Goal: Information Seeking & Learning: Learn about a topic

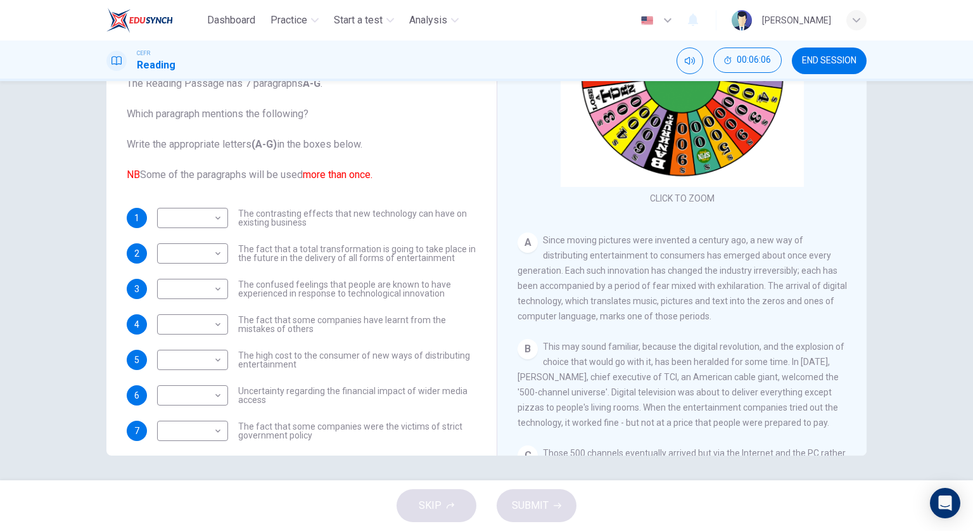
scroll to position [127, 0]
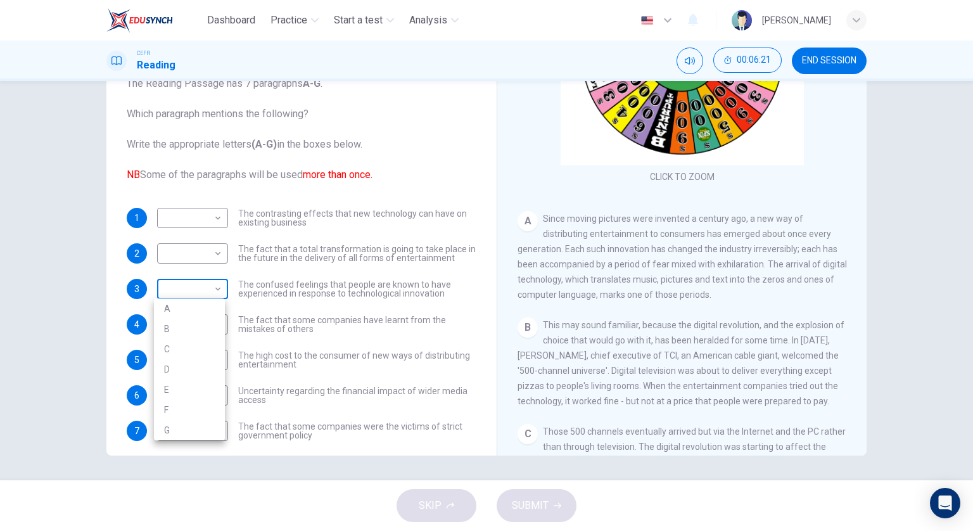
click at [215, 291] on body "Dashboard Practice Start a test Analysis English en ​ [PERSON_NAME] CEFR Readin…" at bounding box center [486, 265] width 973 height 531
click at [212, 306] on li "A" at bounding box center [189, 308] width 71 height 20
type input "A"
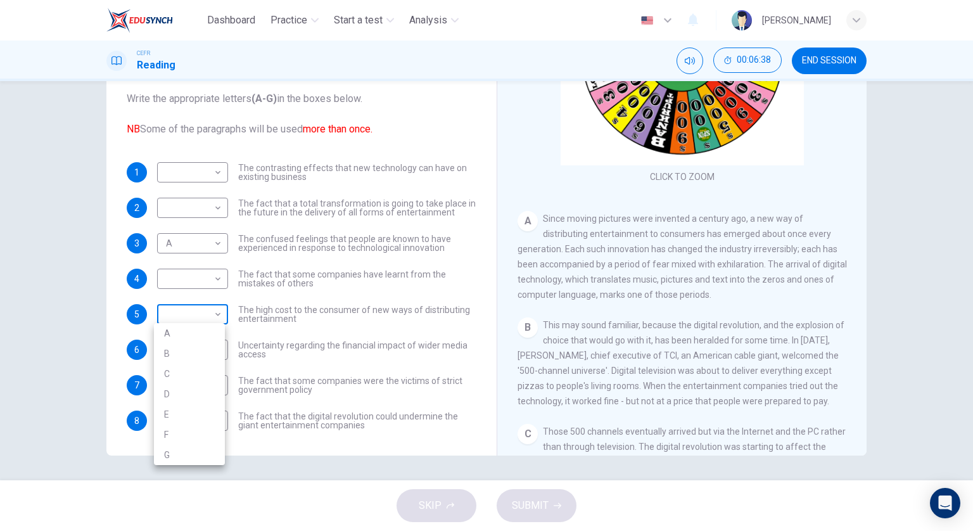
click at [219, 310] on body "Dashboard Practice Start a test Analysis English en ​ [PERSON_NAME] CEFR Readin…" at bounding box center [486, 265] width 973 height 531
click at [202, 350] on li "B" at bounding box center [189, 353] width 71 height 20
type input "B"
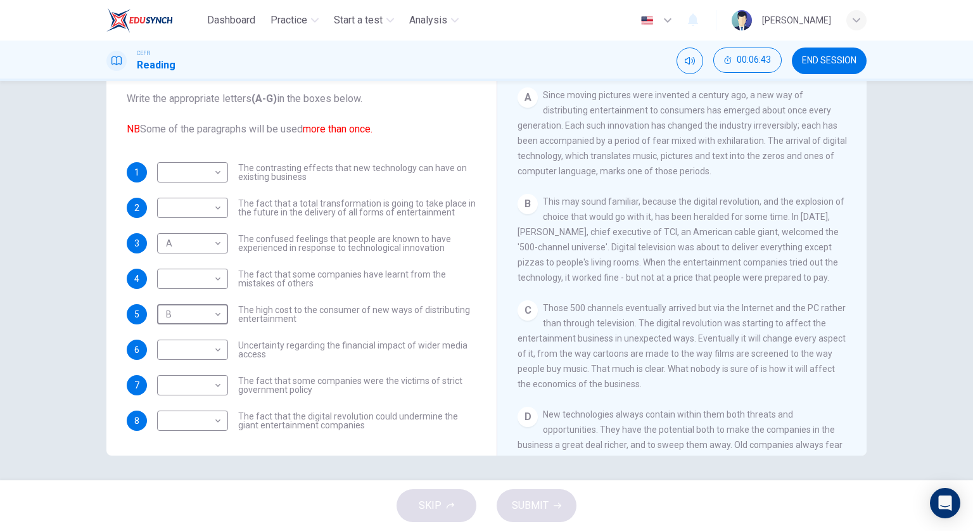
scroll to position [253, 0]
click at [226, 349] on div "​ ​ Uncertainty regarding the financial impact of wider media access" at bounding box center [316, 350] width 319 height 20
click at [219, 352] on body "Dashboard Practice Start a test Analysis English en ​ [PERSON_NAME] CEFR Readin…" at bounding box center [486, 265] width 973 height 531
click at [211, 403] on li "C" at bounding box center [189, 409] width 71 height 20
type input "C"
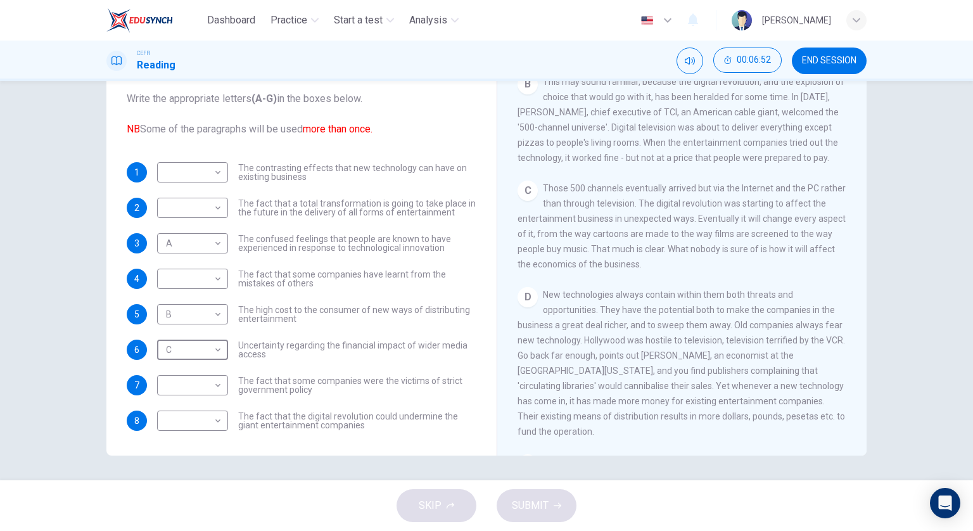
scroll to position [380, 0]
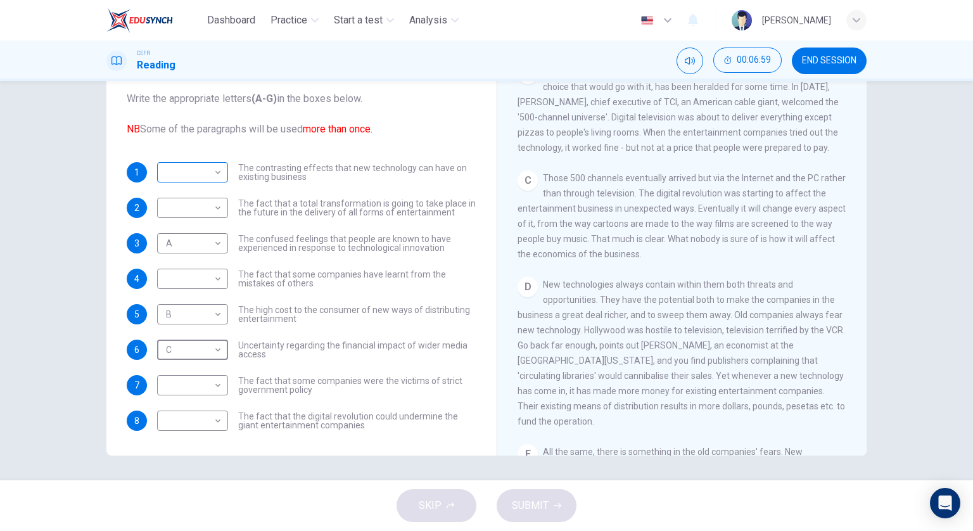
click at [197, 175] on body "Dashboard Practice Start a test Analysis English en ​ [PERSON_NAME] CEFR Readin…" at bounding box center [486, 265] width 973 height 531
click at [197, 249] on li "D" at bounding box center [189, 252] width 71 height 20
type input "D"
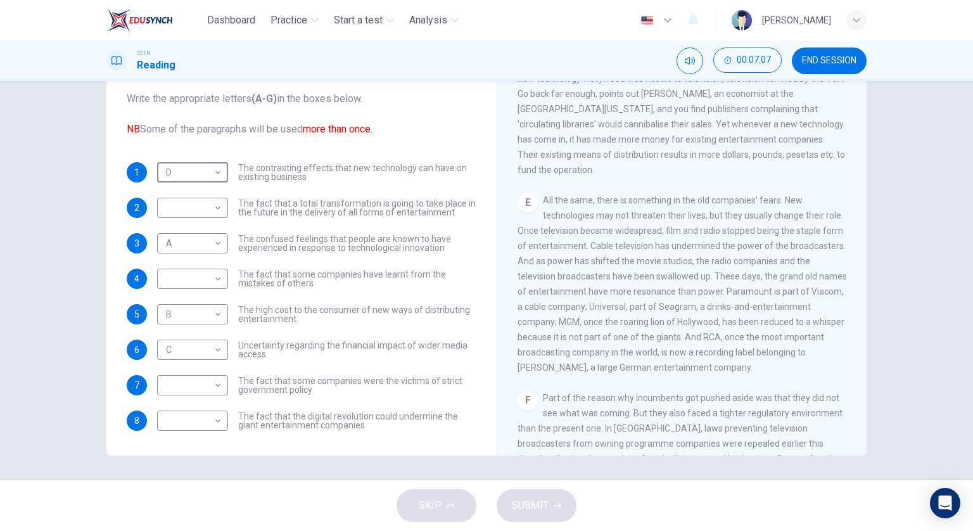
scroll to position [634, 0]
click at [217, 418] on body "Dashboard Practice Start a test Analysis English en ​ [PERSON_NAME] CEFR Readin…" at bounding box center [486, 265] width 973 height 531
click at [200, 466] on li "E" at bounding box center [189, 470] width 71 height 20
type input "E"
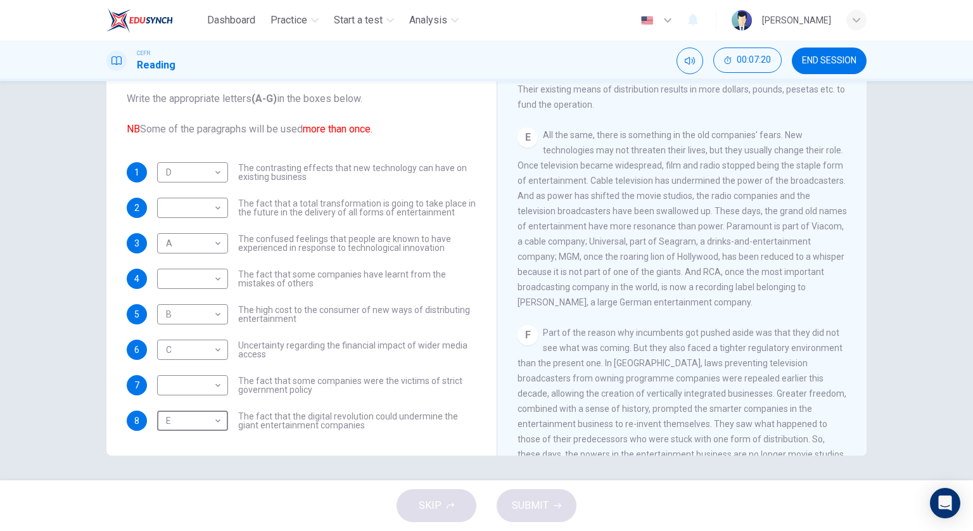
scroll to position [760, 0]
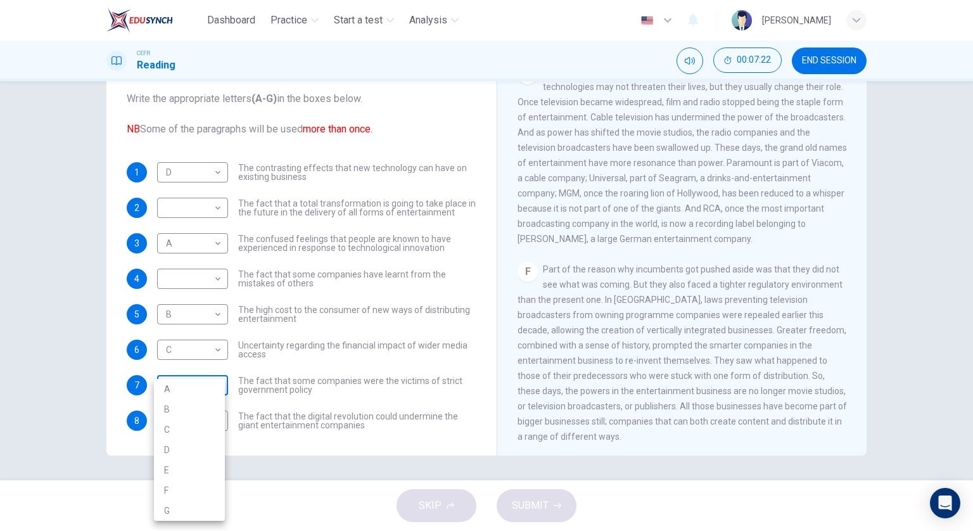
click at [208, 383] on body "Dashboard Practice Start a test Analysis English en ​ [PERSON_NAME] CEFR Readin…" at bounding box center [486, 265] width 973 height 531
click at [195, 481] on li "F" at bounding box center [189, 490] width 71 height 20
type input "F"
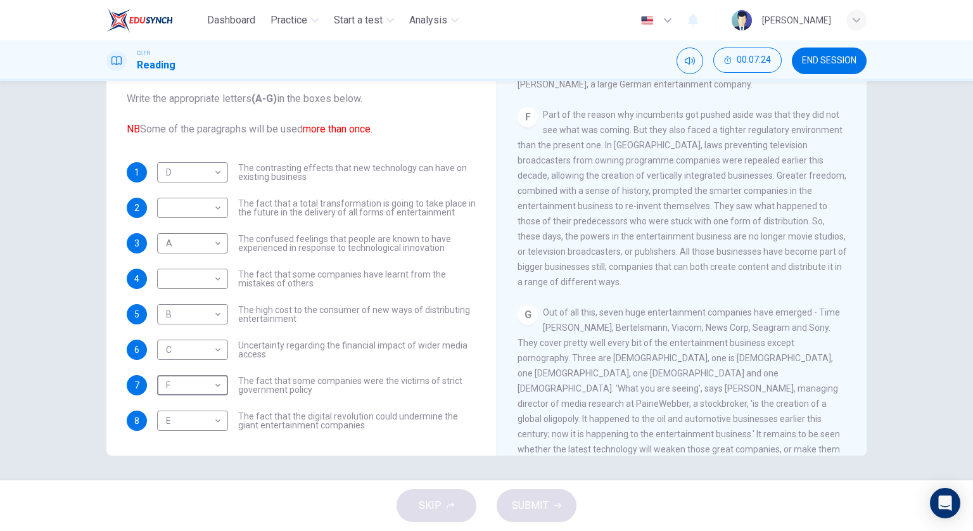
scroll to position [950, 0]
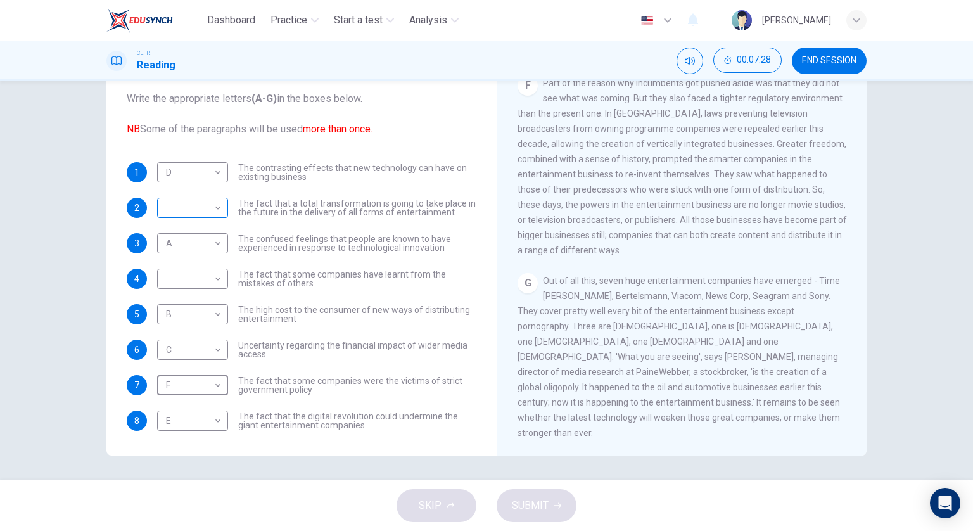
click at [218, 212] on body "Dashboard Practice Start a test Analysis English en ​ [PERSON_NAME] CEFR Readin…" at bounding box center [486, 265] width 973 height 531
click at [208, 342] on li "G" at bounding box center [189, 348] width 71 height 20
type input "G"
click at [173, 282] on body "Dashboard Practice Start a test Analysis English en ​ [PERSON_NAME] CEFR Readin…" at bounding box center [486, 265] width 973 height 531
click at [208, 400] on li "F" at bounding box center [189, 399] width 71 height 20
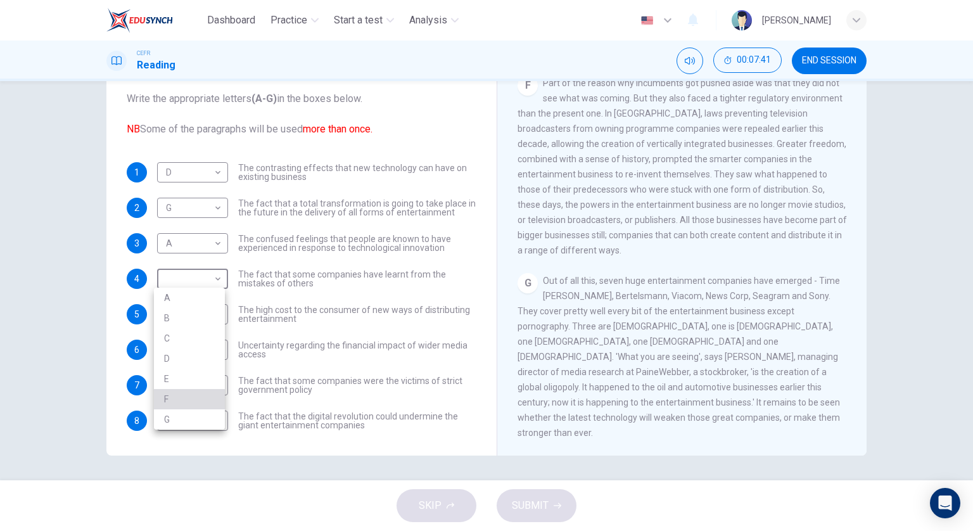
type input "F"
click at [548, 504] on button "SUBMIT" at bounding box center [537, 505] width 80 height 33
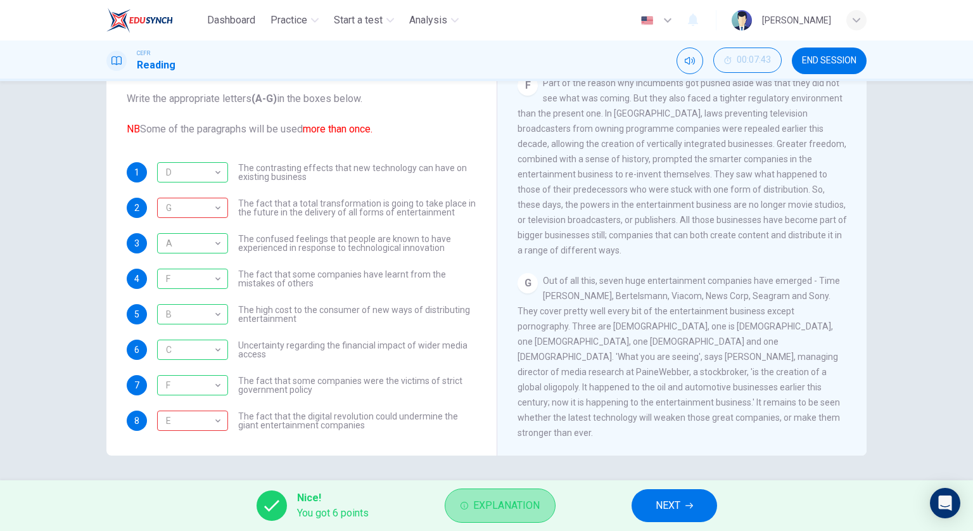
click at [540, 502] on button "Explanation" at bounding box center [500, 505] width 111 height 34
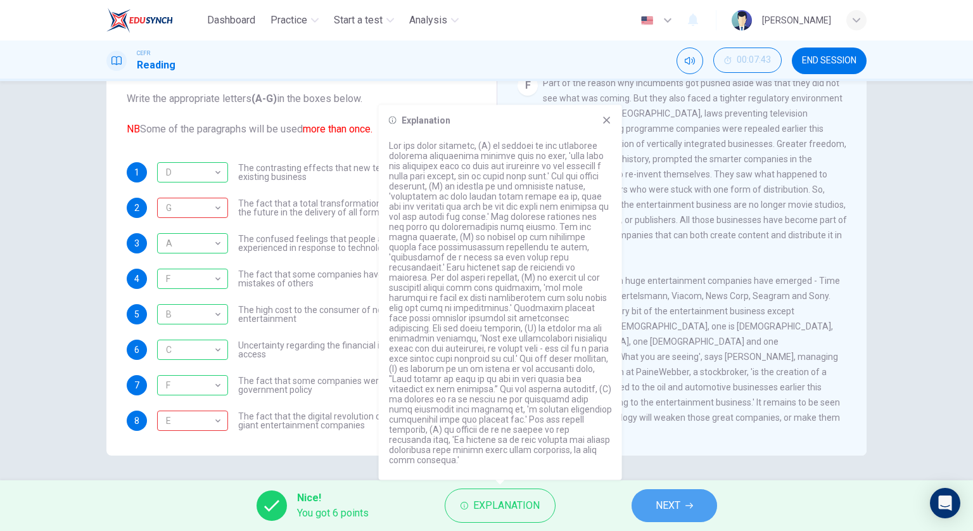
click at [653, 509] on button "NEXT" at bounding box center [675, 505] width 86 height 33
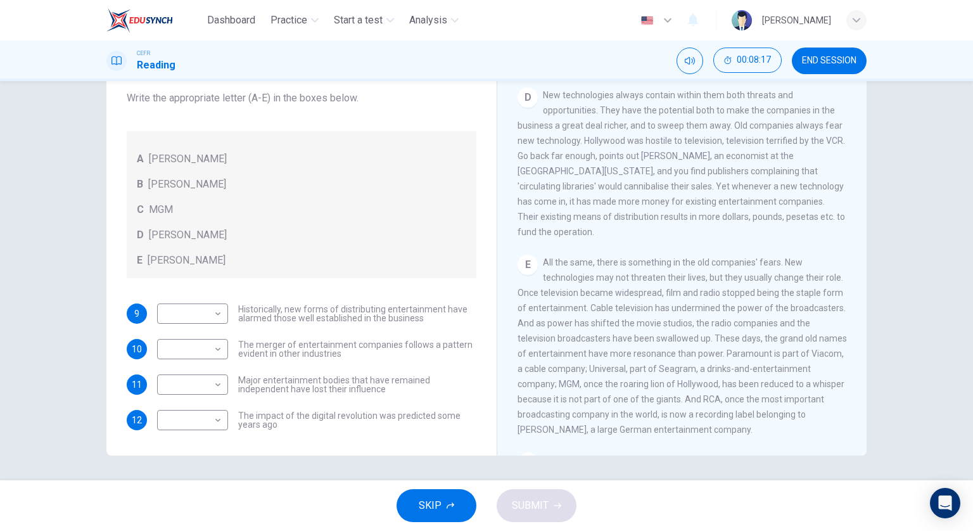
scroll to position [570, 0]
click at [212, 388] on body "Dashboard Practice Start a test Analysis English en ​ [PERSON_NAME] CEFR Readin…" at bounding box center [486, 265] width 973 height 531
click at [204, 445] on li "C" at bounding box center [189, 445] width 71 height 20
type input "C"
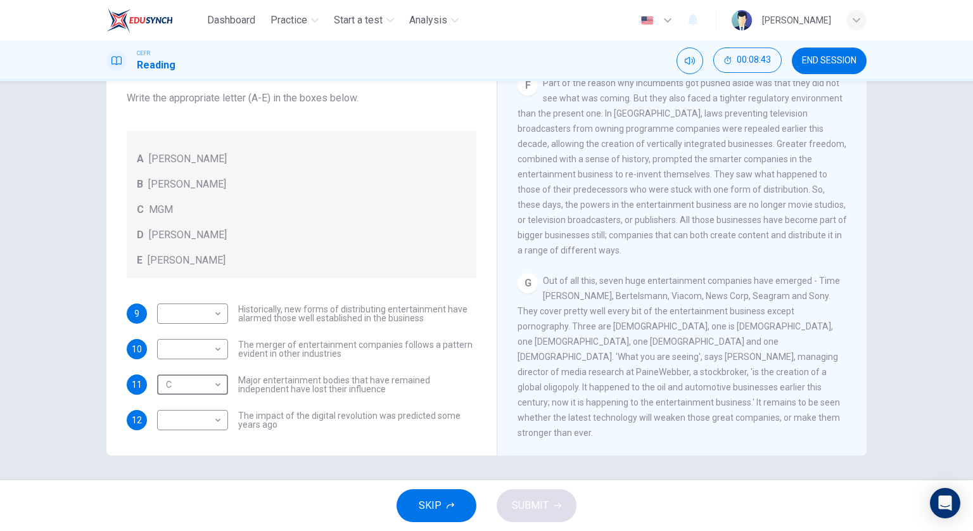
scroll to position [950, 0]
click at [191, 347] on body "Dashboard Practice Start a test Analysis English en ​ [PERSON_NAME] CEFR Readin…" at bounding box center [486, 265] width 973 height 531
click at [185, 443] on li "E" at bounding box center [189, 450] width 71 height 20
type input "E"
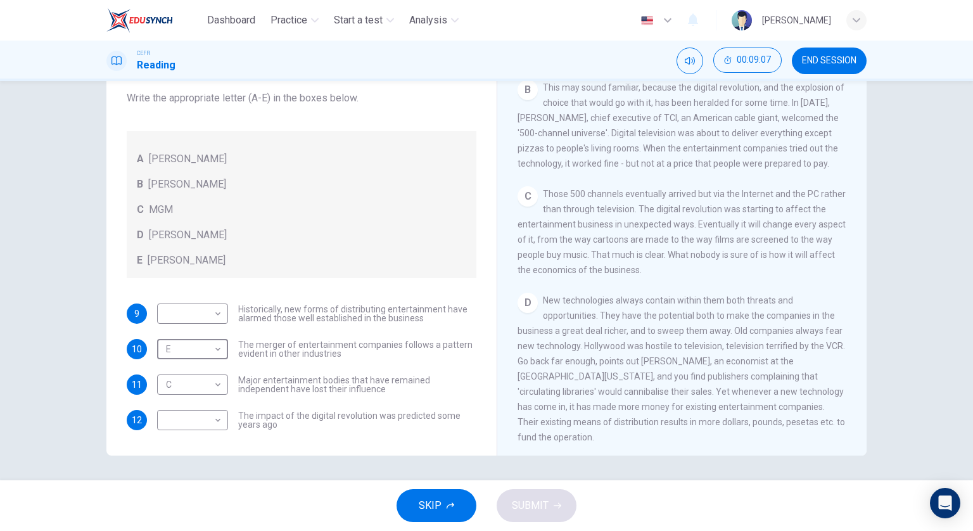
scroll to position [392, 0]
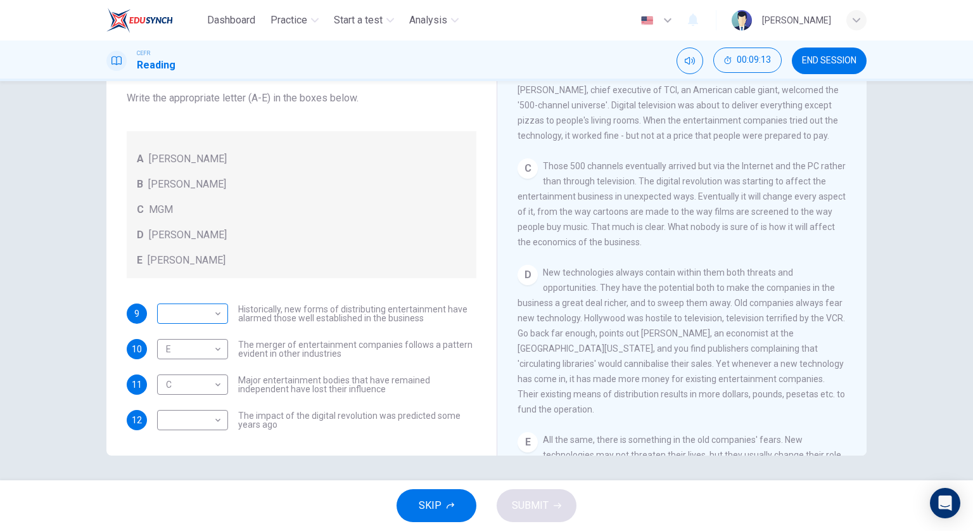
click at [220, 319] on div "​ ​" at bounding box center [192, 313] width 71 height 20
click at [211, 313] on body "Dashboard Practice Start a test Analysis English en ​ [PERSON_NAME] CEFR Readin…" at bounding box center [486, 265] width 973 height 531
click at [210, 349] on li "B" at bounding box center [189, 353] width 71 height 20
type input "B"
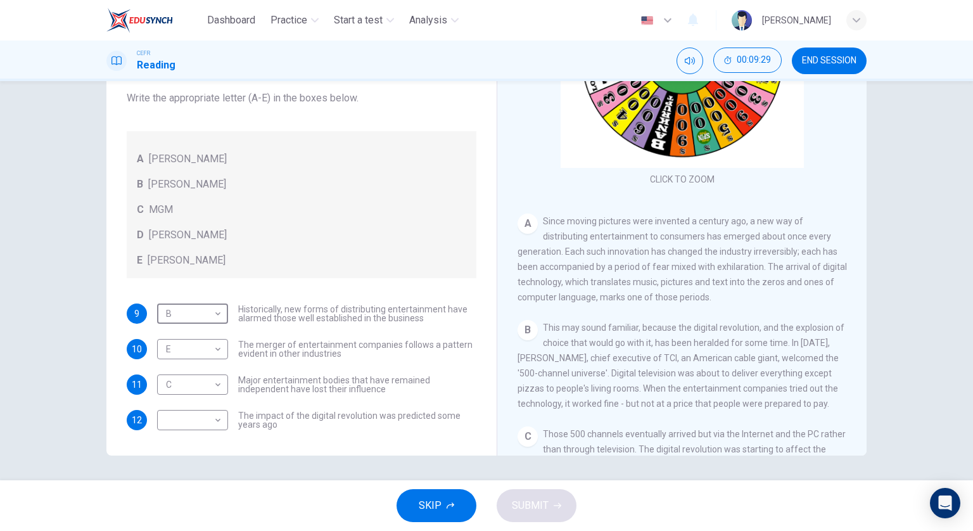
scroll to position [139, 0]
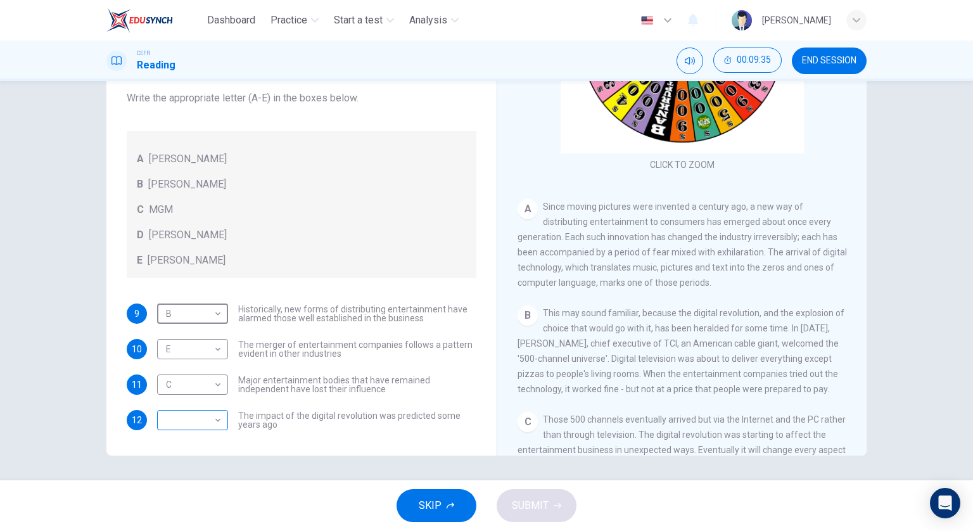
click at [181, 424] on body "Dashboard Practice Start a test Analysis English en ​ [PERSON_NAME] CEFR Readin…" at bounding box center [486, 265] width 973 height 531
click at [185, 426] on li "A" at bounding box center [189, 429] width 71 height 20
type input "A"
click at [537, 494] on button "SUBMIT" at bounding box center [537, 505] width 80 height 33
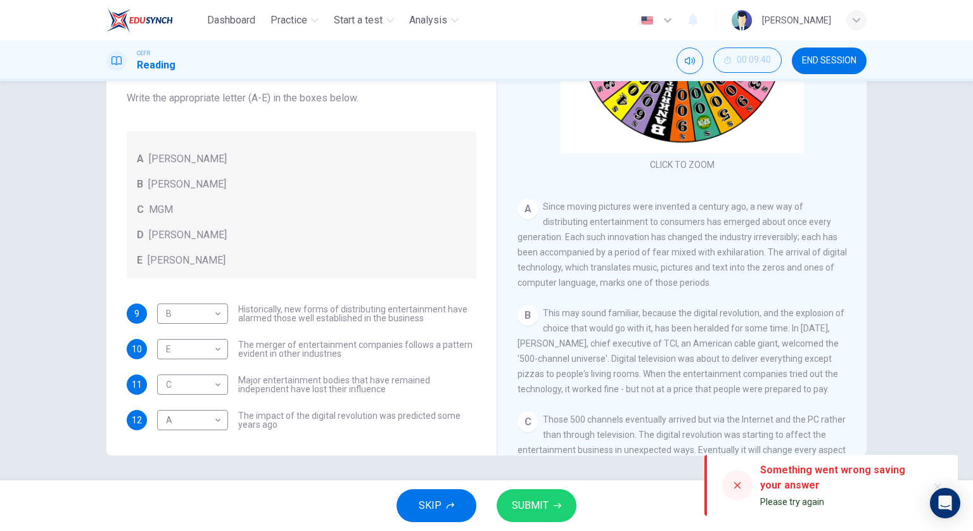
click at [516, 501] on span "SUBMIT" at bounding box center [530, 506] width 37 height 18
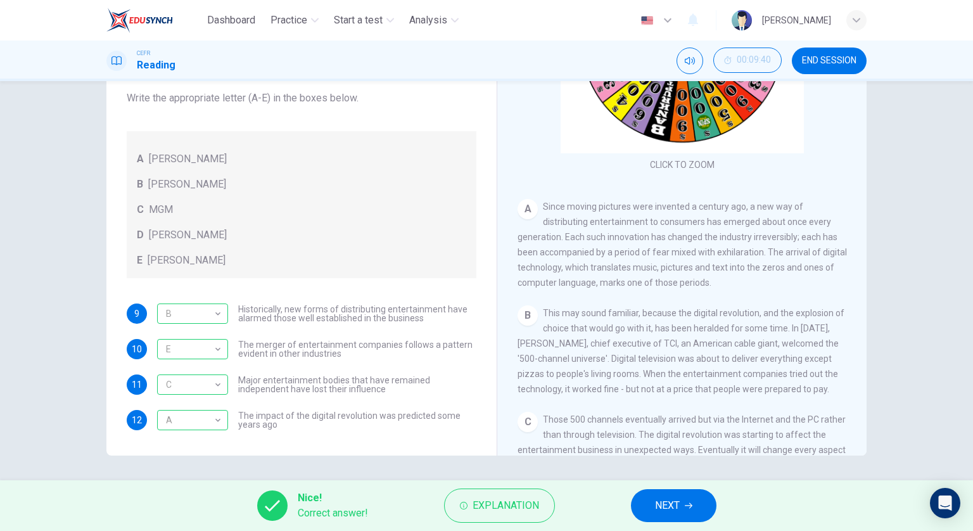
click at [649, 501] on button "NEXT" at bounding box center [674, 505] width 86 height 33
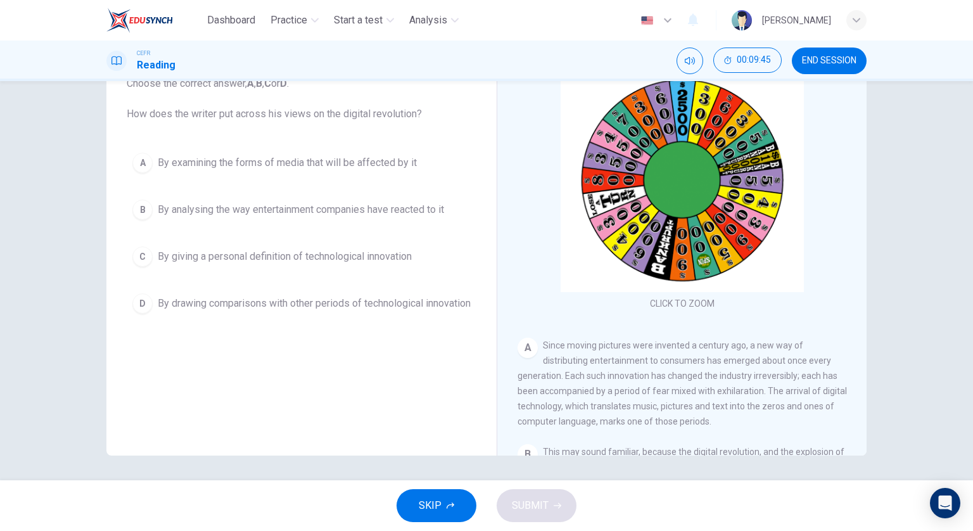
click at [397, 208] on span "By analysing the way entertainment companies have reacted to it" at bounding box center [301, 209] width 286 height 15
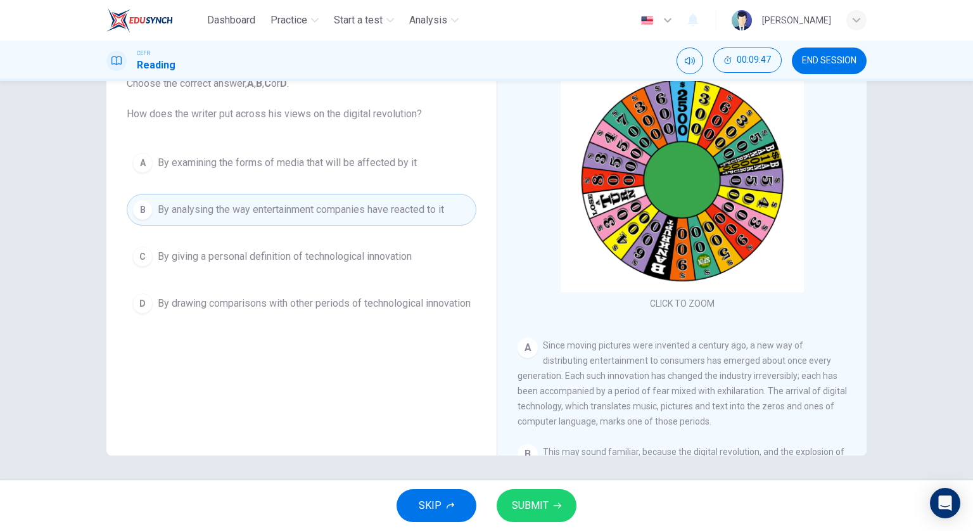
click at [554, 499] on button "SUBMIT" at bounding box center [537, 505] width 80 height 33
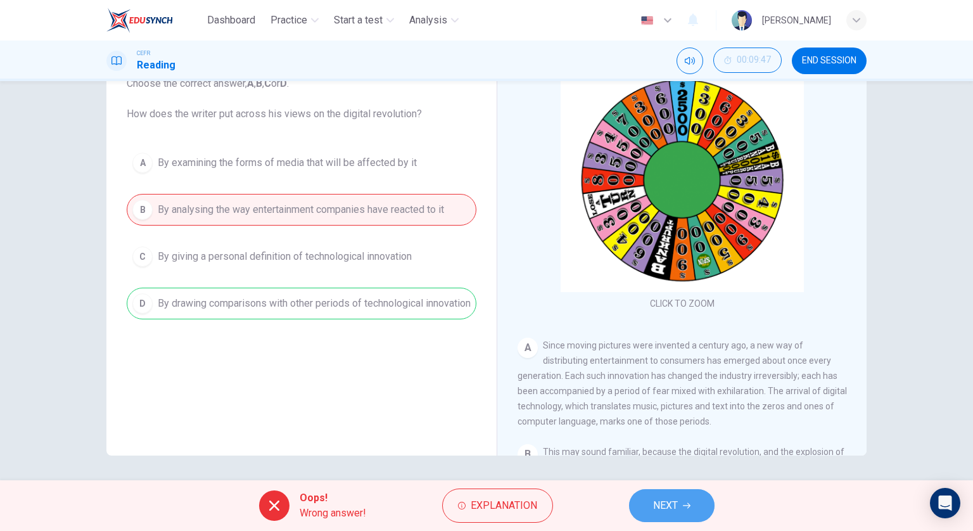
click at [633, 495] on button "NEXT" at bounding box center [672, 505] width 86 height 33
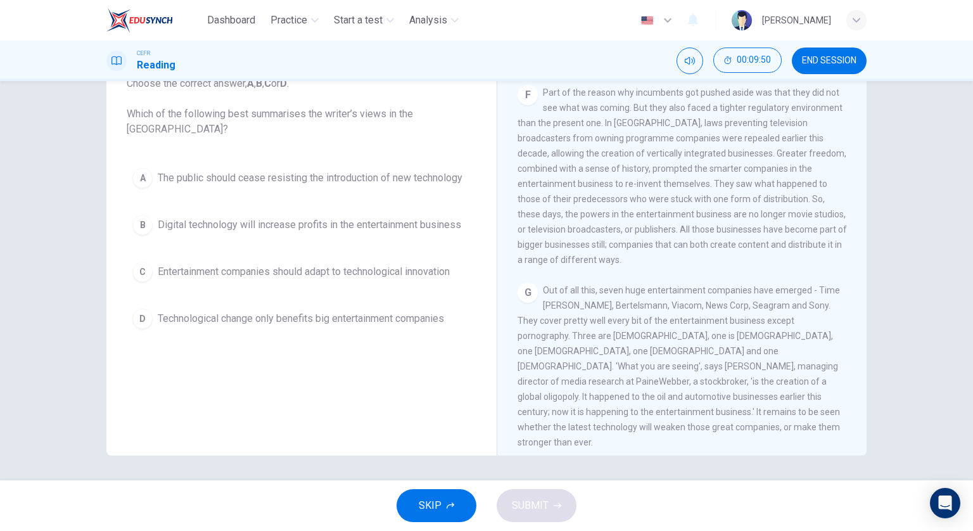
scroll to position [962, 0]
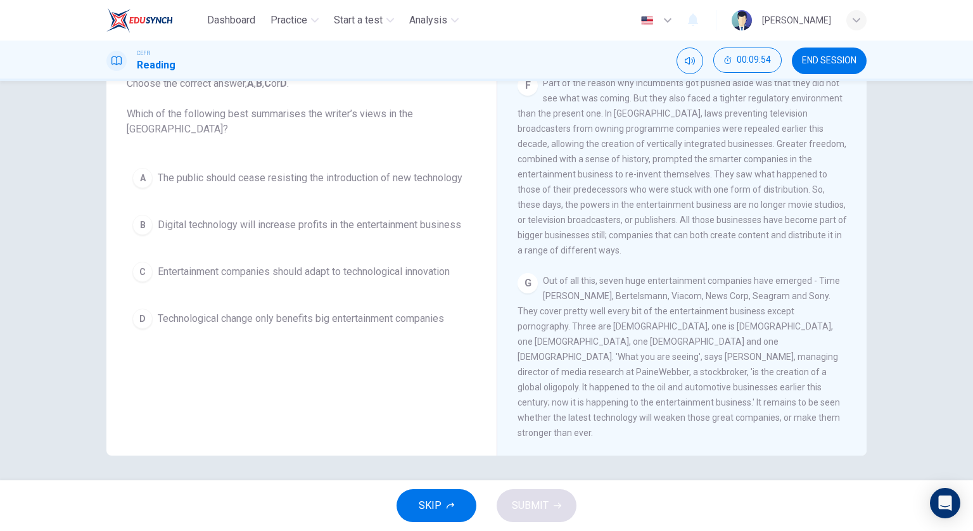
click at [385, 282] on button "C Entertainment companies should adapt to technological innovation" at bounding box center [302, 272] width 350 height 32
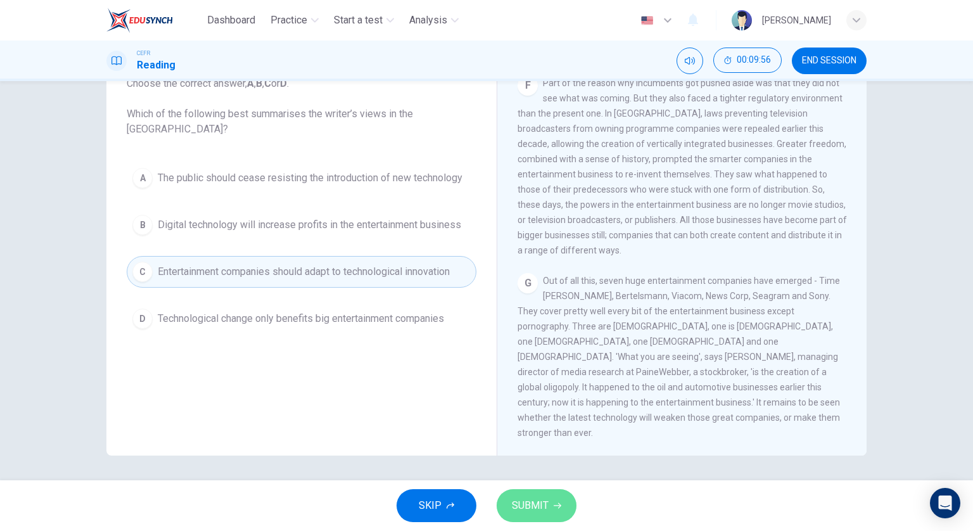
click at [530, 513] on span "SUBMIT" at bounding box center [530, 506] width 37 height 18
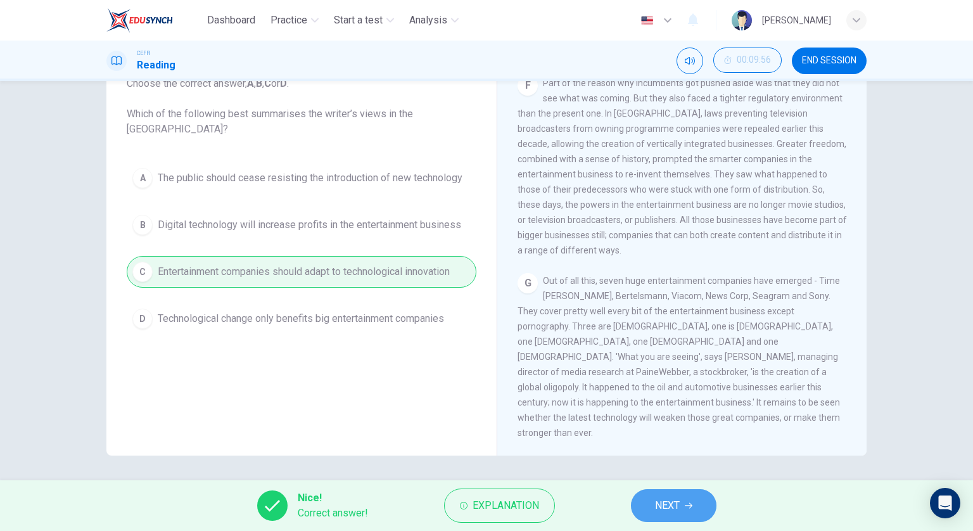
click at [665, 505] on span "NEXT" at bounding box center [667, 506] width 25 height 18
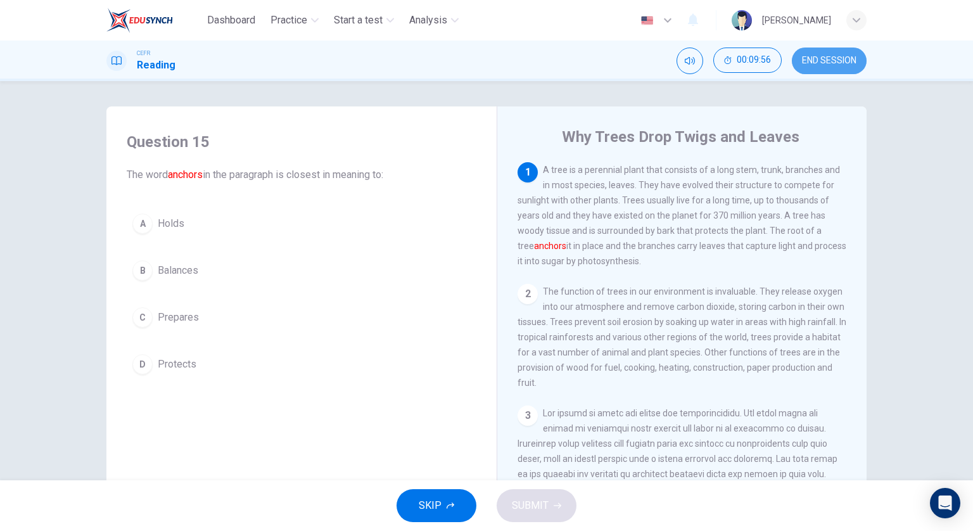
drag, startPoint x: 827, startPoint y: 58, endPoint x: 535, endPoint y: 56, distance: 292.1
click at [825, 60] on span "END SESSION" at bounding box center [829, 61] width 54 height 10
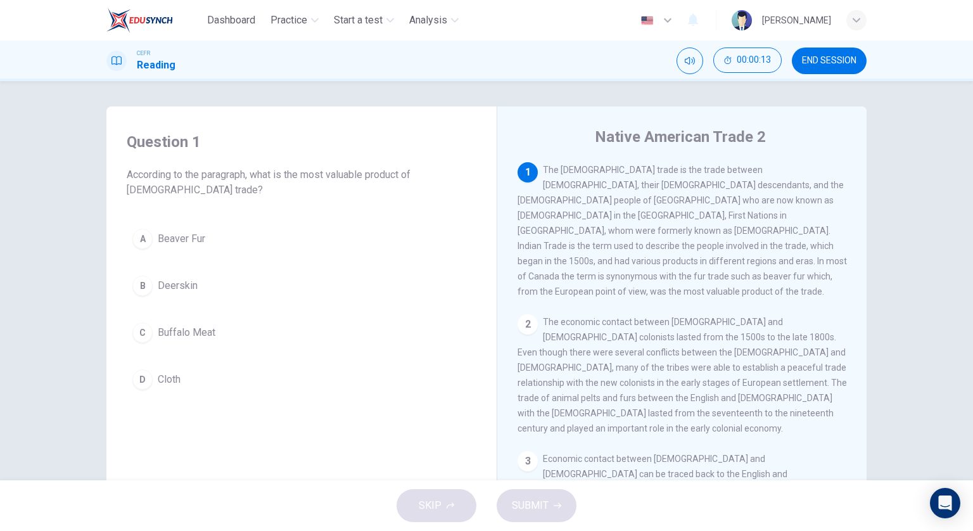
click at [169, 243] on span "Beaver Fur" at bounding box center [182, 238] width 48 height 15
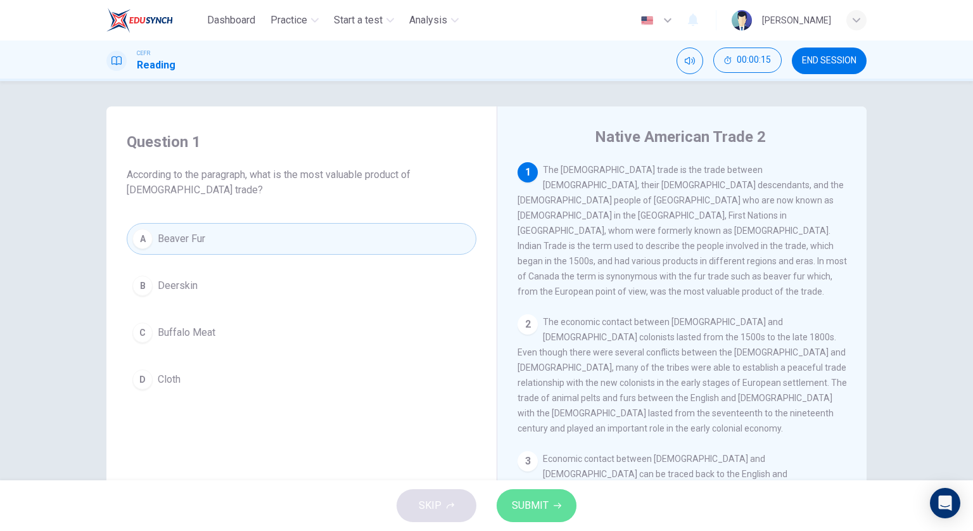
click at [555, 516] on button "SUBMIT" at bounding box center [537, 505] width 80 height 33
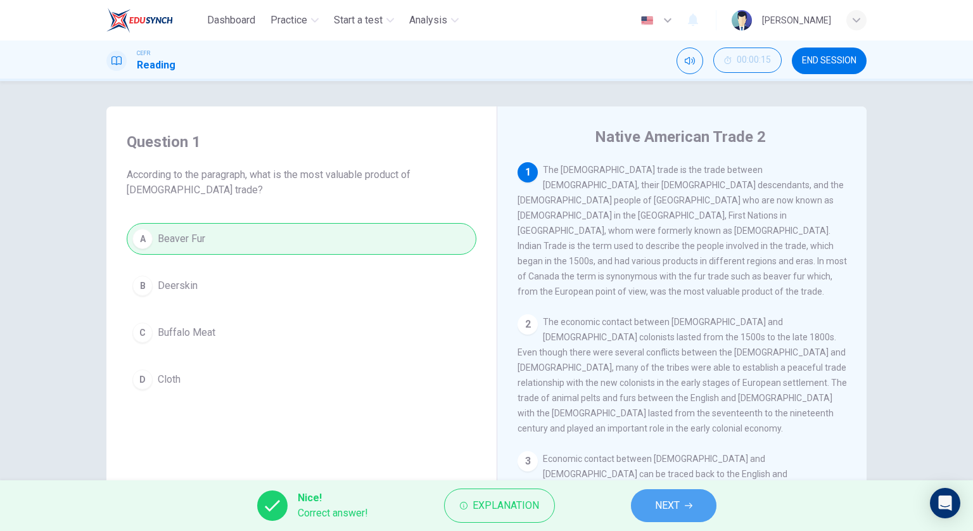
click at [666, 513] on span "NEXT" at bounding box center [667, 506] width 25 height 18
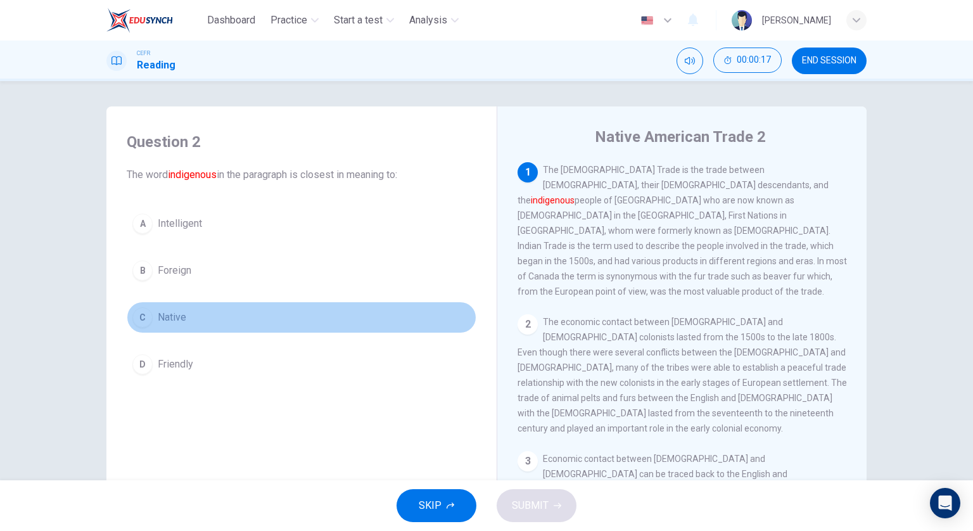
click at [276, 325] on button "C Native" at bounding box center [302, 318] width 350 height 32
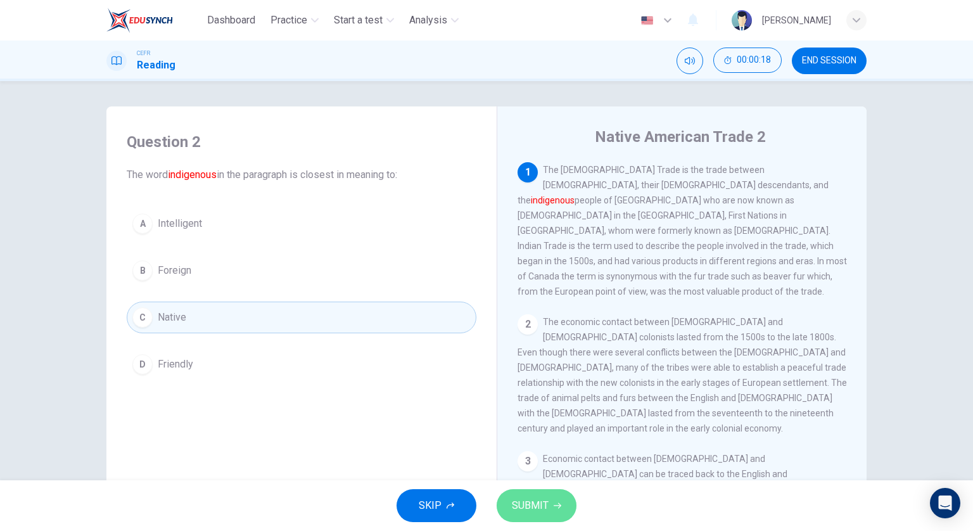
click at [539, 499] on span "SUBMIT" at bounding box center [530, 506] width 37 height 18
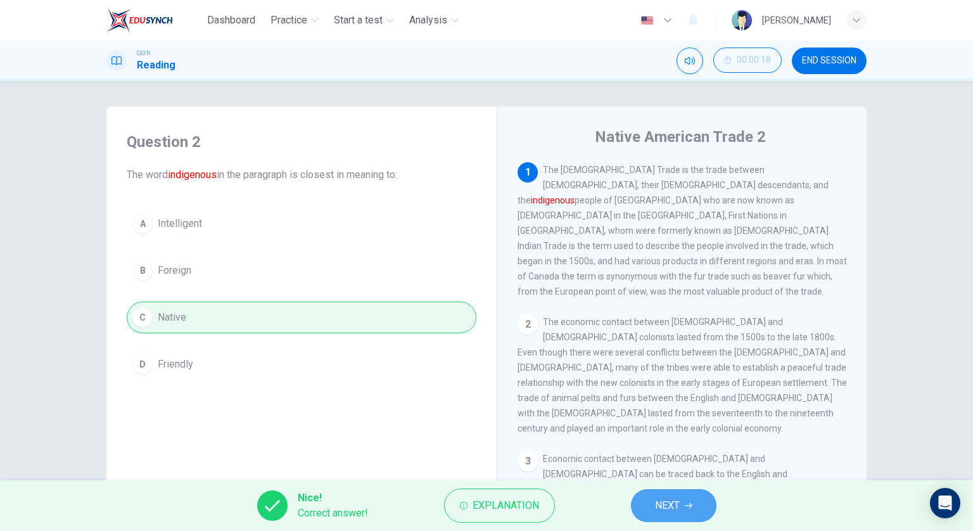
click at [656, 494] on button "NEXT" at bounding box center [674, 505] width 86 height 33
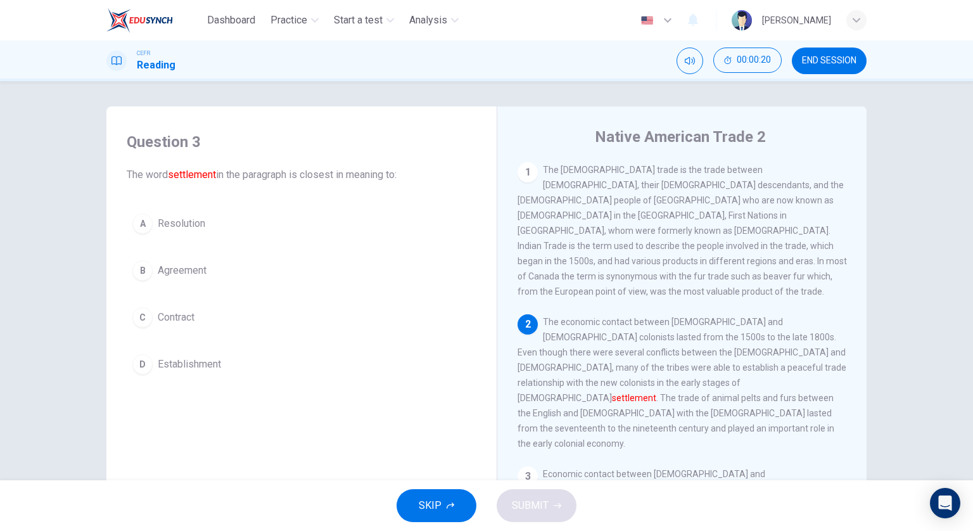
click at [274, 369] on button "D Establishment" at bounding box center [302, 364] width 350 height 32
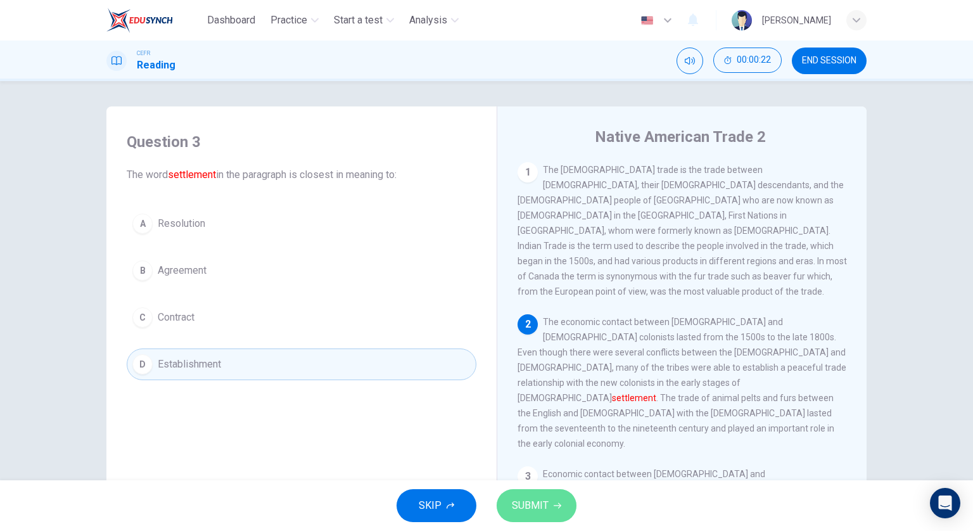
click at [535, 500] on span "SUBMIT" at bounding box center [530, 506] width 37 height 18
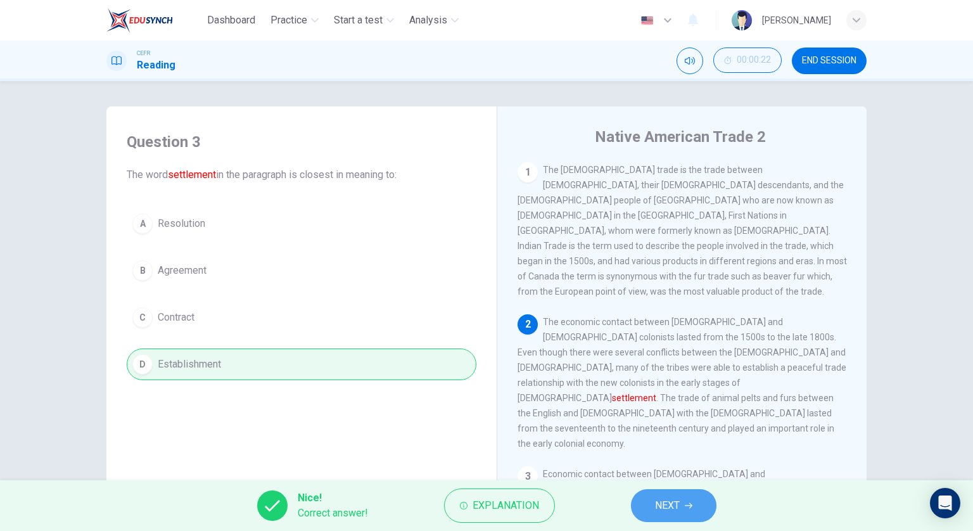
click at [677, 506] on span "NEXT" at bounding box center [667, 506] width 25 height 18
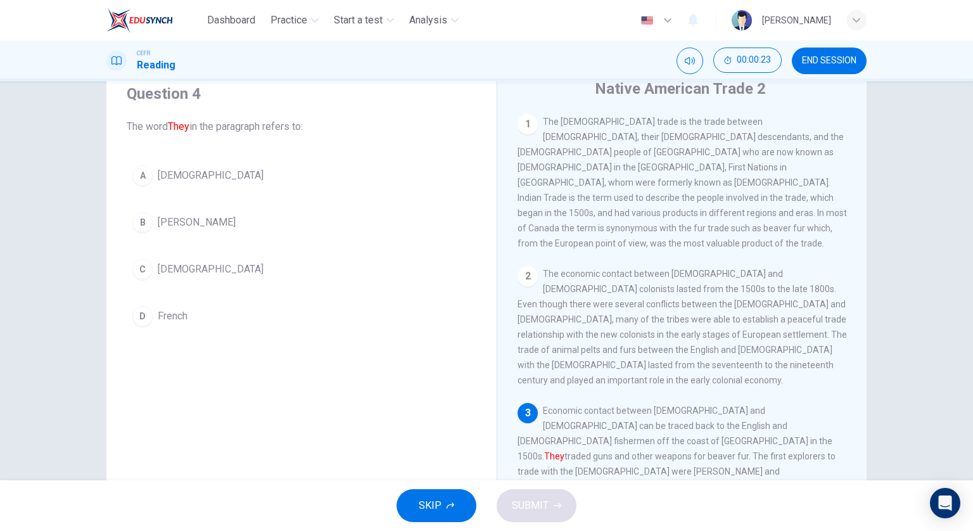
scroll to position [66, 0]
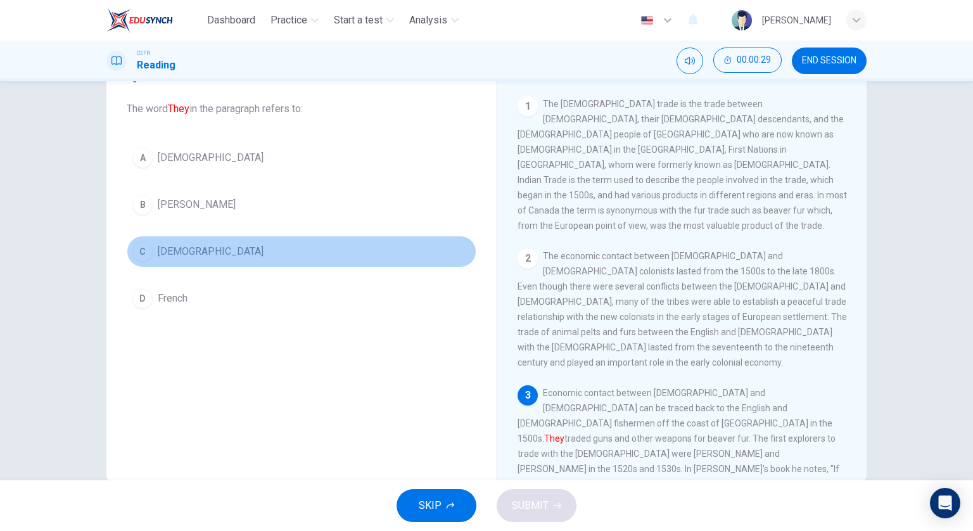
click at [254, 252] on button "C Europeans" at bounding box center [302, 252] width 350 height 32
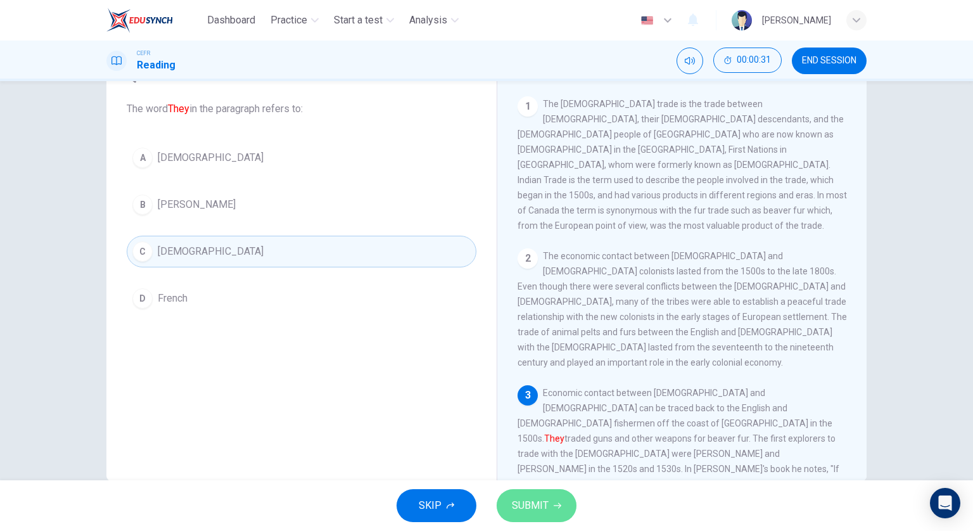
click at [530, 504] on span "SUBMIT" at bounding box center [530, 506] width 37 height 18
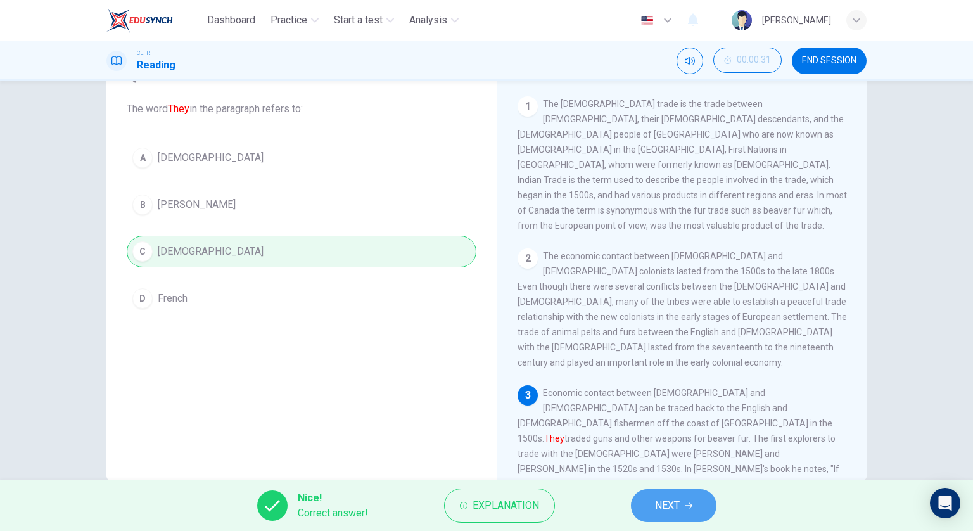
click at [686, 513] on button "NEXT" at bounding box center [674, 505] width 86 height 33
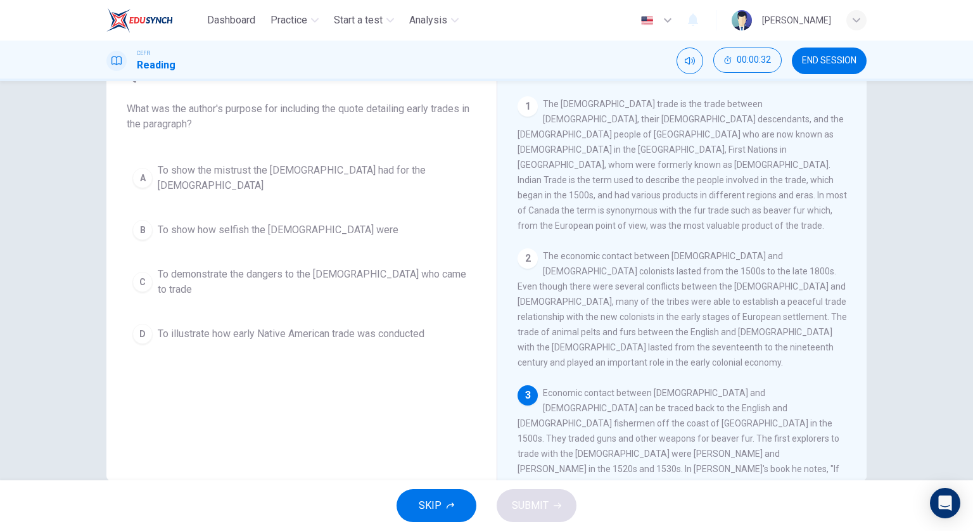
click at [686, 513] on div "SKIP SUBMIT" at bounding box center [486, 505] width 973 height 51
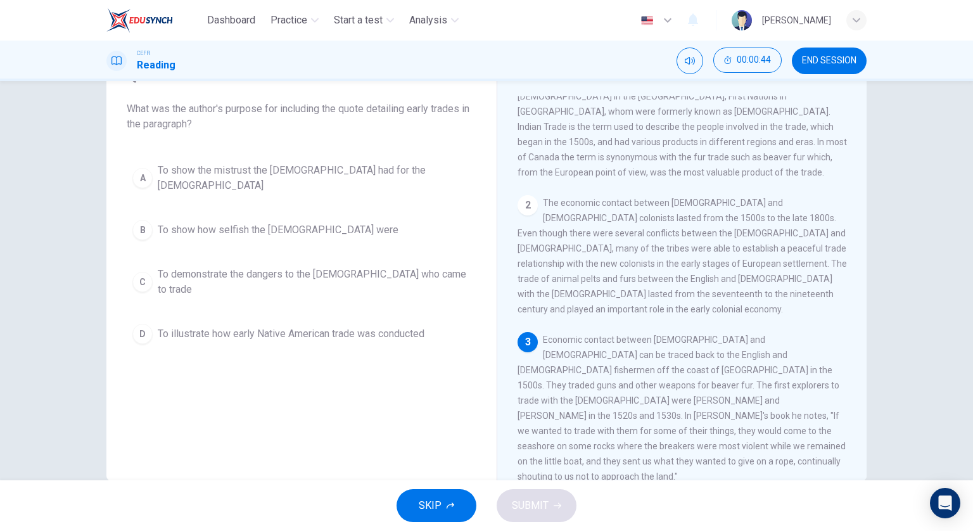
scroll to position [61, 0]
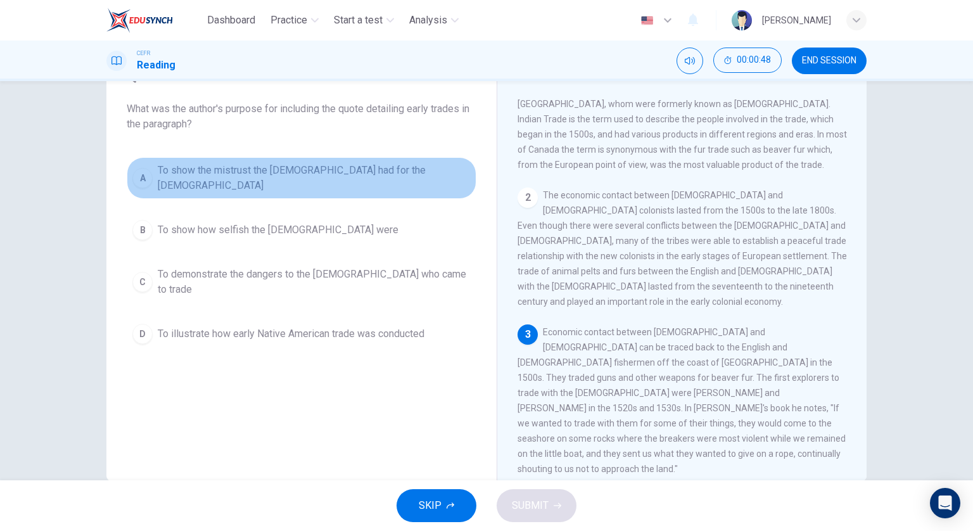
click at [439, 177] on span "To show the mistrust the Native Americans had for the Europeans" at bounding box center [314, 178] width 313 height 30
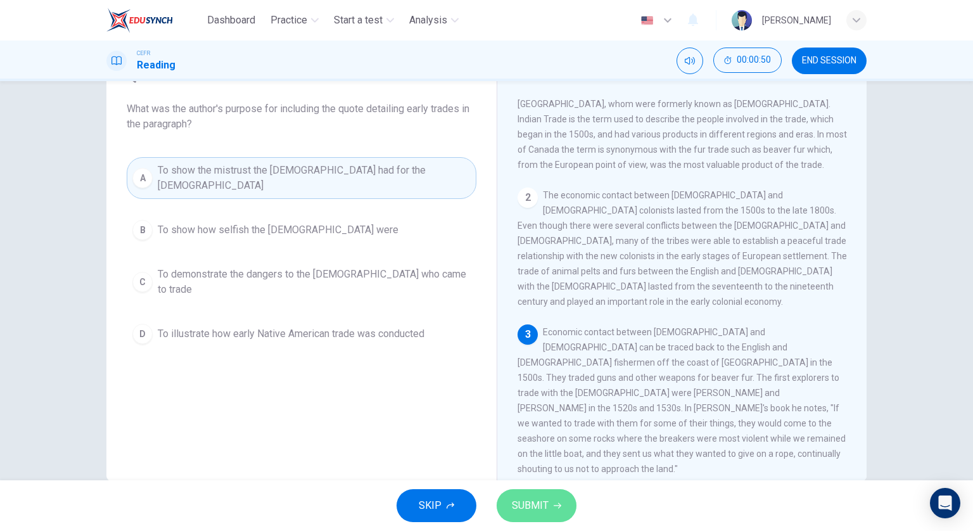
click at [533, 496] on button "SUBMIT" at bounding box center [537, 505] width 80 height 33
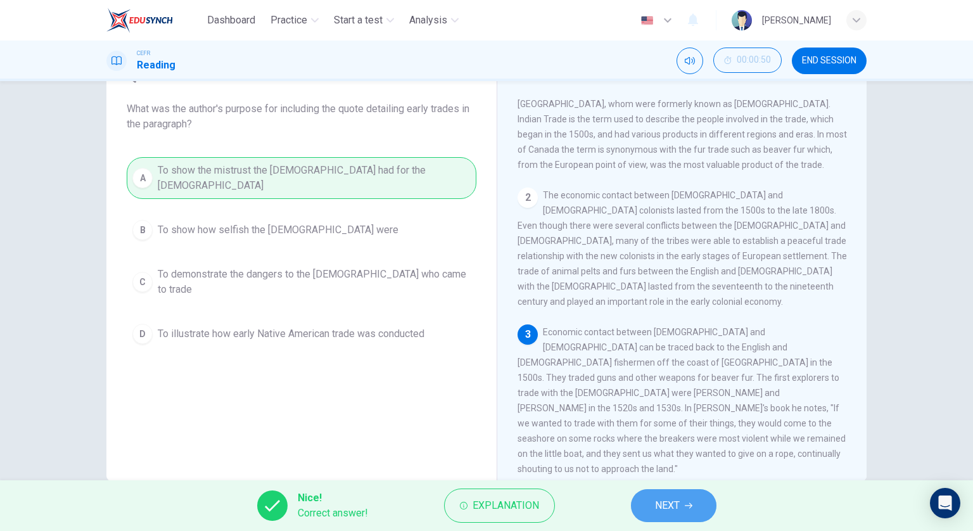
click at [680, 499] on span "NEXT" at bounding box center [667, 506] width 25 height 18
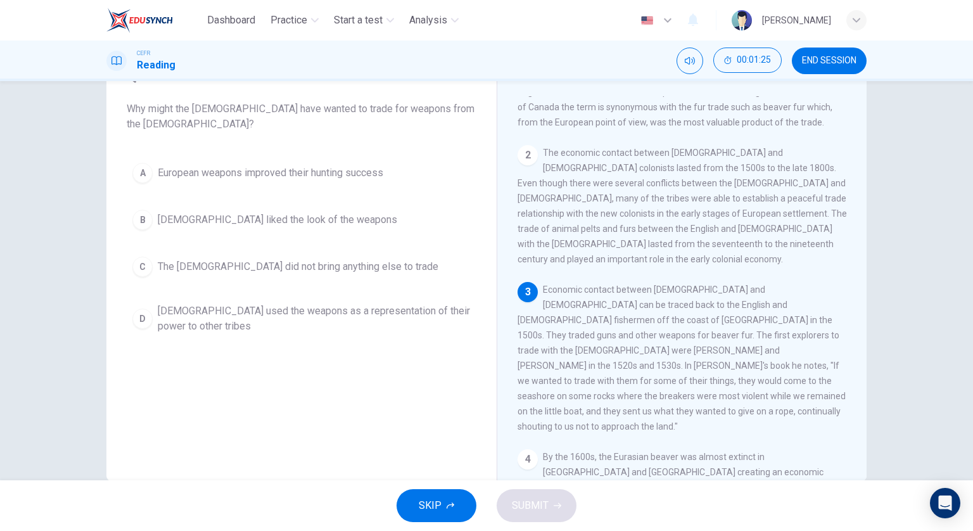
scroll to position [108, 0]
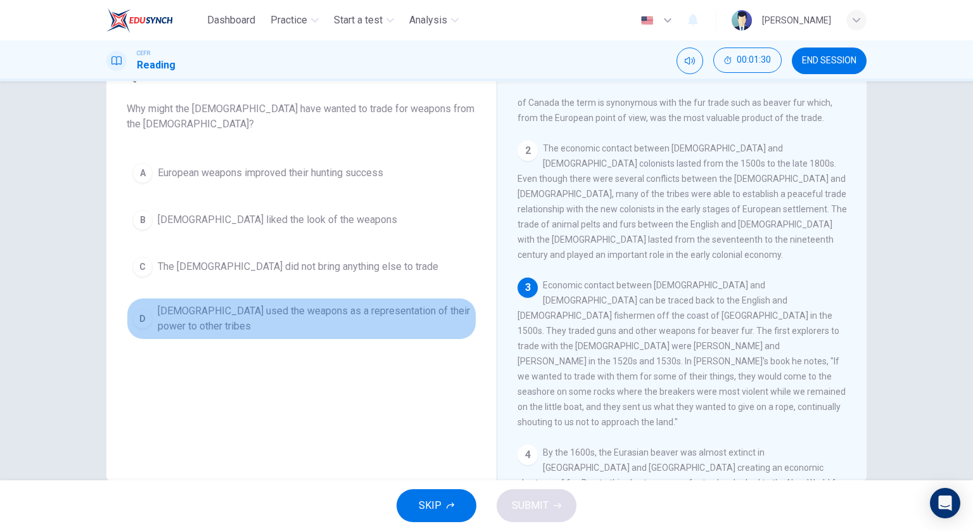
click at [367, 309] on span "Native Americans used the weapons as a representation of their power to other t…" at bounding box center [314, 318] width 313 height 30
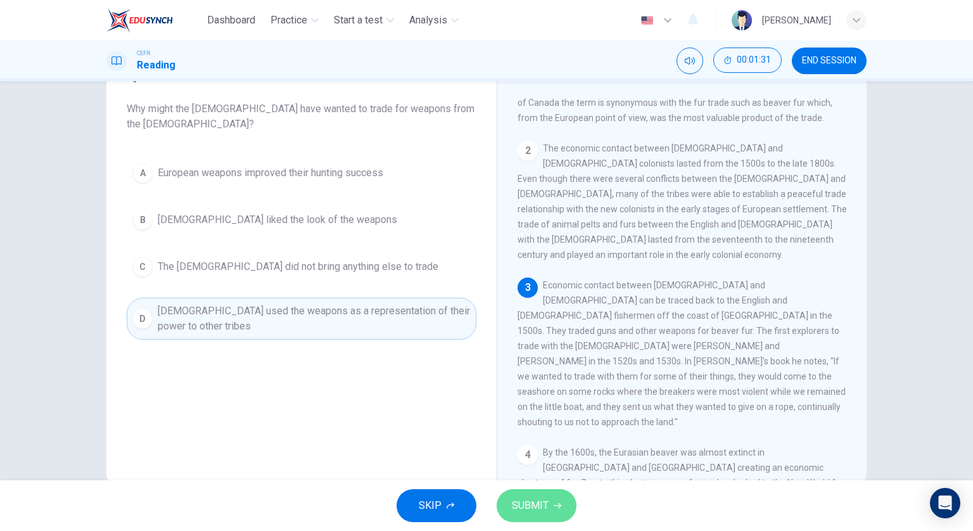
click at [525, 500] on span "SUBMIT" at bounding box center [530, 506] width 37 height 18
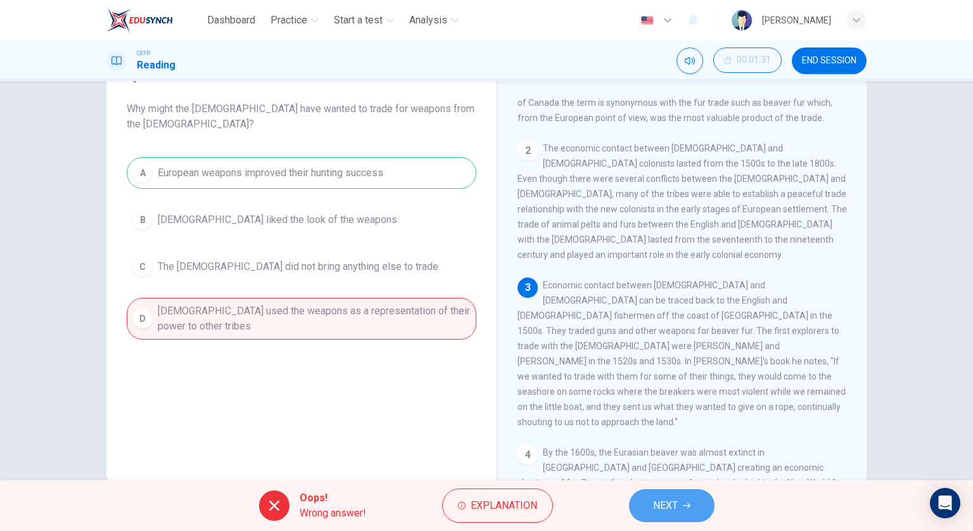
click at [652, 492] on button "NEXT" at bounding box center [672, 505] width 86 height 33
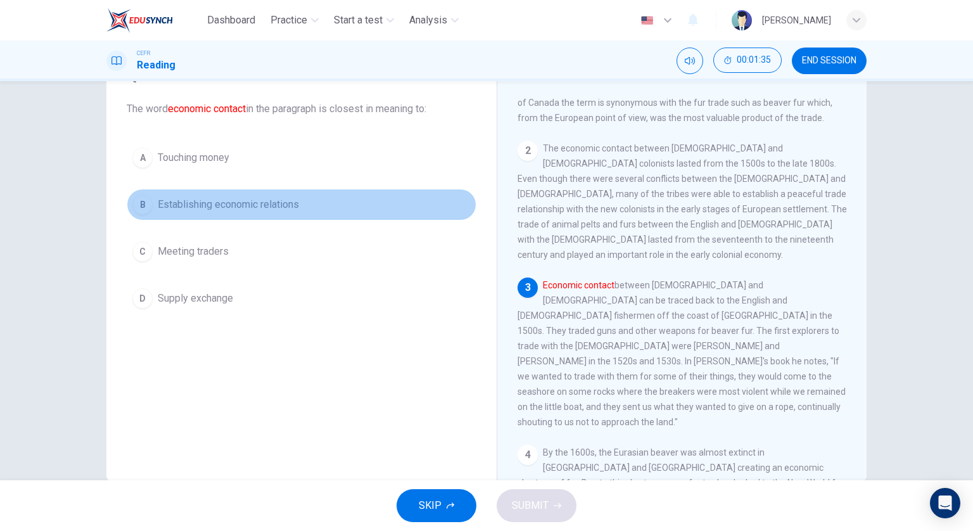
click at [354, 189] on button "B Establishing economic relations" at bounding box center [302, 205] width 350 height 32
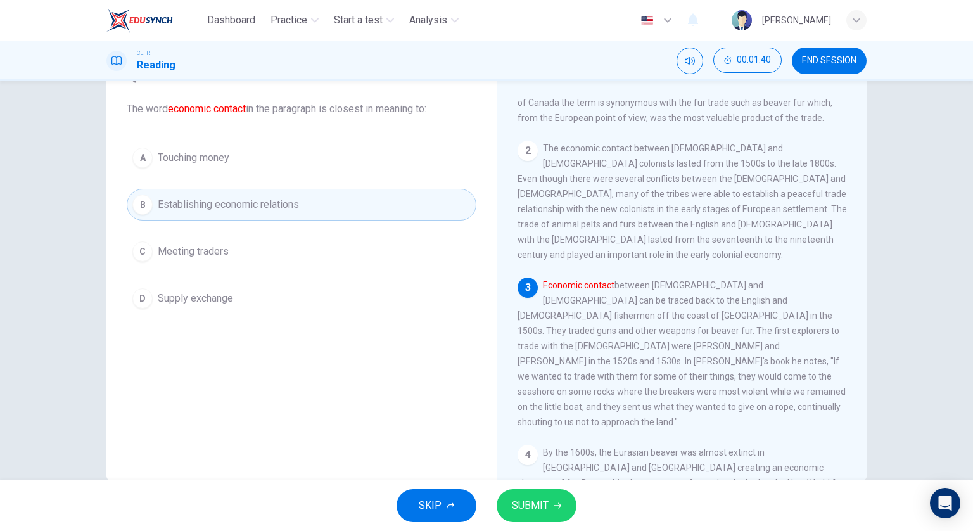
click at [392, 316] on div "Question 7 The word economic contact in the paragraph is closest in meaning to:…" at bounding box center [302, 190] width 370 height 274
click at [371, 296] on button "D Supply exchange" at bounding box center [302, 299] width 350 height 32
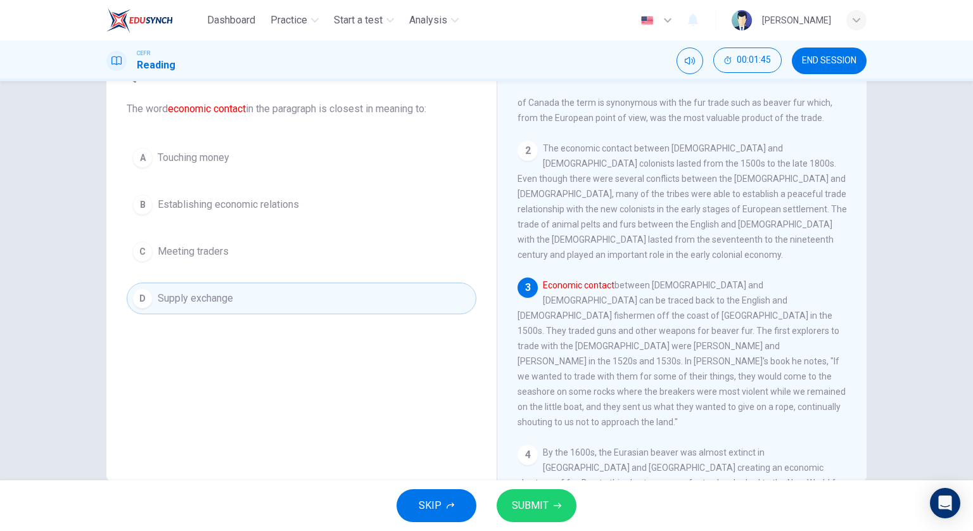
click at [525, 502] on span "SUBMIT" at bounding box center [530, 506] width 37 height 18
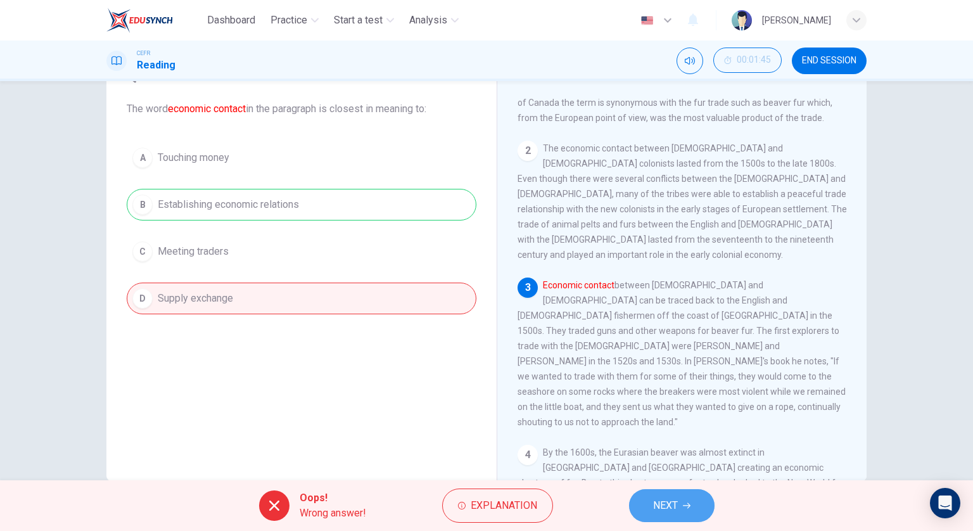
click at [652, 508] on button "NEXT" at bounding box center [672, 505] width 86 height 33
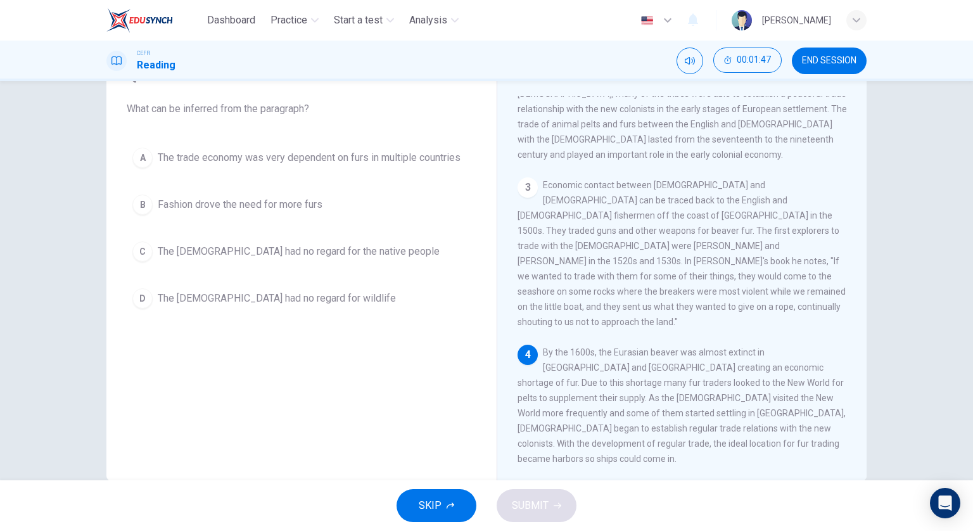
scroll to position [208, 0]
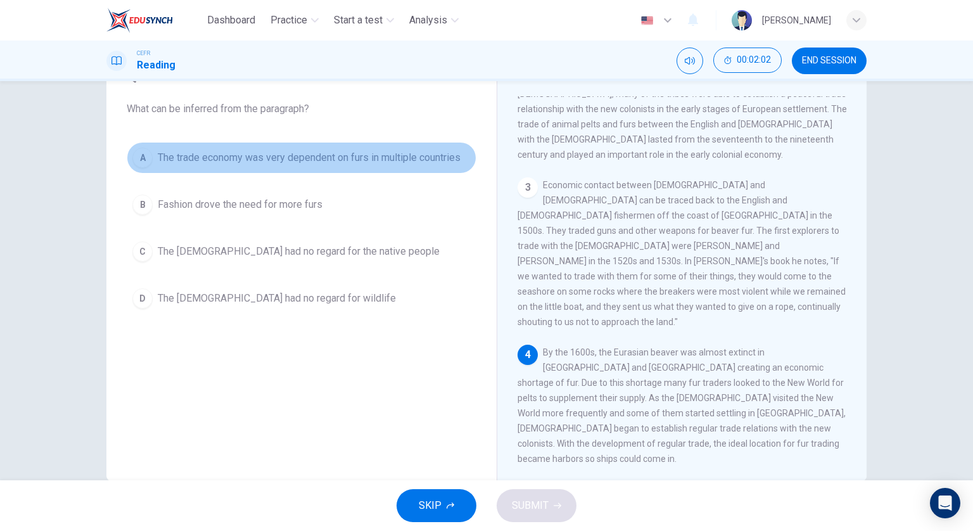
click at [340, 158] on span "The trade economy was very dependent on furs in multiple countries" at bounding box center [309, 157] width 303 height 15
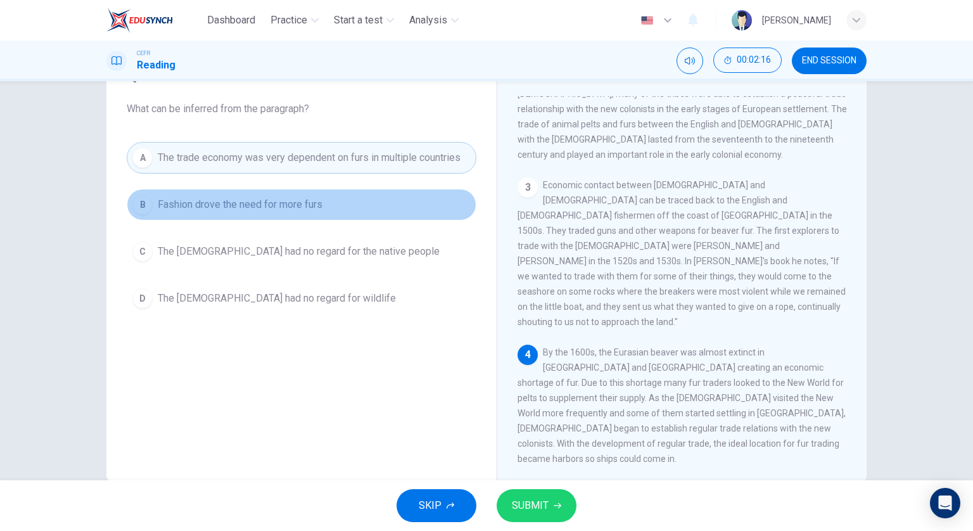
click at [333, 217] on button "B Fashion drove the need for more furs" at bounding box center [302, 205] width 350 height 32
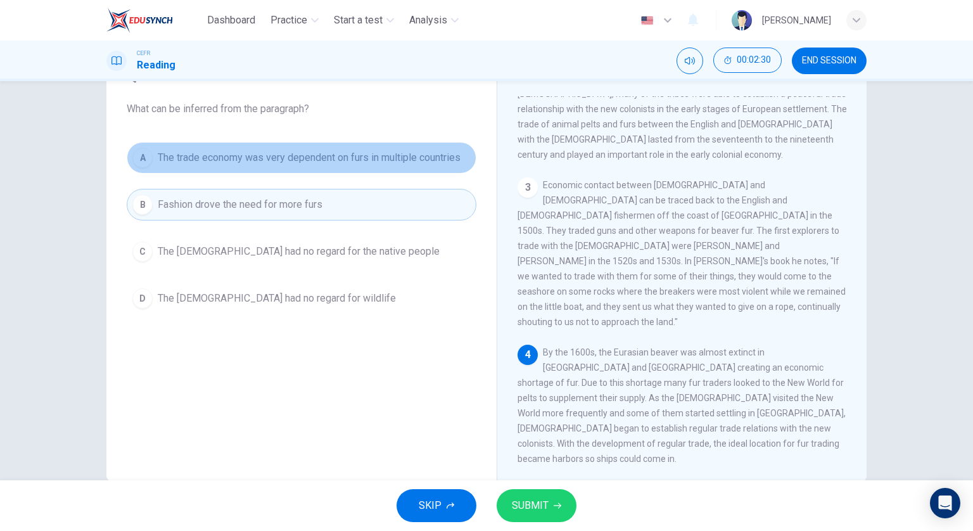
click at [413, 165] on button "A The trade economy was very dependent on furs in multiple countries" at bounding box center [302, 158] width 350 height 32
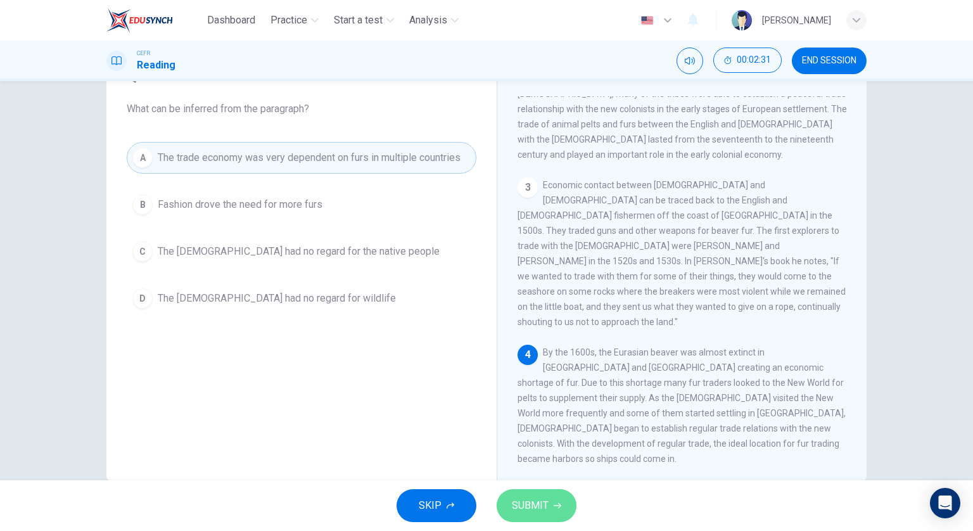
click at [542, 504] on span "SUBMIT" at bounding box center [530, 506] width 37 height 18
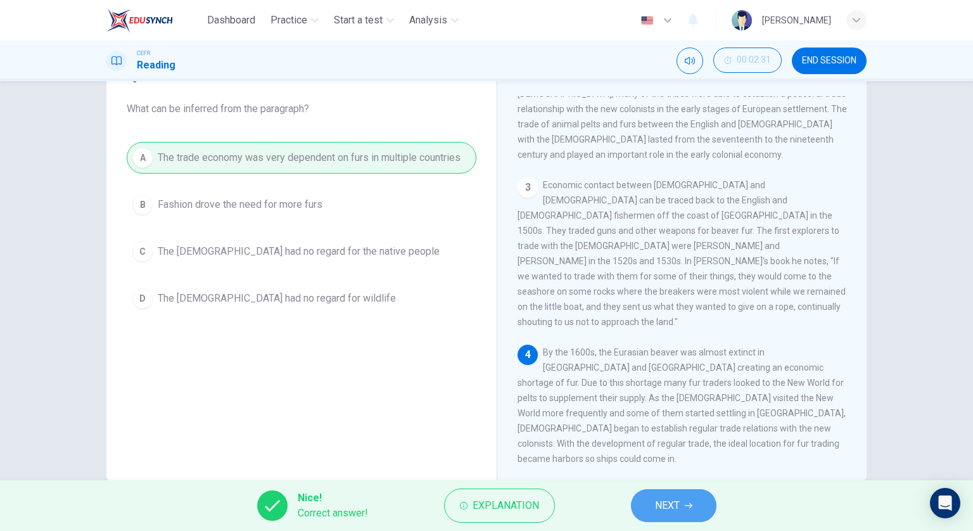
click at [659, 516] on button "NEXT" at bounding box center [674, 505] width 86 height 33
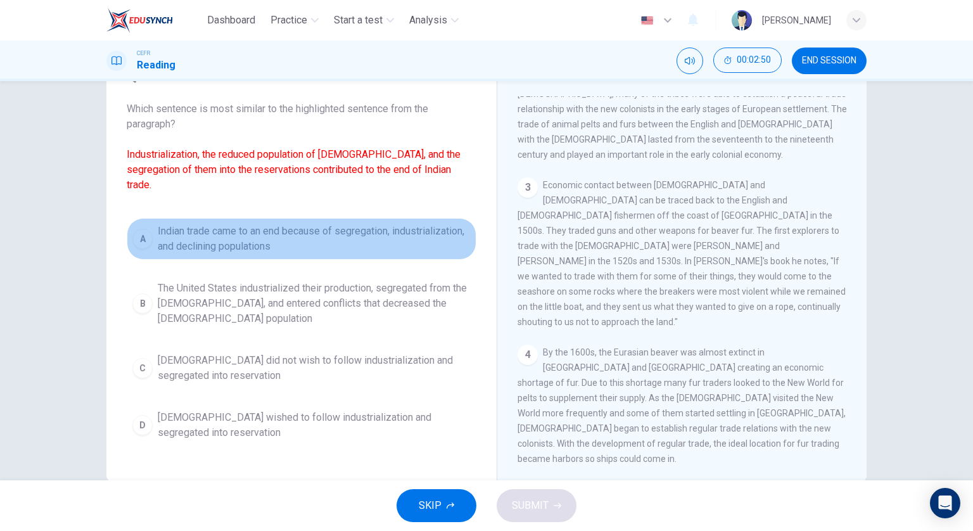
click at [402, 247] on span "Indian trade came to an end because of segregation, industrialization, and decl…" at bounding box center [314, 239] width 313 height 30
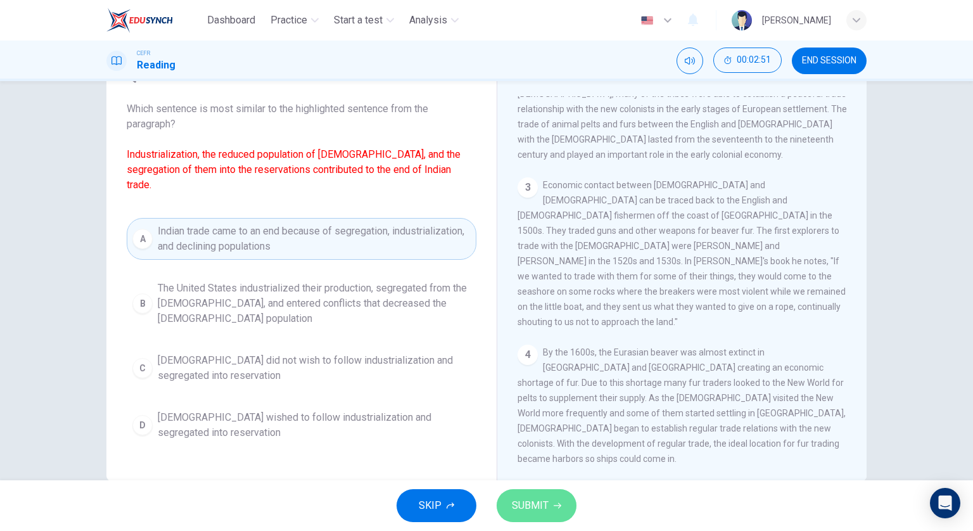
click at [536, 512] on span "SUBMIT" at bounding box center [530, 506] width 37 height 18
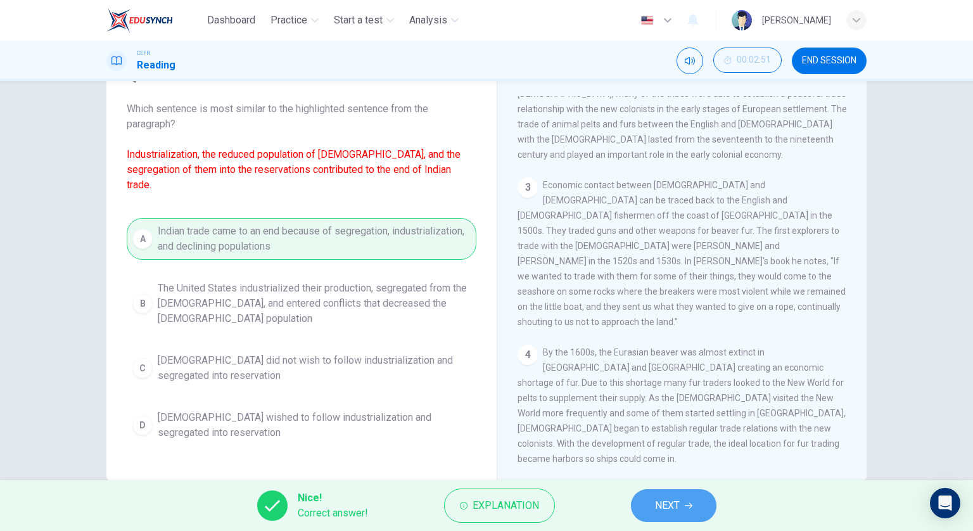
click at [683, 507] on button "NEXT" at bounding box center [674, 505] width 86 height 33
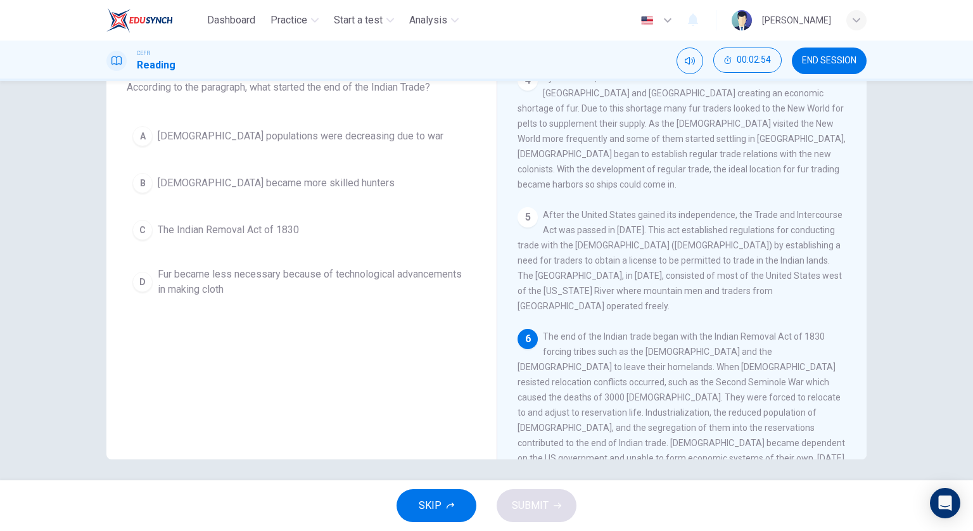
scroll to position [91, 0]
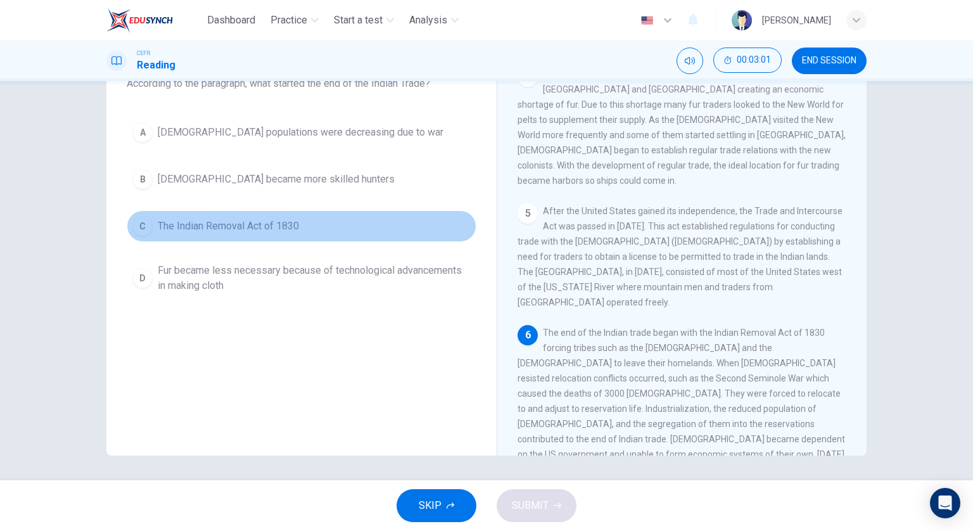
click at [387, 216] on button "C The Indian Removal Act of 1830" at bounding box center [302, 226] width 350 height 32
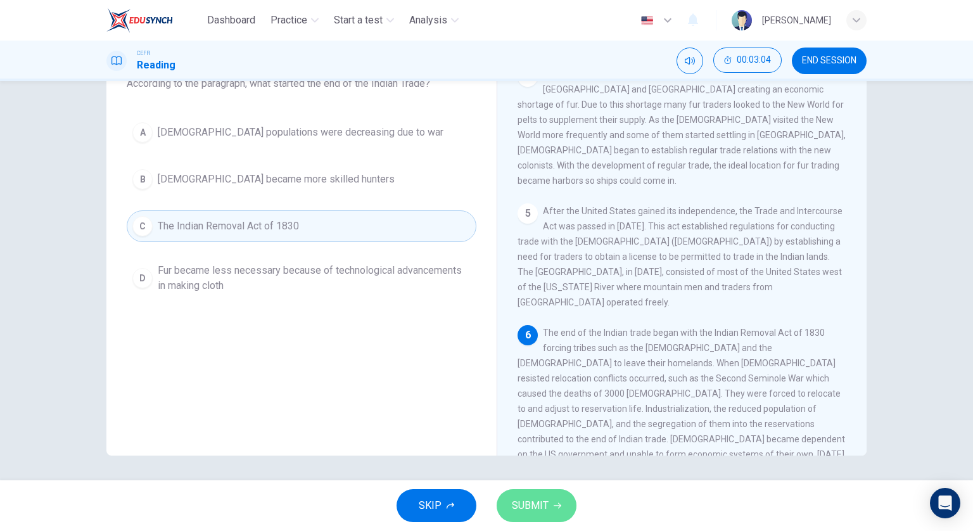
click at [543, 504] on span "SUBMIT" at bounding box center [530, 506] width 37 height 18
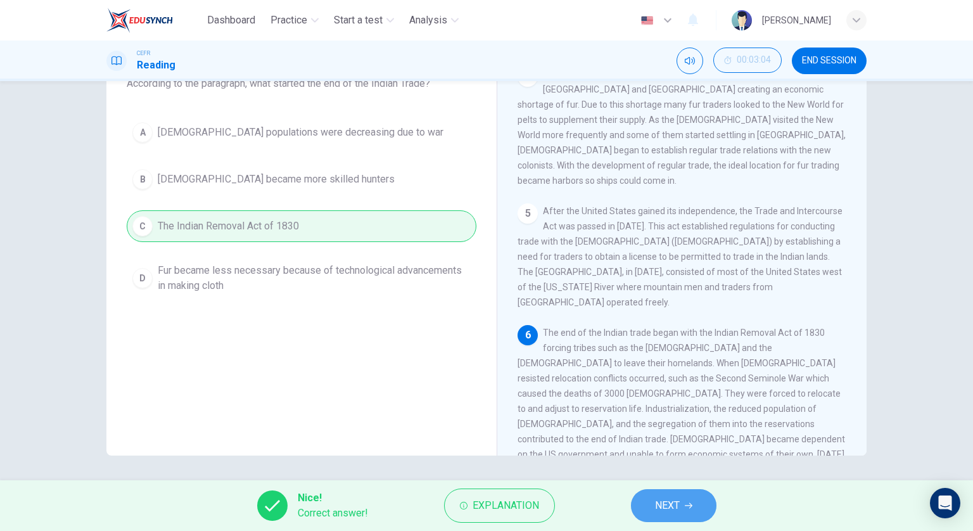
click at [672, 489] on button "NEXT" at bounding box center [674, 505] width 86 height 33
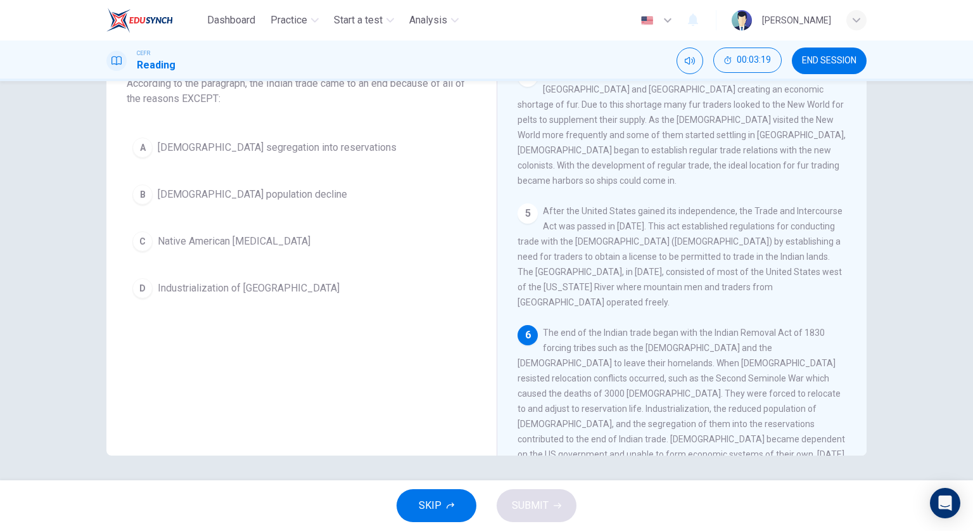
click at [308, 239] on button "C Native American hostility" at bounding box center [302, 242] width 350 height 32
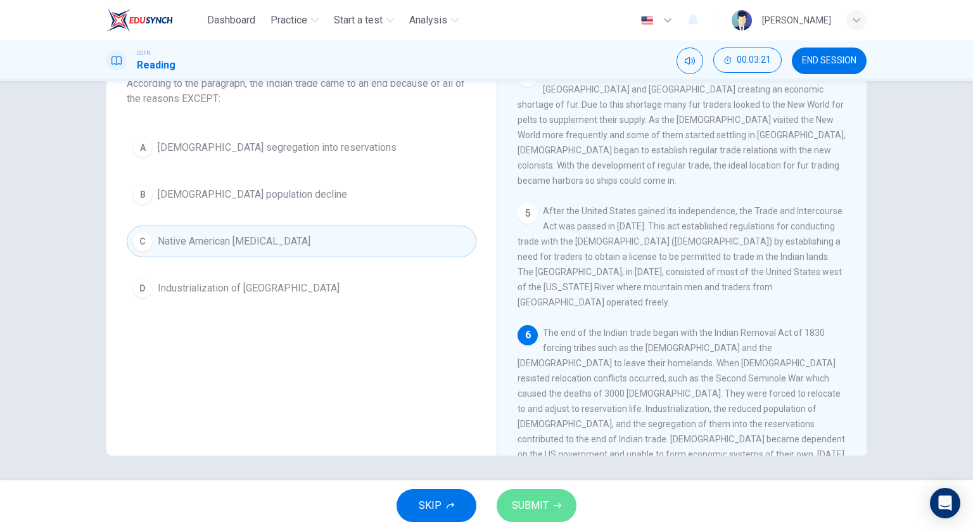
click at [532, 499] on span "SUBMIT" at bounding box center [530, 506] width 37 height 18
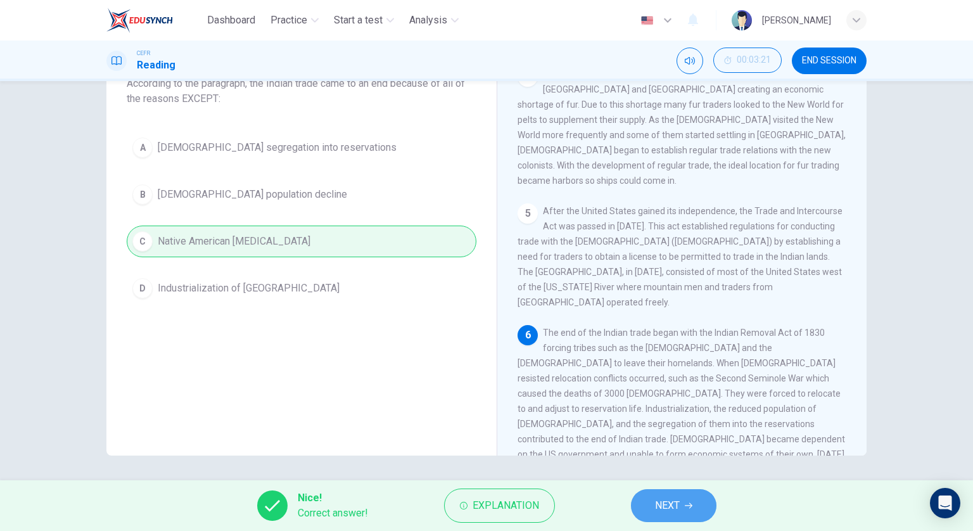
click at [660, 499] on span "NEXT" at bounding box center [667, 506] width 25 height 18
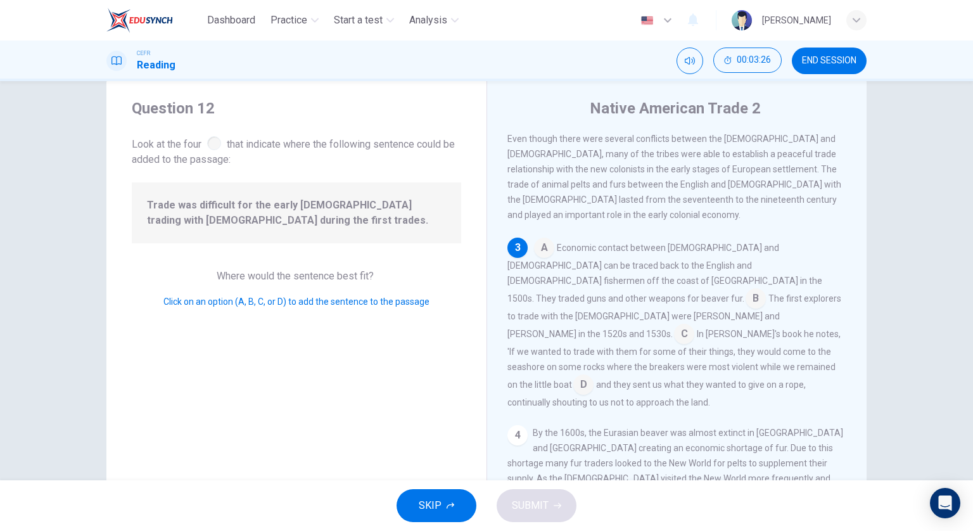
scroll to position [28, 0]
click at [751, 290] on input at bounding box center [756, 300] width 20 height 20
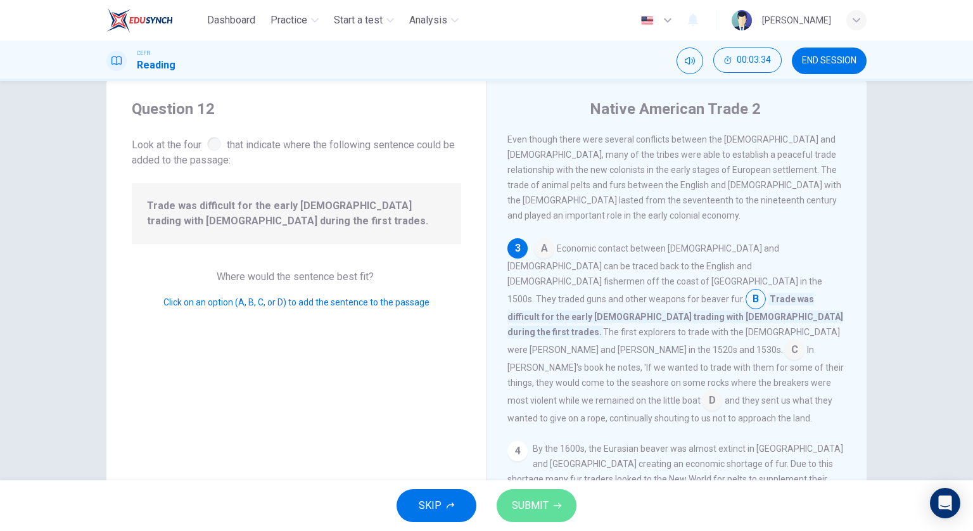
click at [536, 494] on button "SUBMIT" at bounding box center [537, 505] width 80 height 33
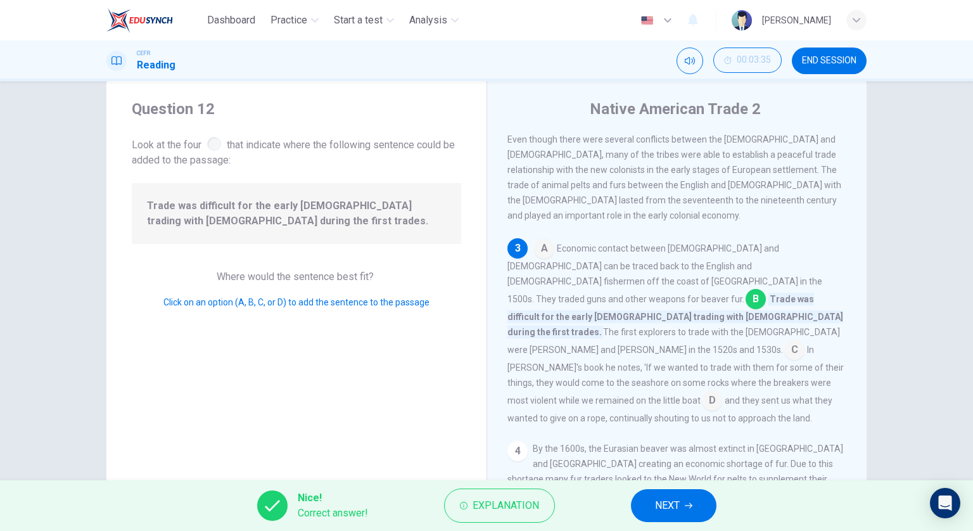
click at [677, 499] on span "NEXT" at bounding box center [667, 506] width 25 height 18
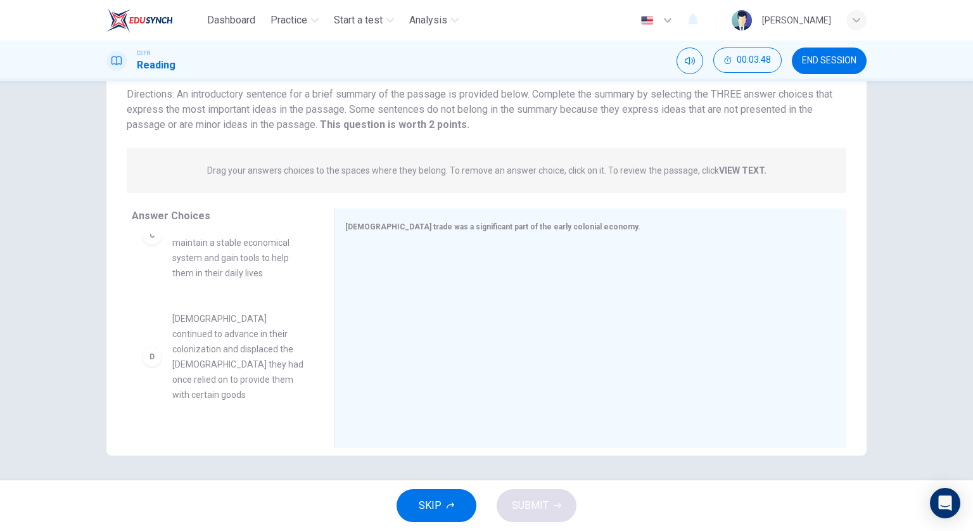
scroll to position [253, 0]
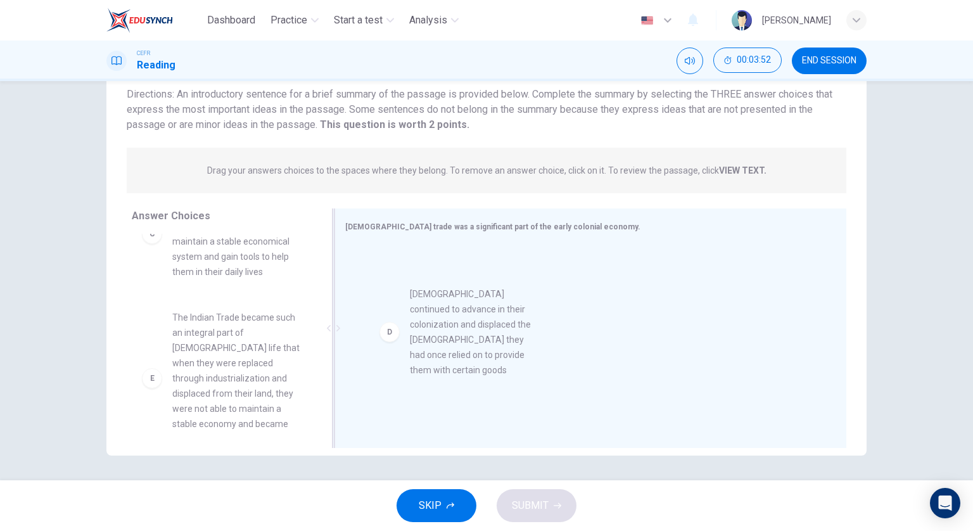
drag, startPoint x: 257, startPoint y: 324, endPoint x: 502, endPoint y: 316, distance: 245.3
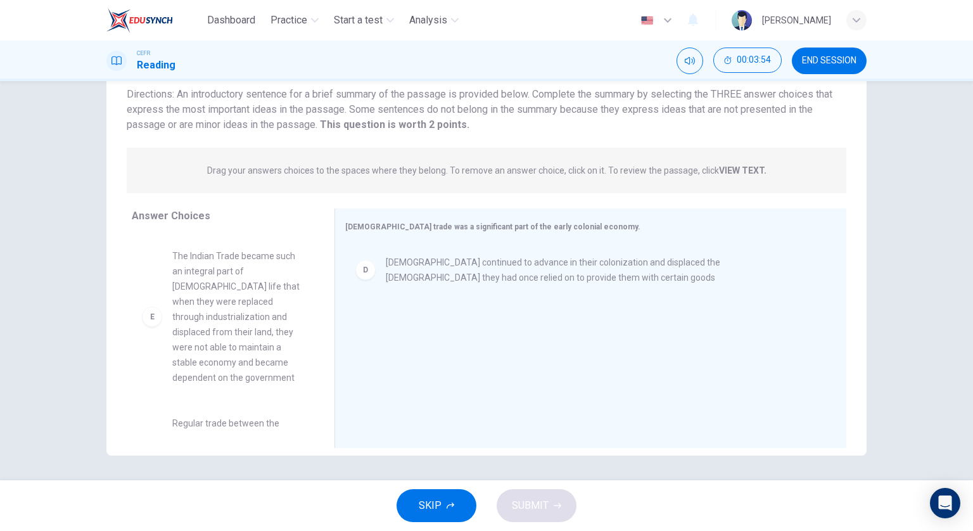
scroll to position [317, 0]
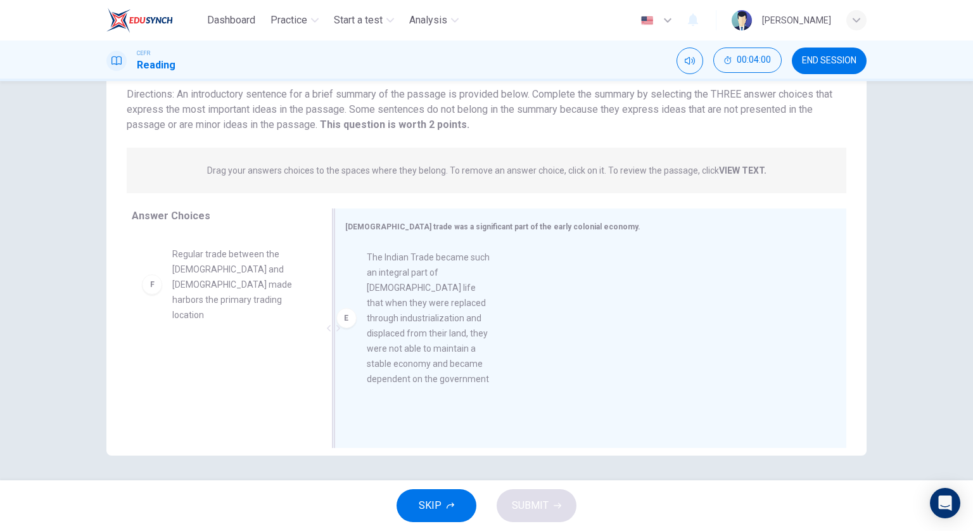
drag, startPoint x: 257, startPoint y: 320, endPoint x: 464, endPoint y: 339, distance: 207.4
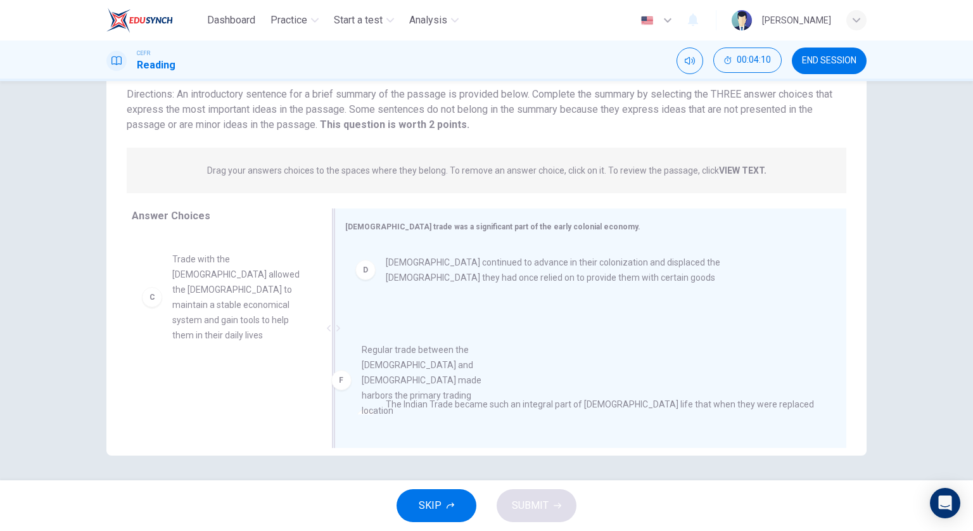
scroll to position [1, 0]
drag, startPoint x: 192, startPoint y: 379, endPoint x: 423, endPoint y: 355, distance: 231.9
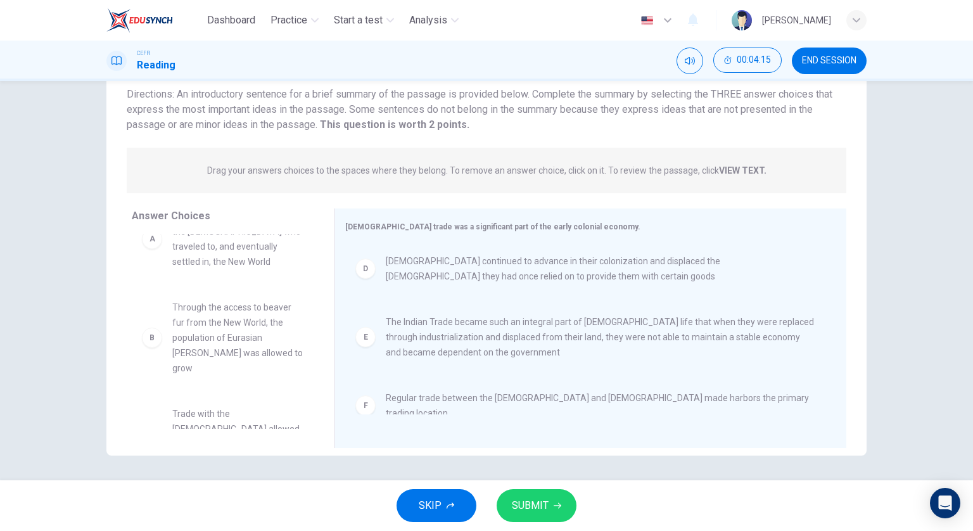
scroll to position [0, 0]
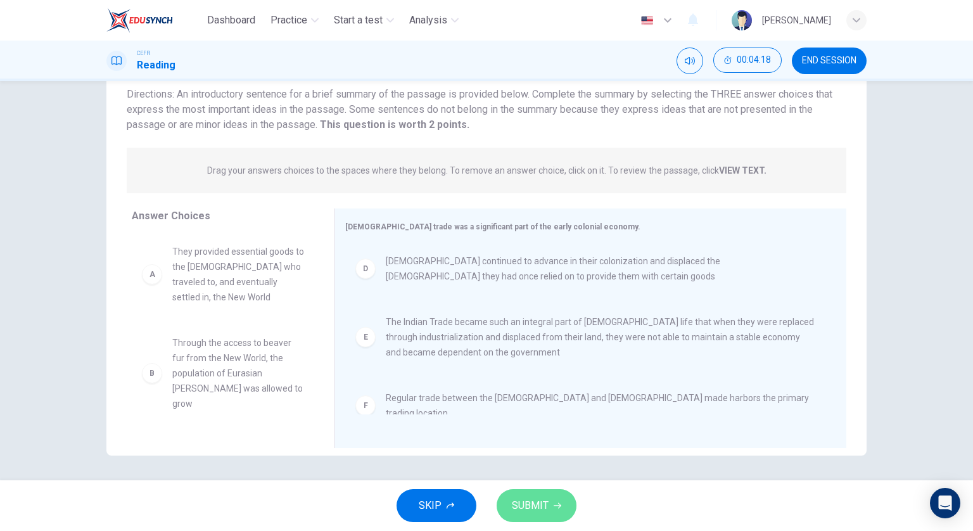
click at [548, 502] on button "SUBMIT" at bounding box center [537, 505] width 80 height 33
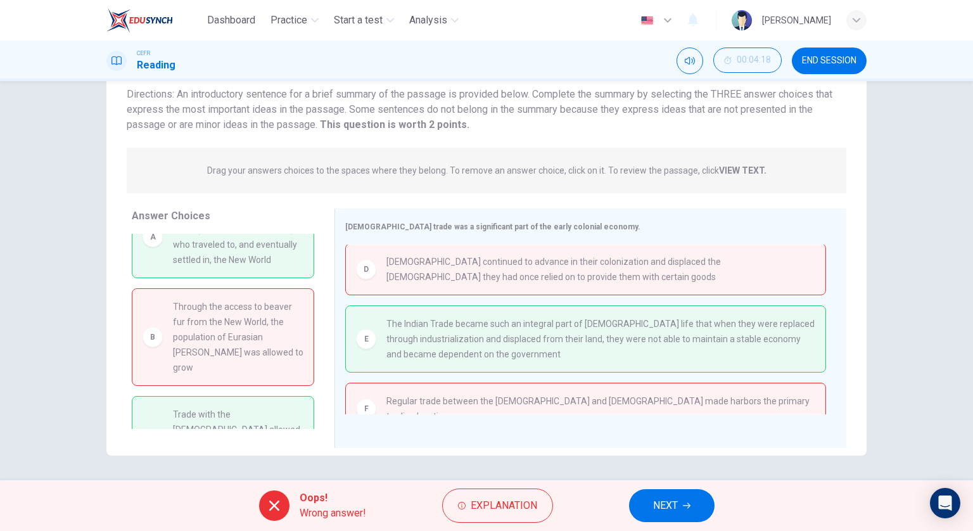
scroll to position [101, 0]
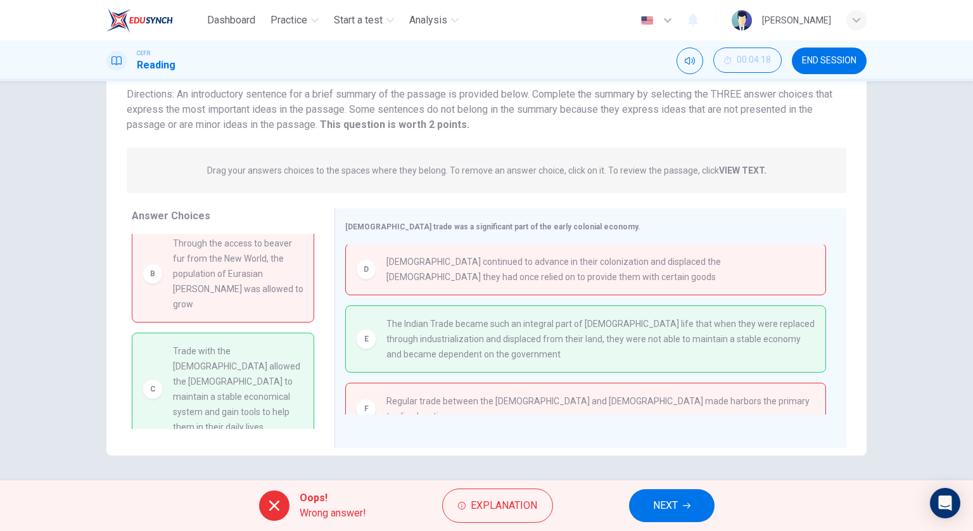
click at [633, 501] on button "NEXT" at bounding box center [672, 505] width 86 height 33
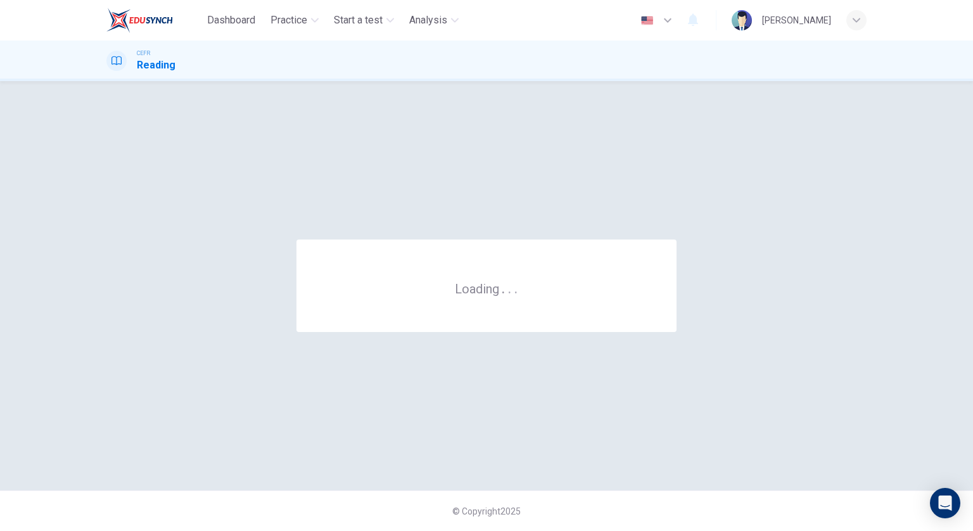
scroll to position [0, 0]
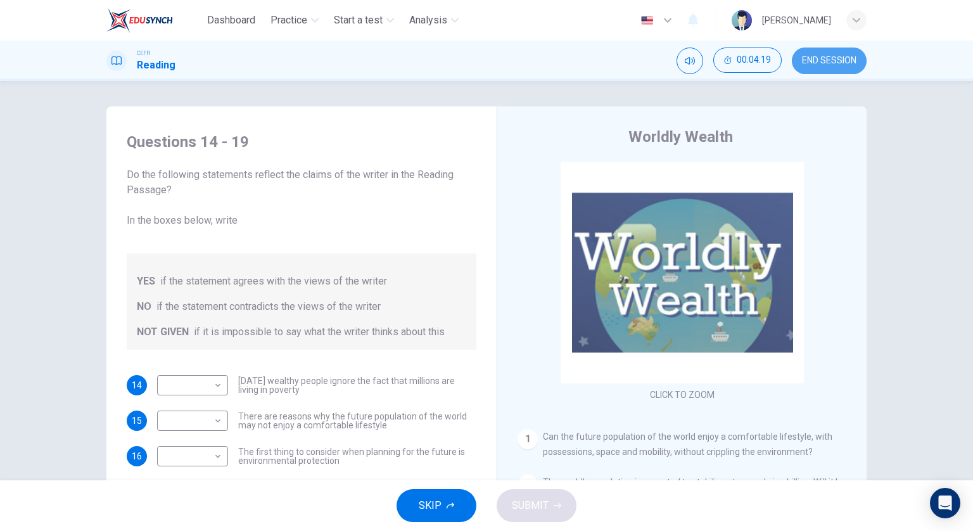
click at [805, 63] on span "END SESSION" at bounding box center [829, 61] width 54 height 10
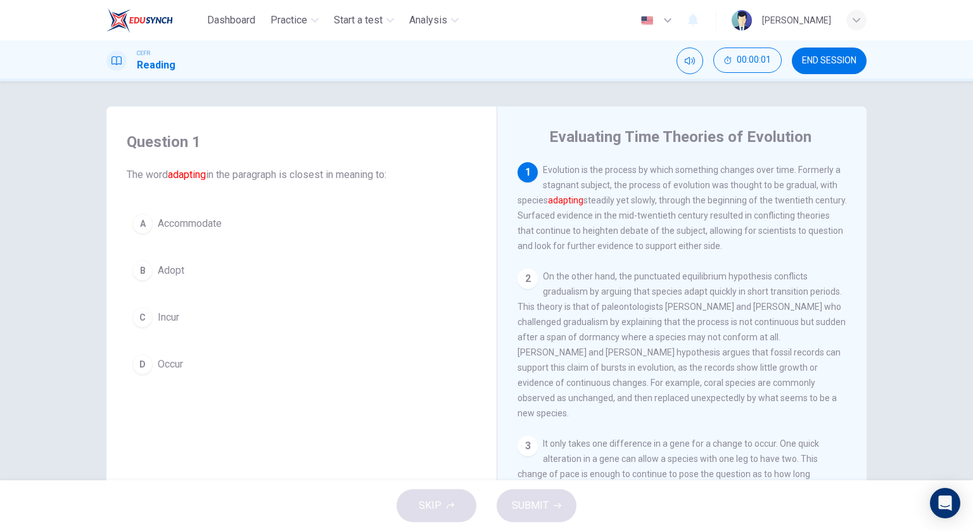
click at [251, 219] on button "A Accommodate" at bounding box center [302, 224] width 350 height 32
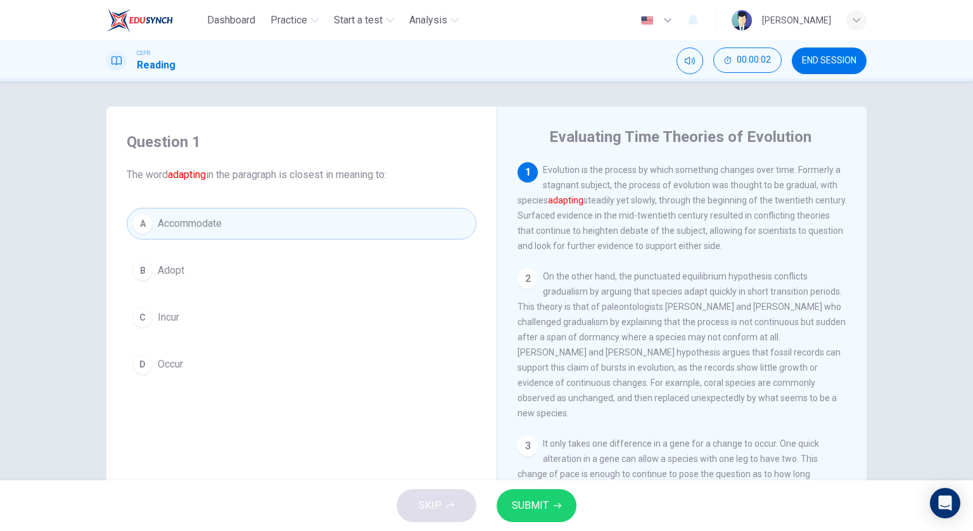
click at [520, 503] on span "SUBMIT" at bounding box center [530, 506] width 37 height 18
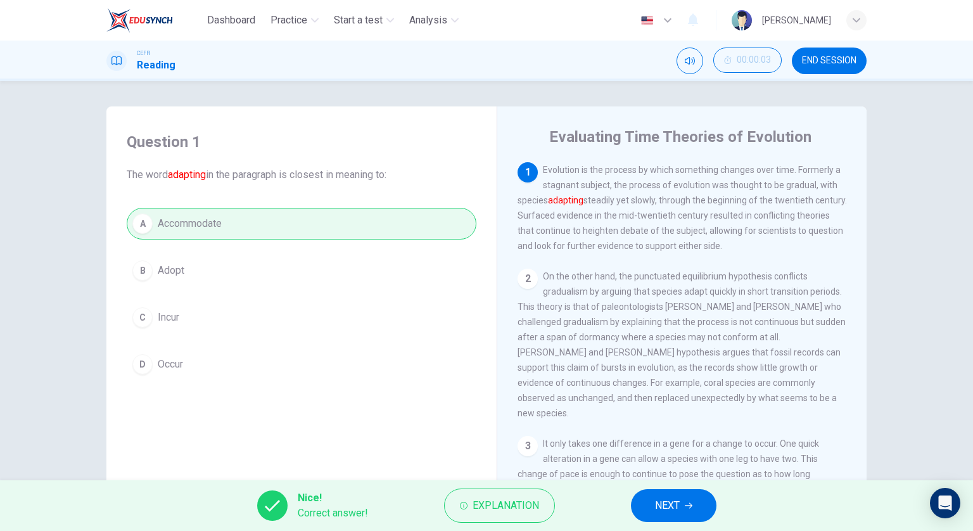
click at [665, 516] on button "NEXT" at bounding box center [674, 505] width 86 height 33
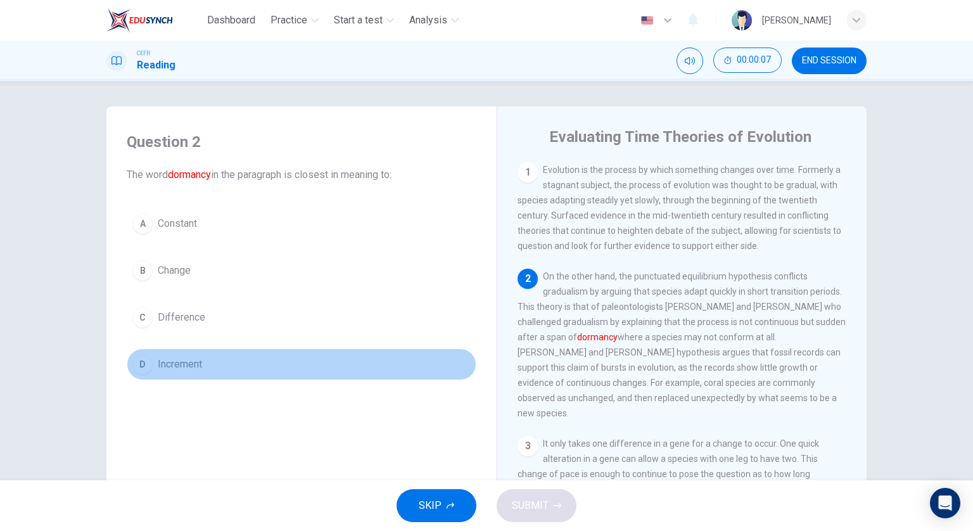
click at [234, 357] on button "D Increment" at bounding box center [302, 364] width 350 height 32
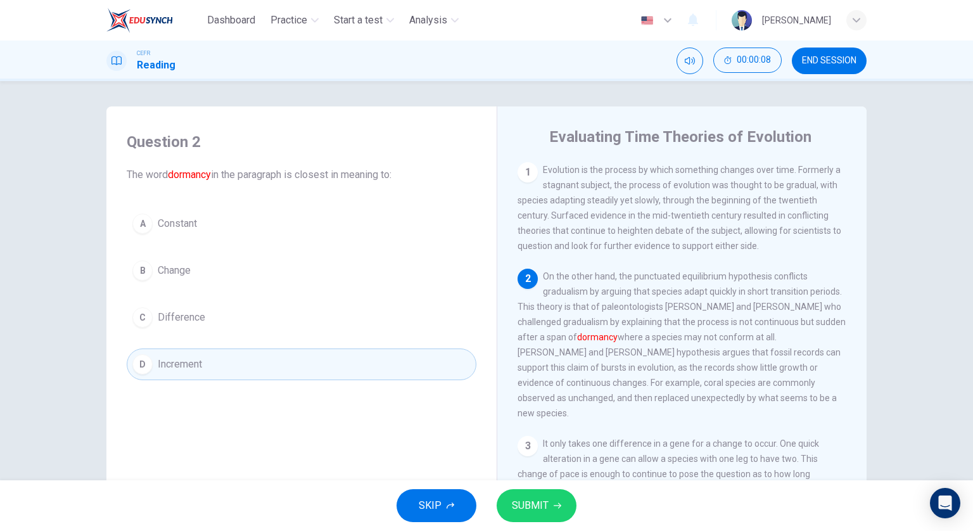
click at [214, 220] on button "A Constant" at bounding box center [302, 224] width 350 height 32
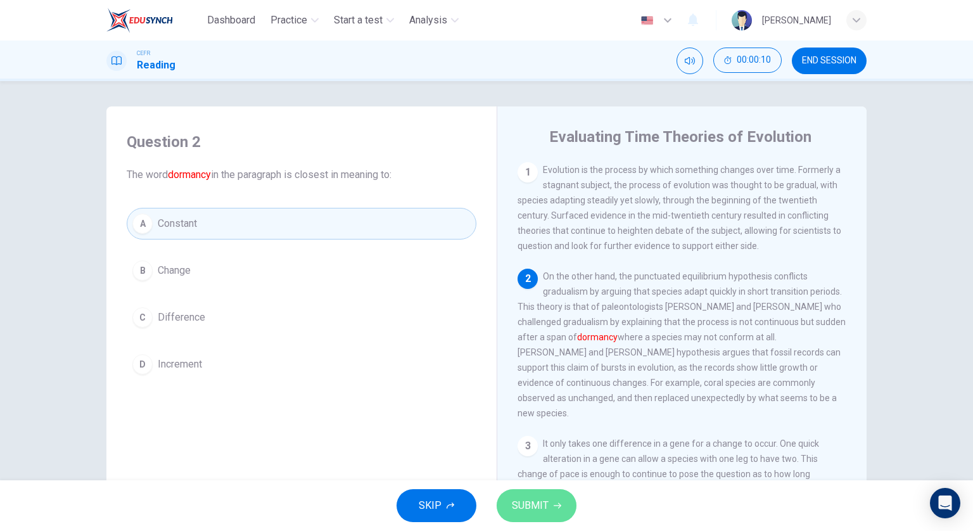
click at [547, 499] on span "SUBMIT" at bounding box center [530, 506] width 37 height 18
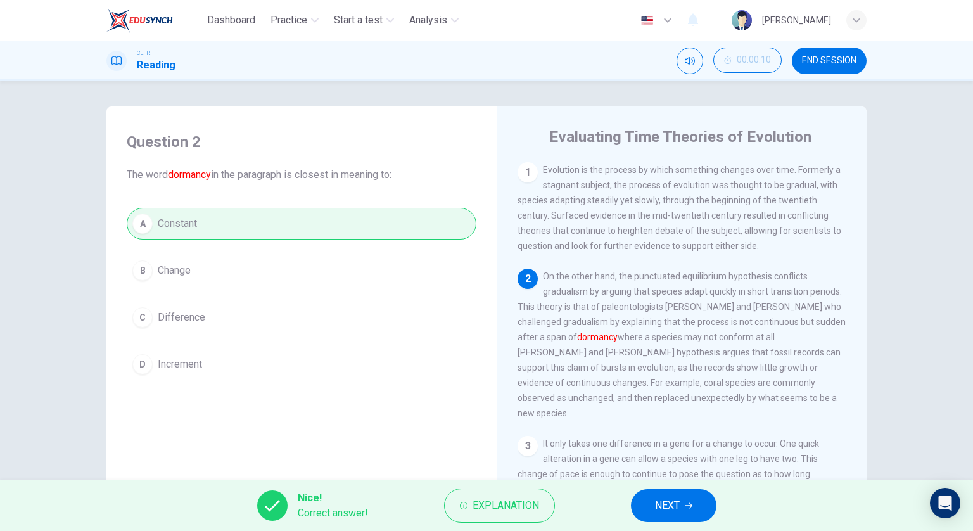
click at [669, 506] on span "NEXT" at bounding box center [667, 506] width 25 height 18
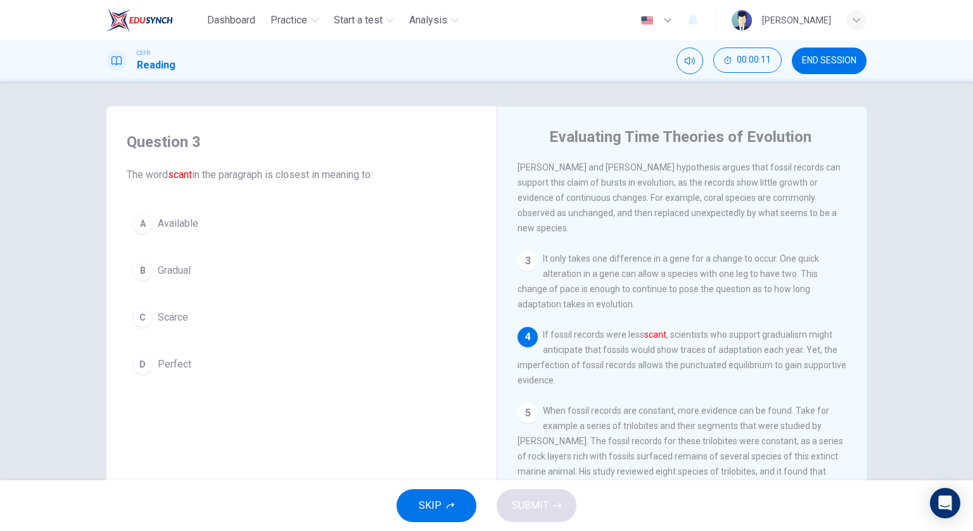
scroll to position [190, 0]
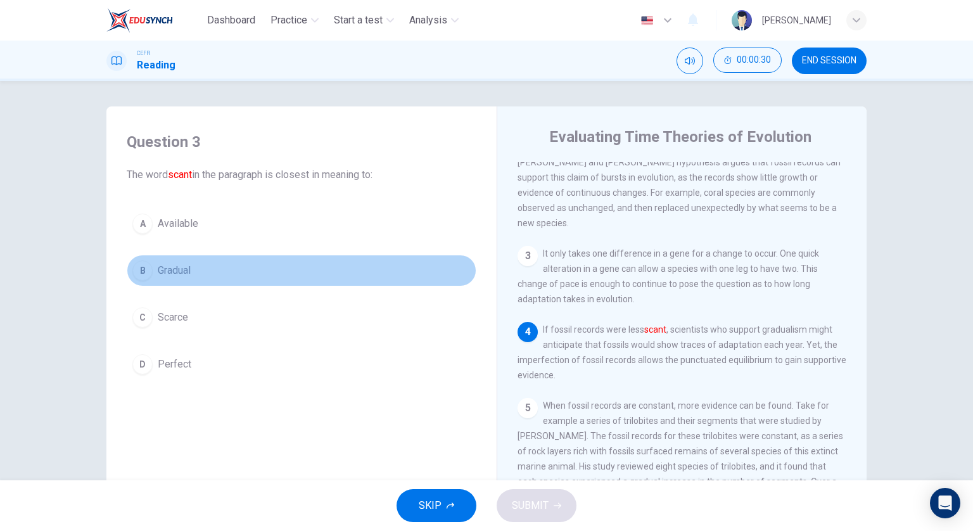
click at [167, 264] on span "Gradual" at bounding box center [174, 270] width 33 height 15
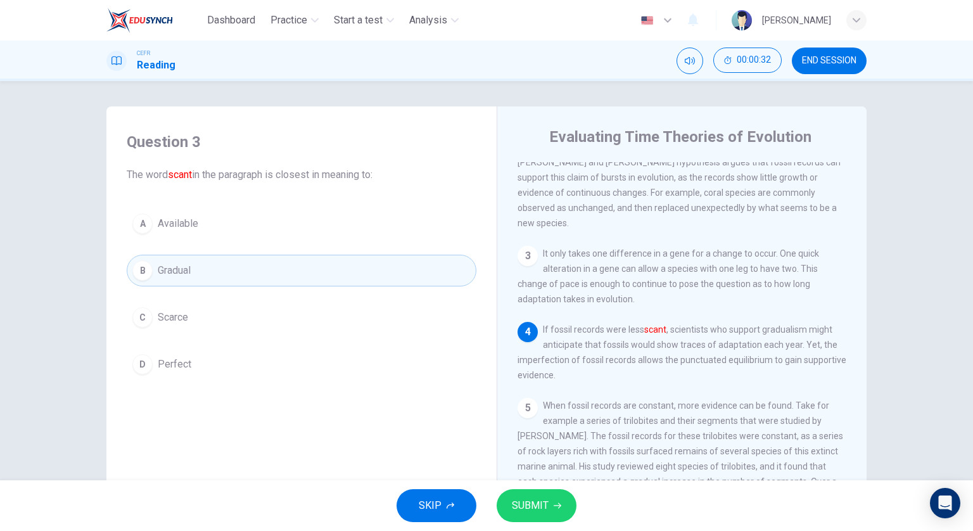
click at [539, 497] on span "SUBMIT" at bounding box center [530, 506] width 37 height 18
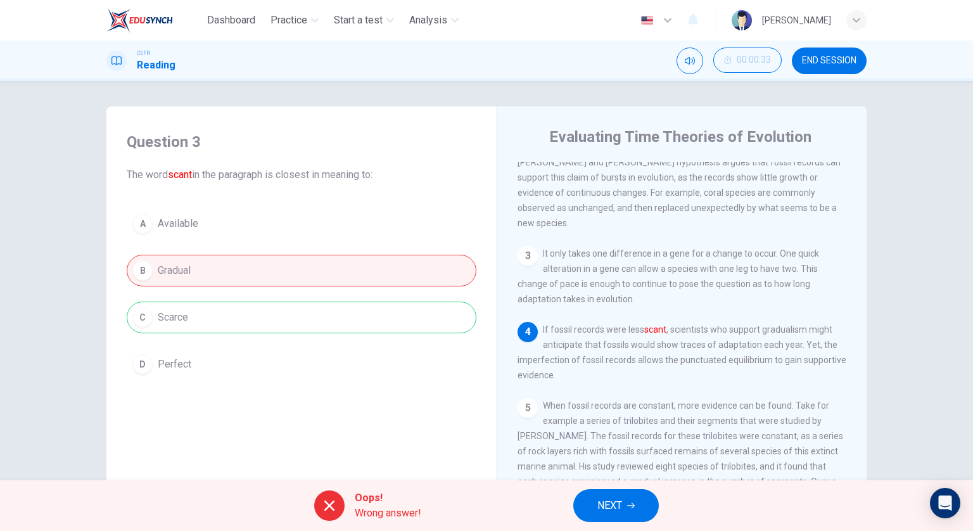
click at [608, 506] on span "NEXT" at bounding box center [609, 506] width 25 height 18
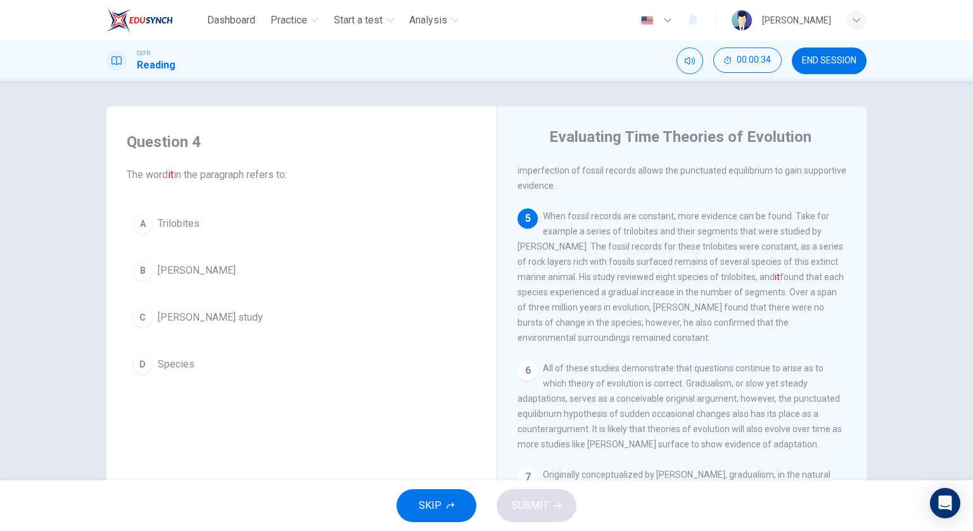
scroll to position [380, 0]
click at [215, 312] on span "Sheldon's study" at bounding box center [210, 317] width 105 height 15
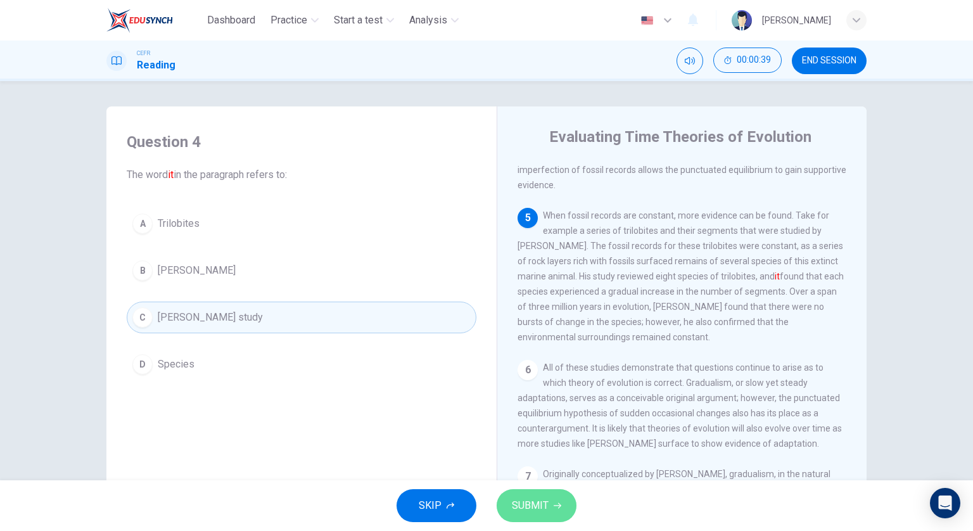
click at [560, 512] on button "SUBMIT" at bounding box center [537, 505] width 80 height 33
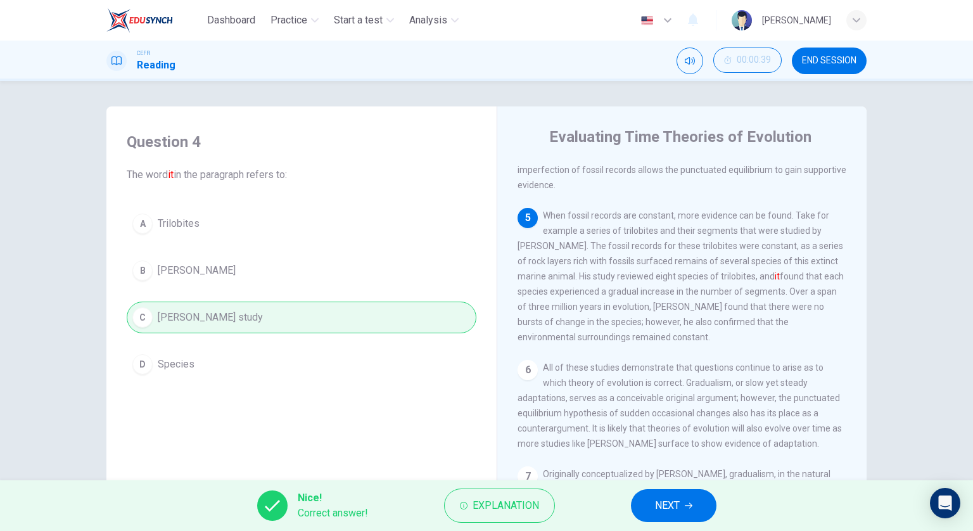
click at [694, 513] on button "NEXT" at bounding box center [674, 505] width 86 height 33
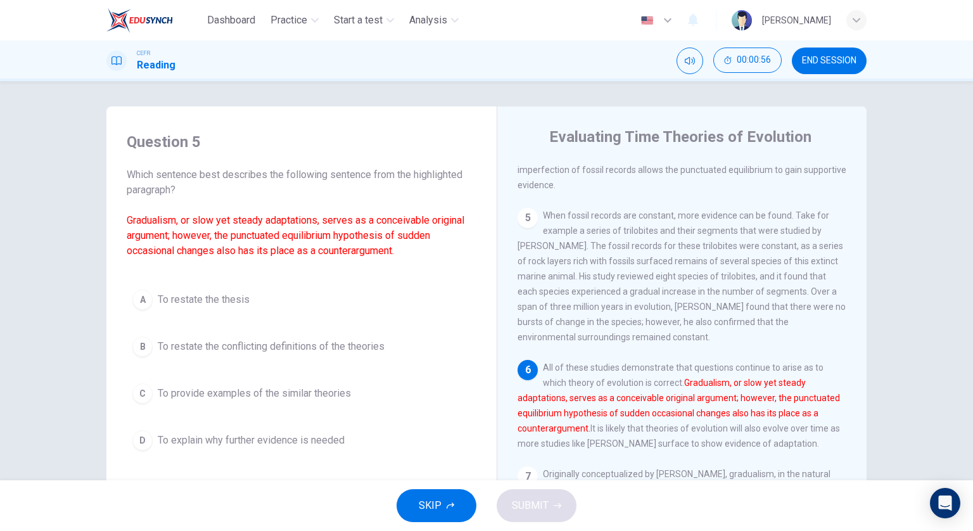
click at [378, 343] on span "To restate the conflicting definitions of the theories" at bounding box center [271, 346] width 227 height 15
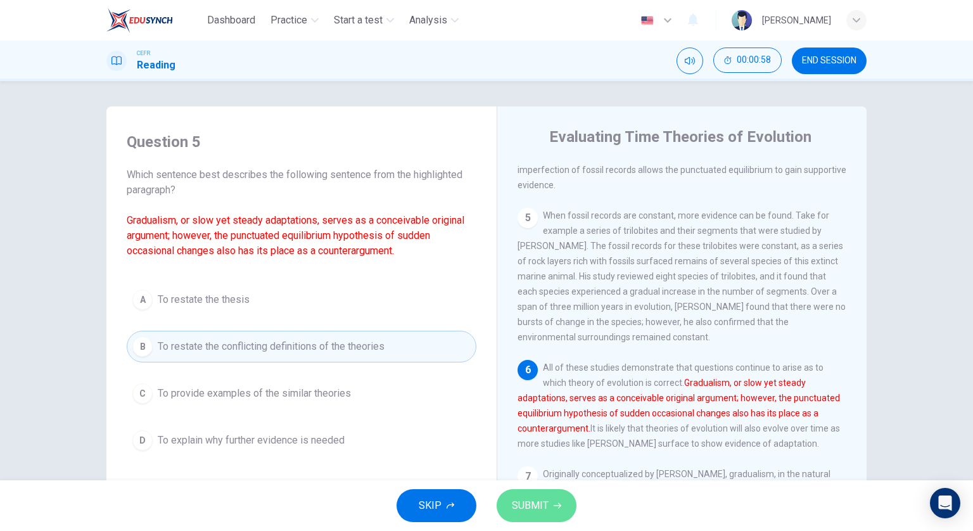
click at [549, 506] on button "SUBMIT" at bounding box center [537, 505] width 80 height 33
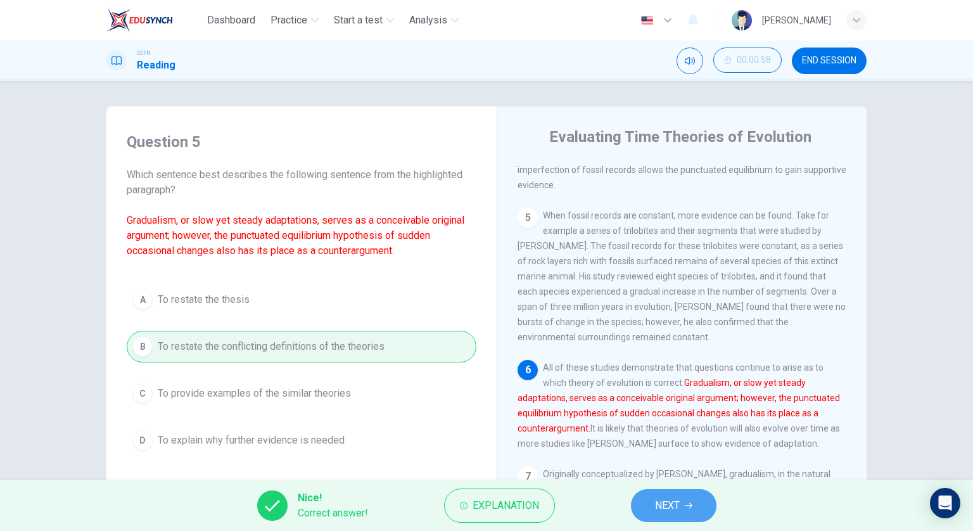
click at [685, 507] on icon "button" at bounding box center [689, 506] width 8 height 8
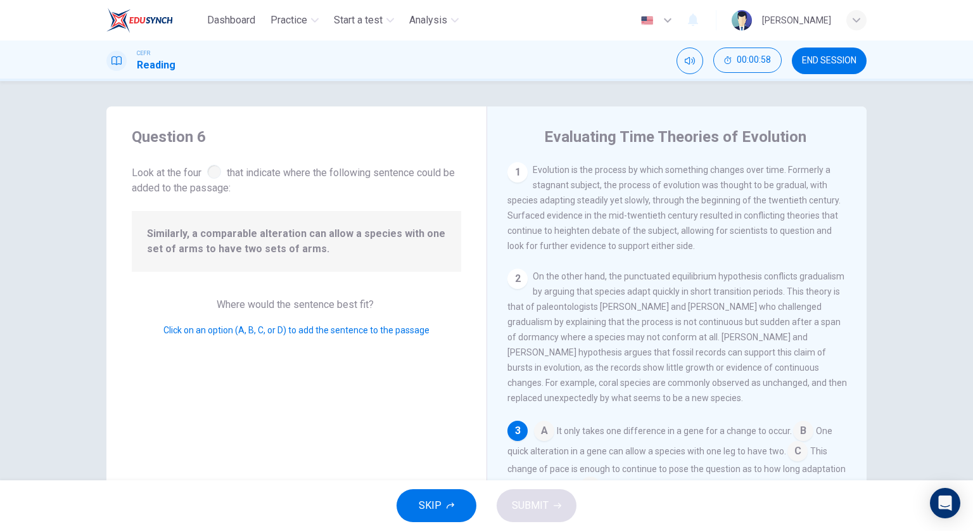
scroll to position [104, 0]
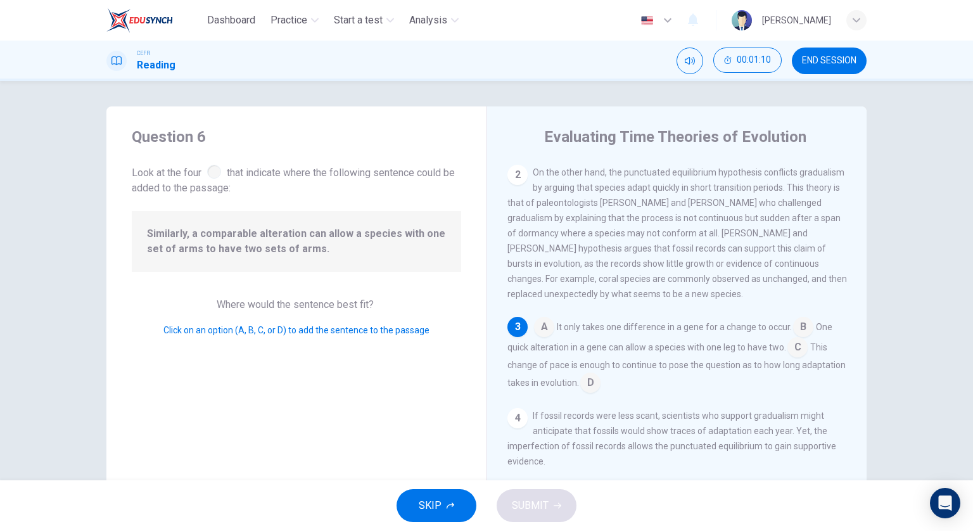
click at [801, 334] on input at bounding box center [803, 328] width 20 height 20
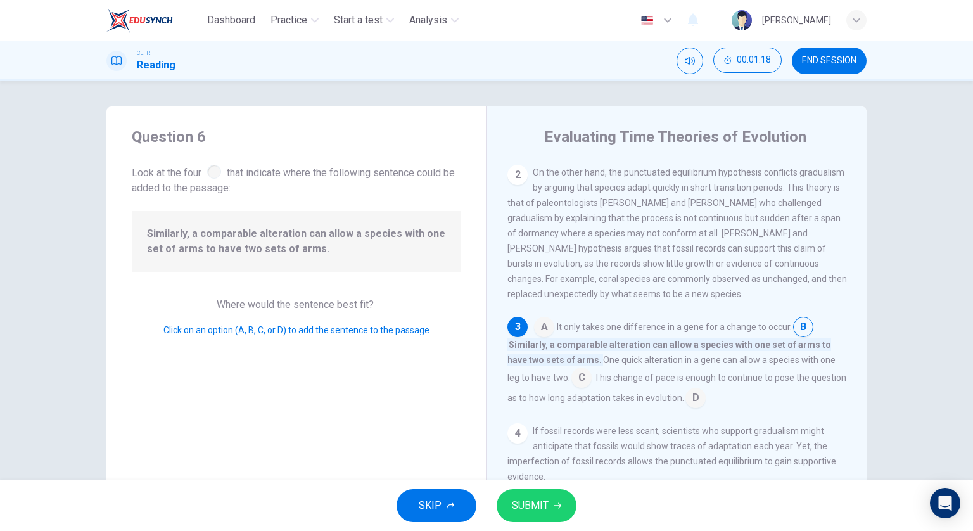
click at [561, 499] on button "SUBMIT" at bounding box center [537, 505] width 80 height 33
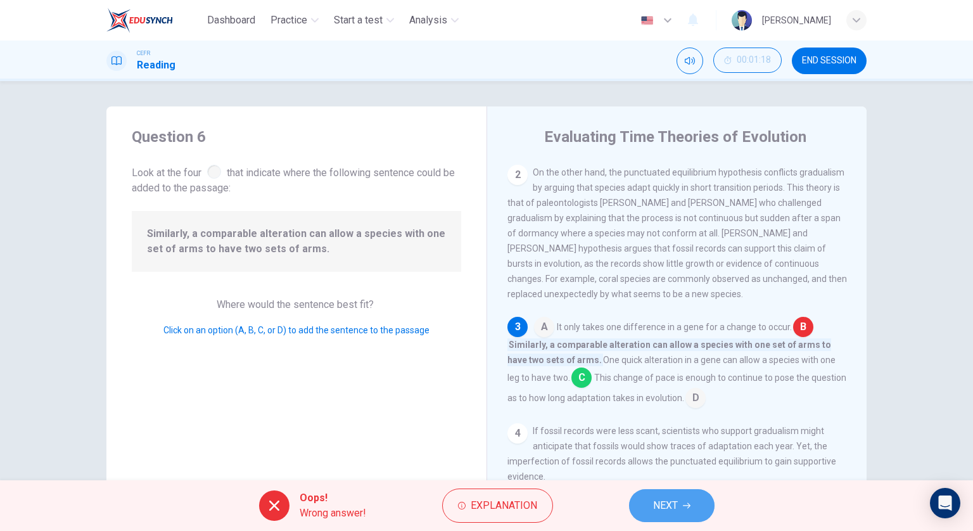
click at [685, 499] on button "NEXT" at bounding box center [672, 505] width 86 height 33
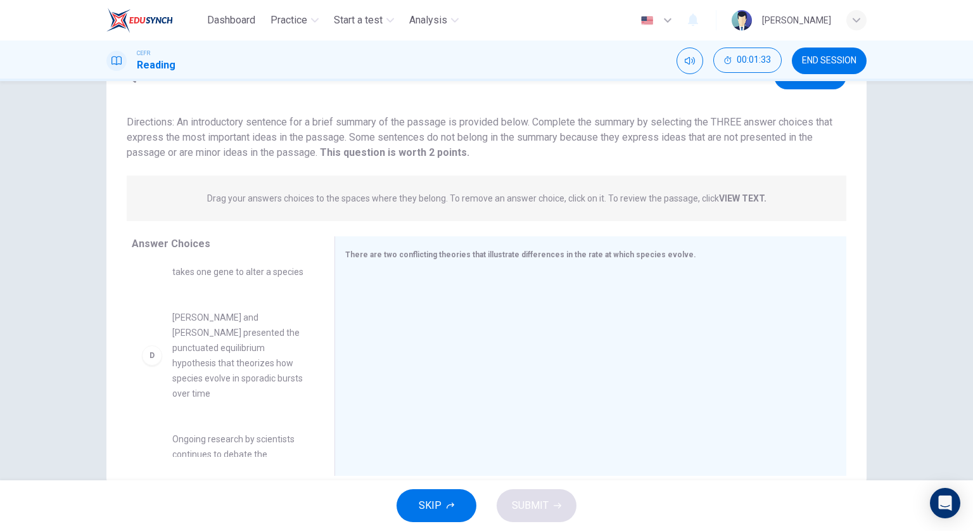
scroll to position [253, 0]
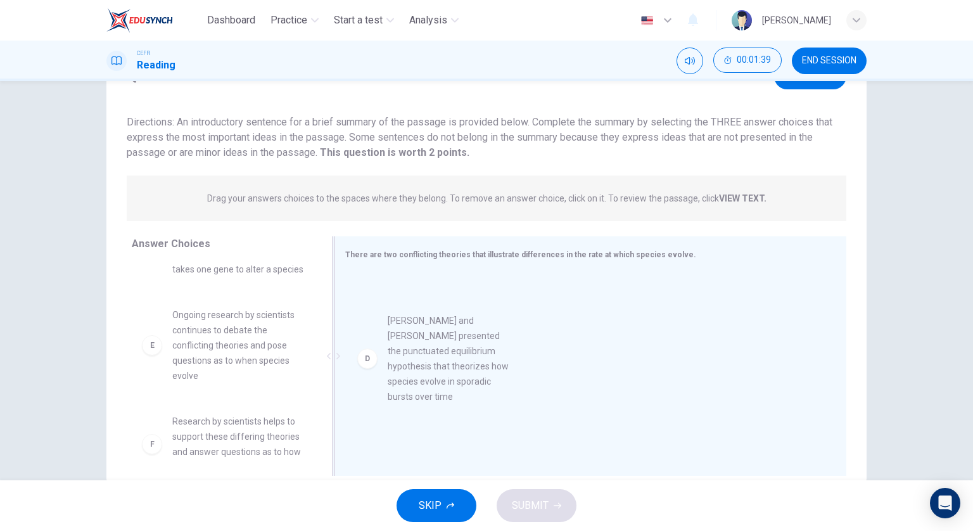
drag, startPoint x: 258, startPoint y: 378, endPoint x: 482, endPoint y: 367, distance: 224.5
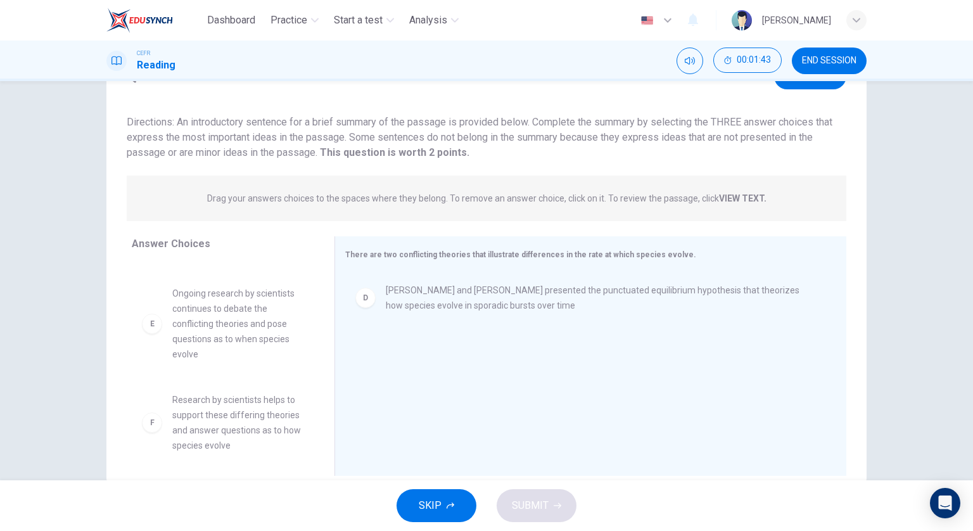
scroll to position [296, 0]
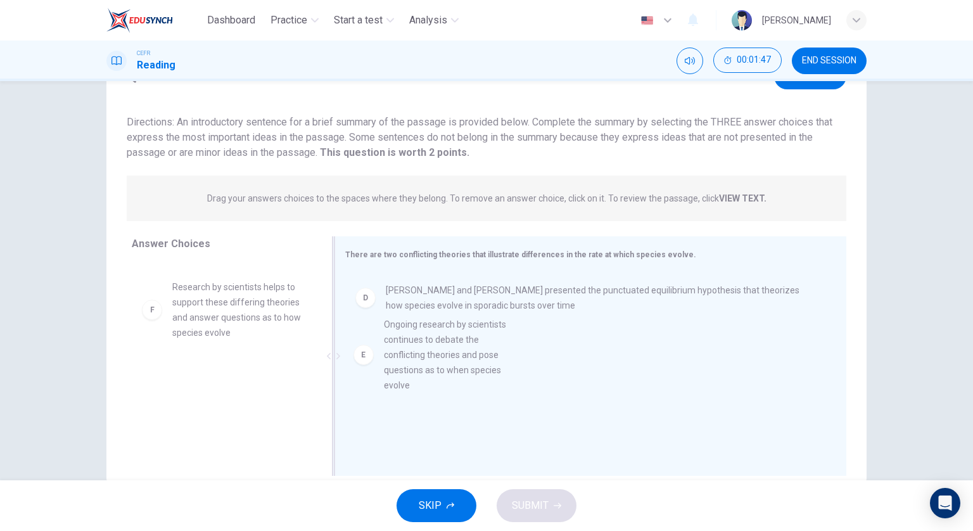
drag, startPoint x: 251, startPoint y: 333, endPoint x: 469, endPoint y: 371, distance: 221.3
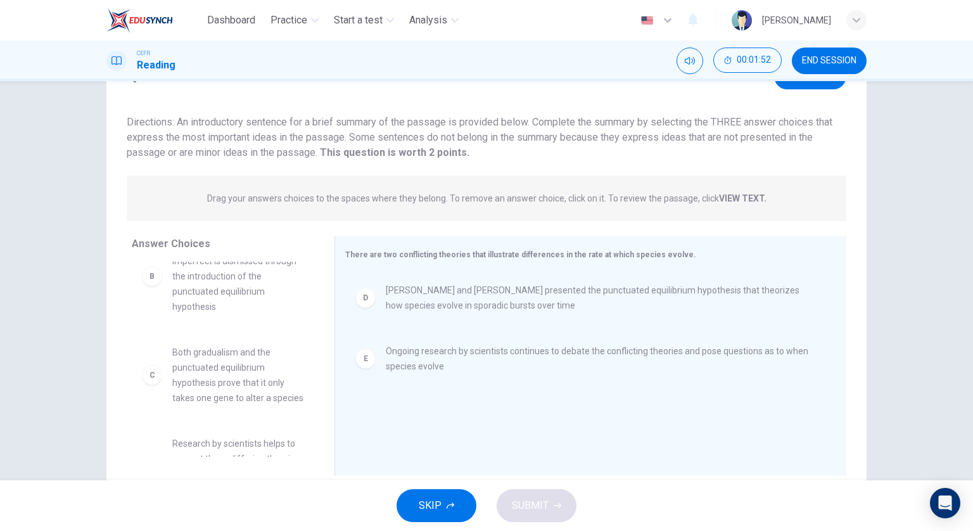
scroll to position [127, 0]
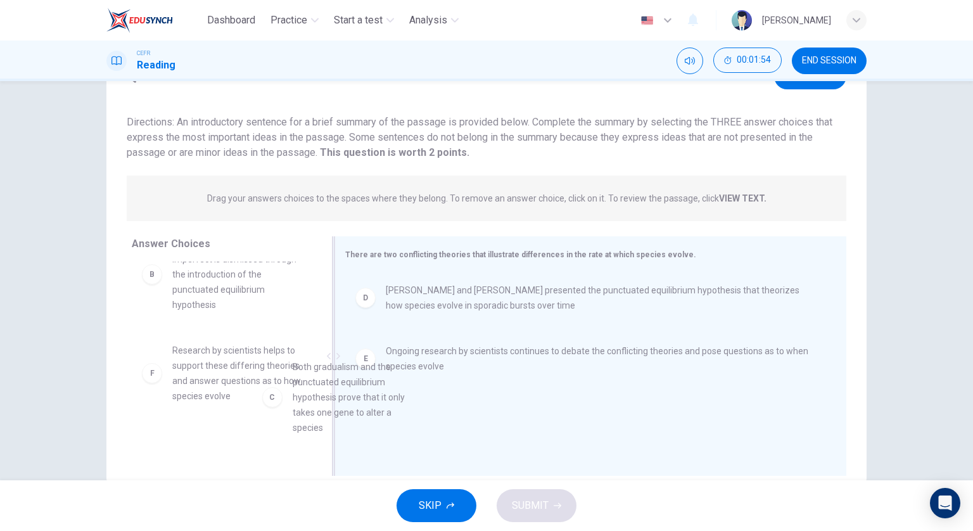
drag, startPoint x: 266, startPoint y: 370, endPoint x: 408, endPoint y: 389, distance: 143.2
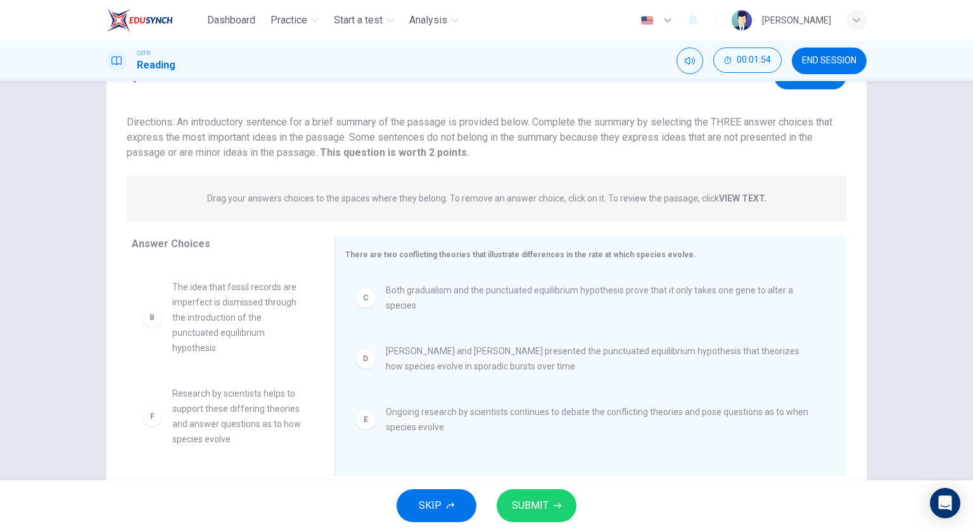
scroll to position [84, 0]
click at [540, 493] on button "SUBMIT" at bounding box center [537, 505] width 80 height 33
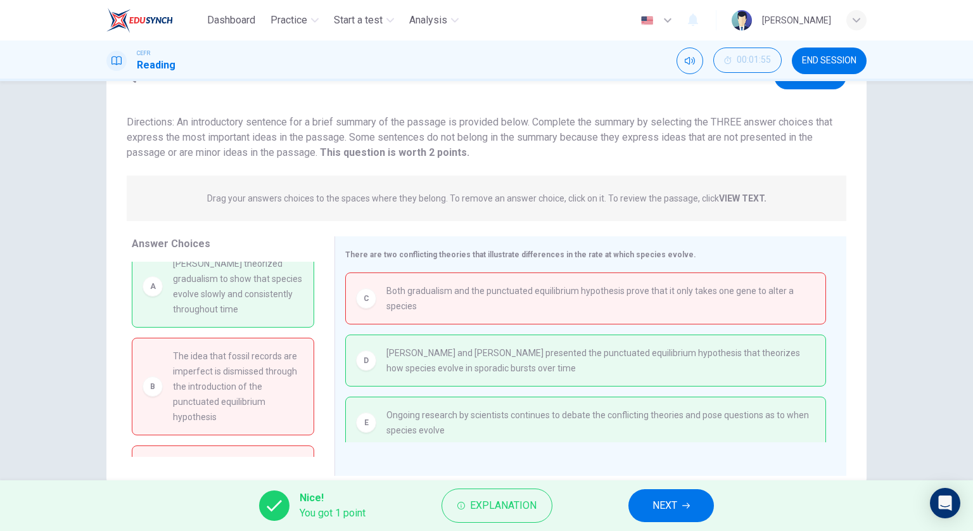
scroll to position [0, 0]
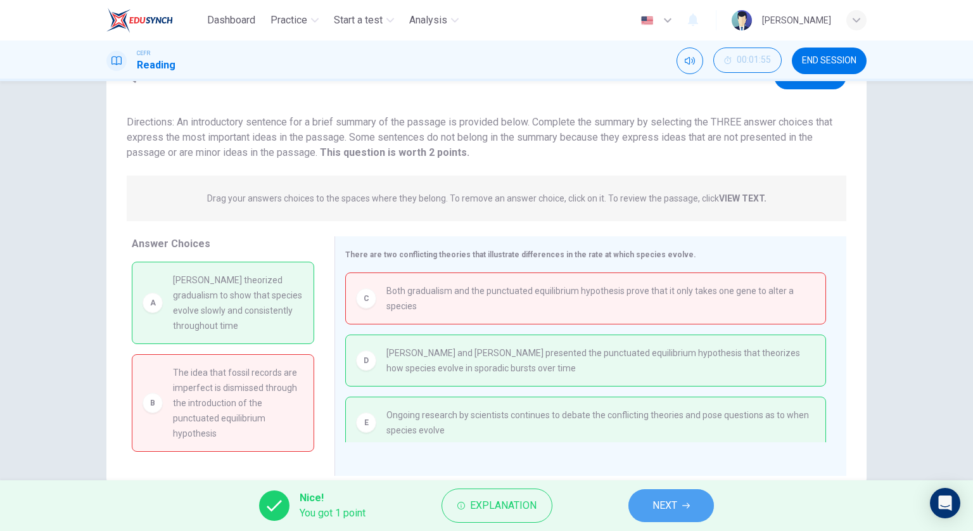
click at [652, 492] on button "NEXT" at bounding box center [671, 505] width 86 height 33
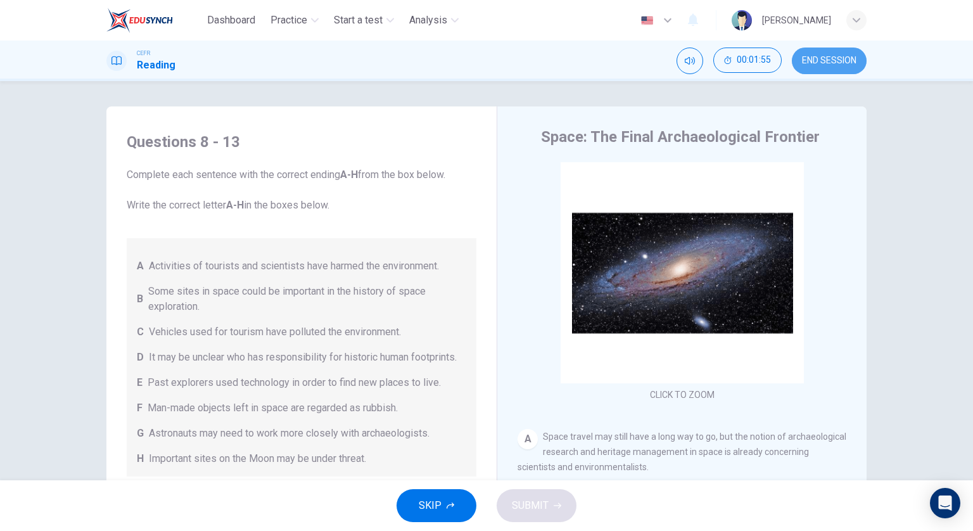
click at [805, 58] on span "END SESSION" at bounding box center [829, 61] width 54 height 10
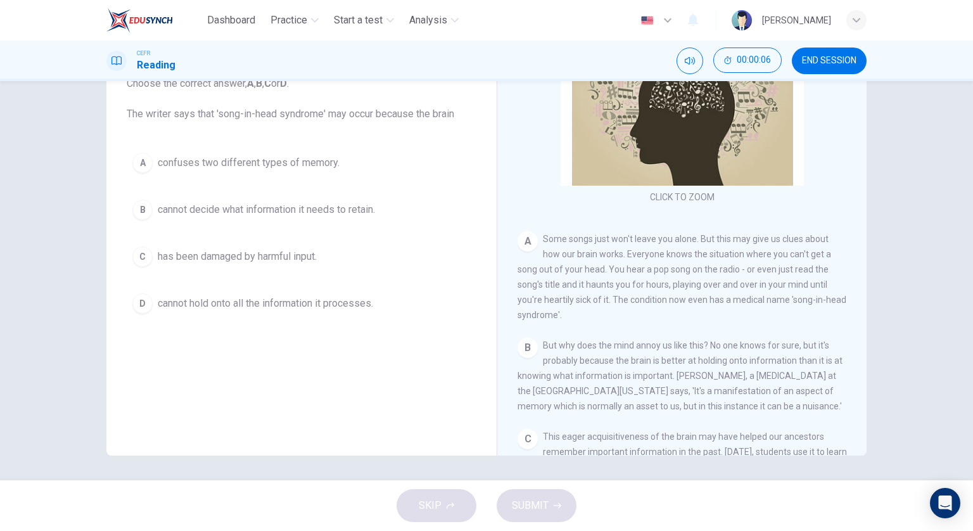
scroll to position [109, 0]
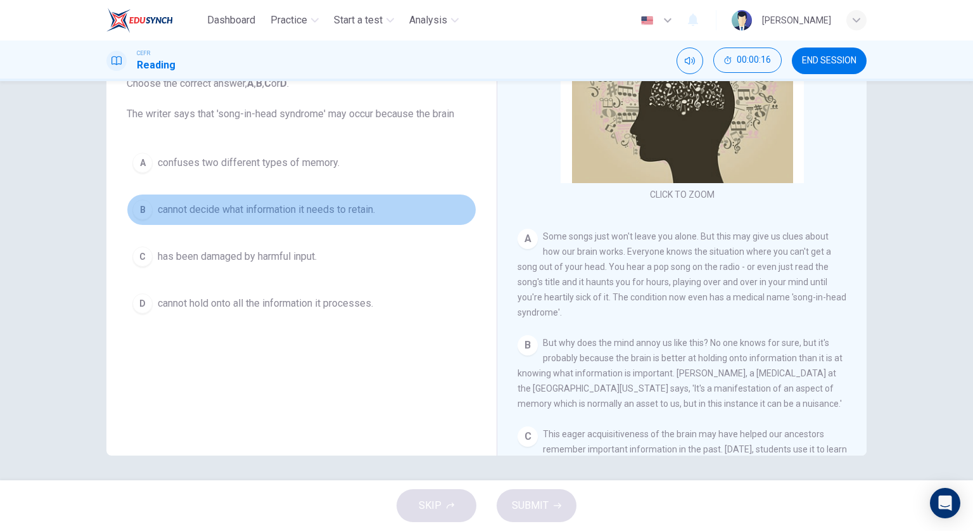
click at [329, 207] on span "cannot decide what information it needs to retain." at bounding box center [266, 209] width 217 height 15
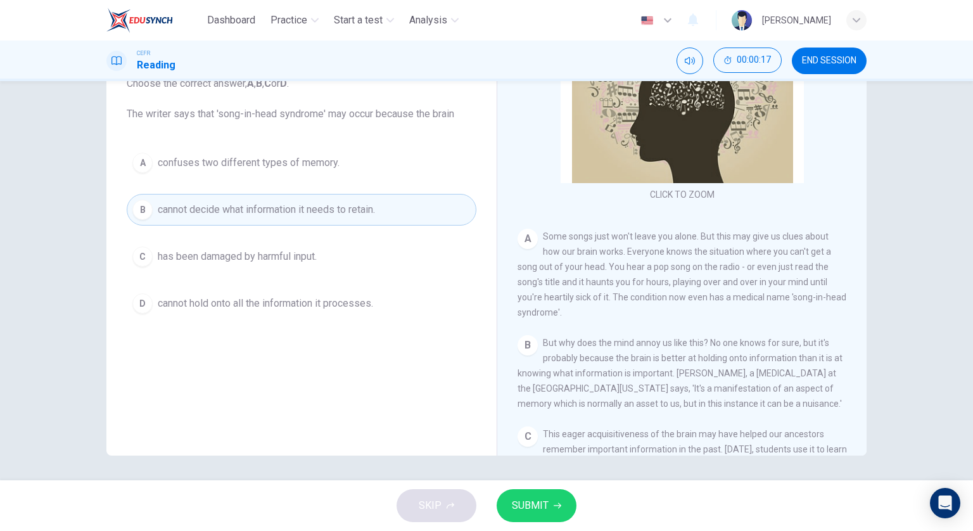
click at [555, 508] on icon "button" at bounding box center [558, 506] width 8 height 8
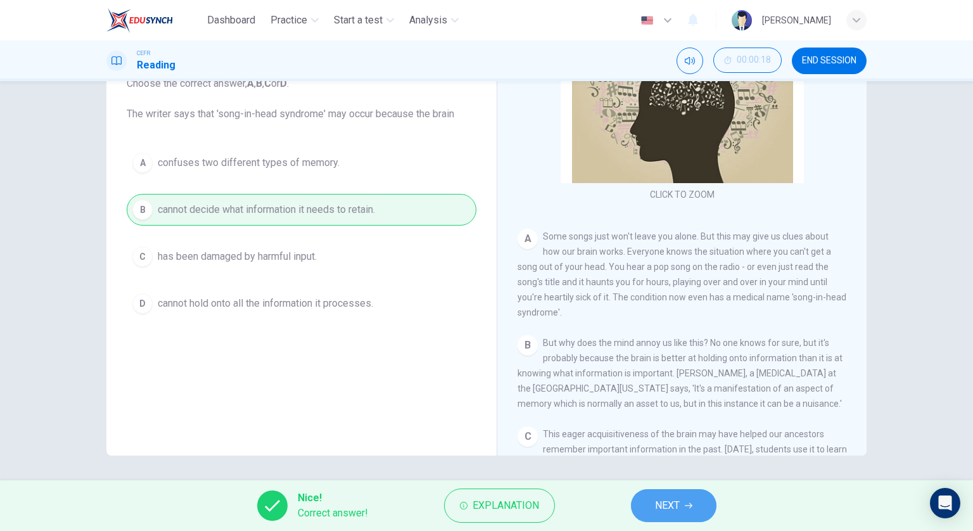
click at [631, 502] on button "NEXT" at bounding box center [674, 505] width 86 height 33
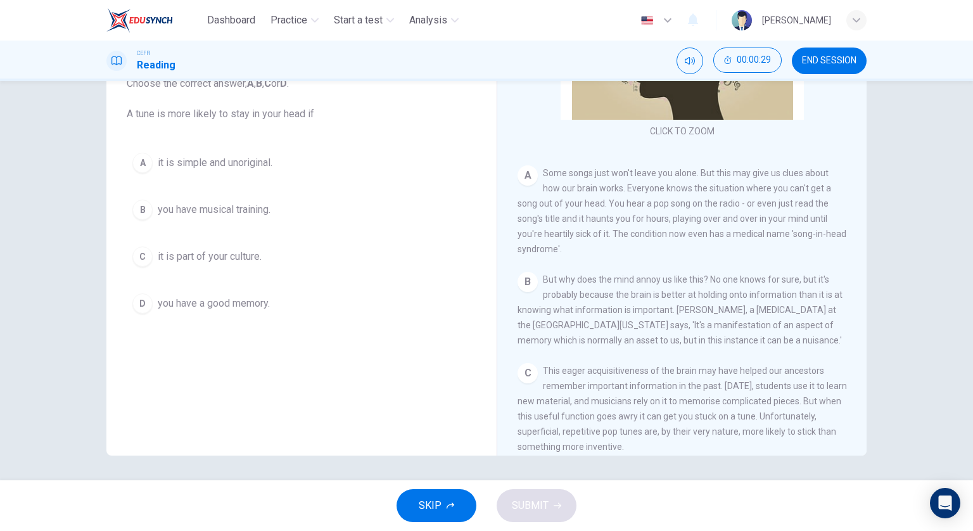
scroll to position [236, 0]
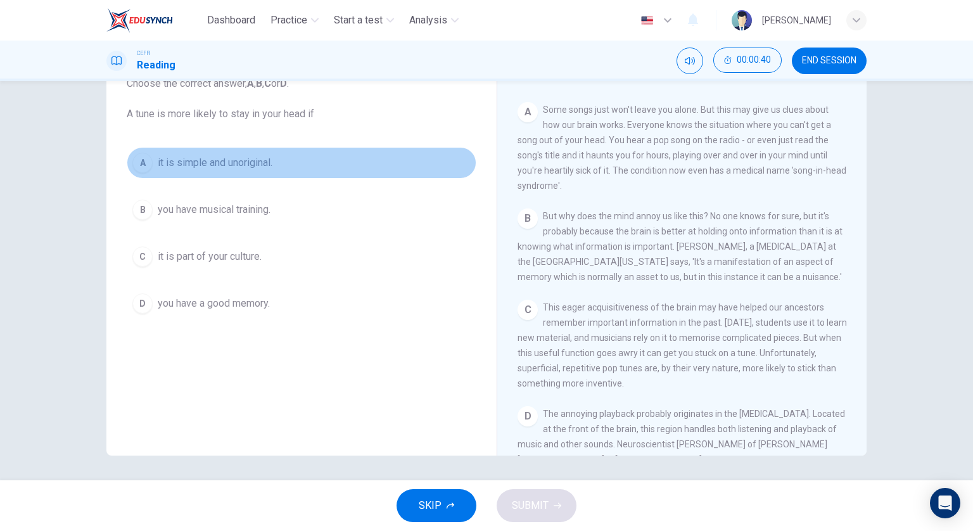
click at [259, 174] on button "A it is simple and unoriginal." at bounding box center [302, 163] width 350 height 32
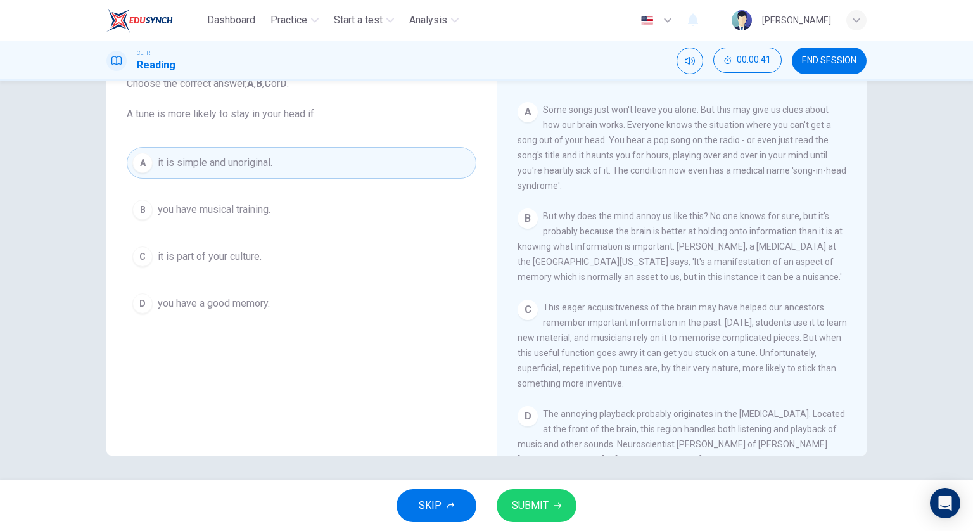
click at [540, 501] on span "SUBMIT" at bounding box center [530, 506] width 37 height 18
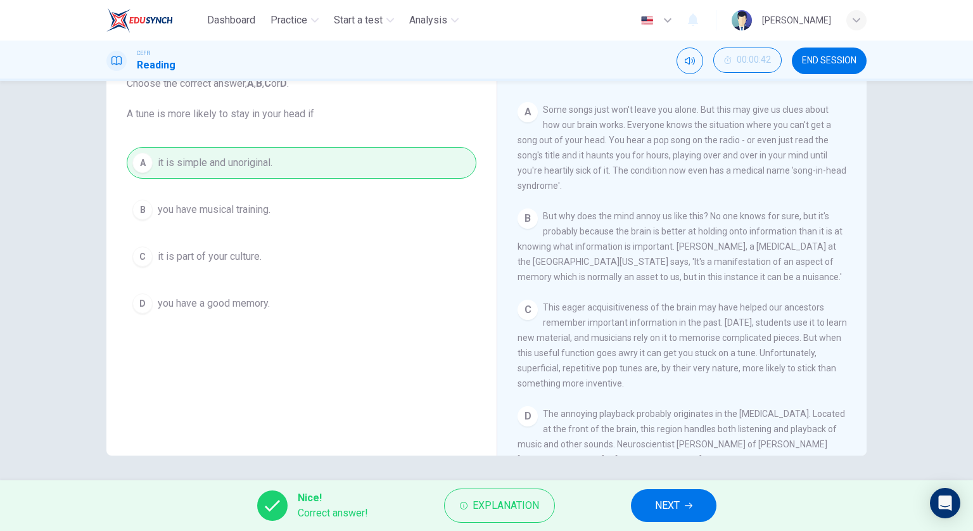
click at [675, 501] on span "NEXT" at bounding box center [667, 506] width 25 height 18
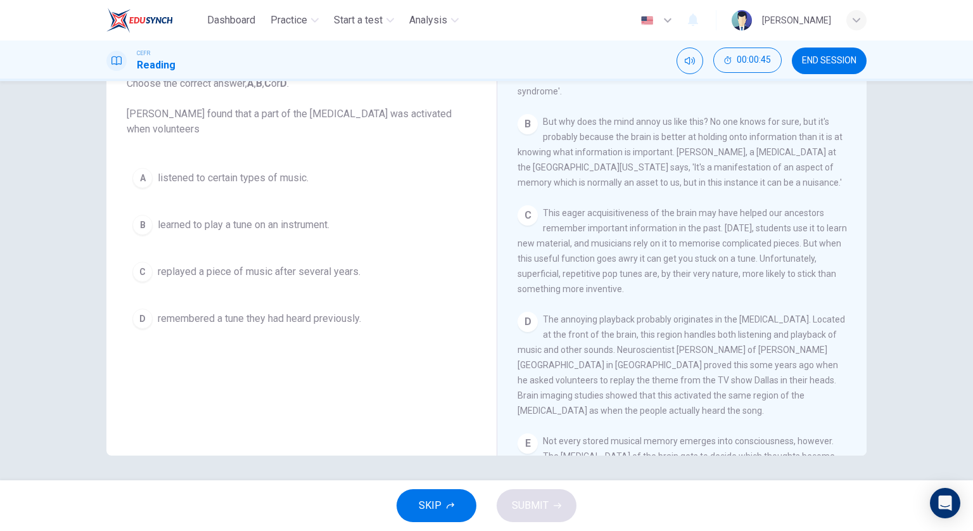
scroll to position [362, 0]
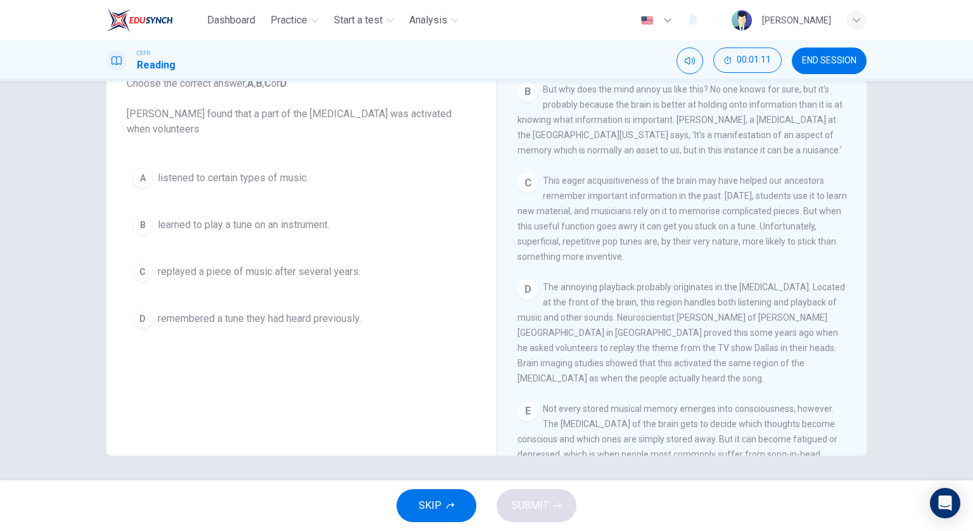
click at [355, 314] on span "remembered a tune they had heard previously." at bounding box center [259, 318] width 203 height 15
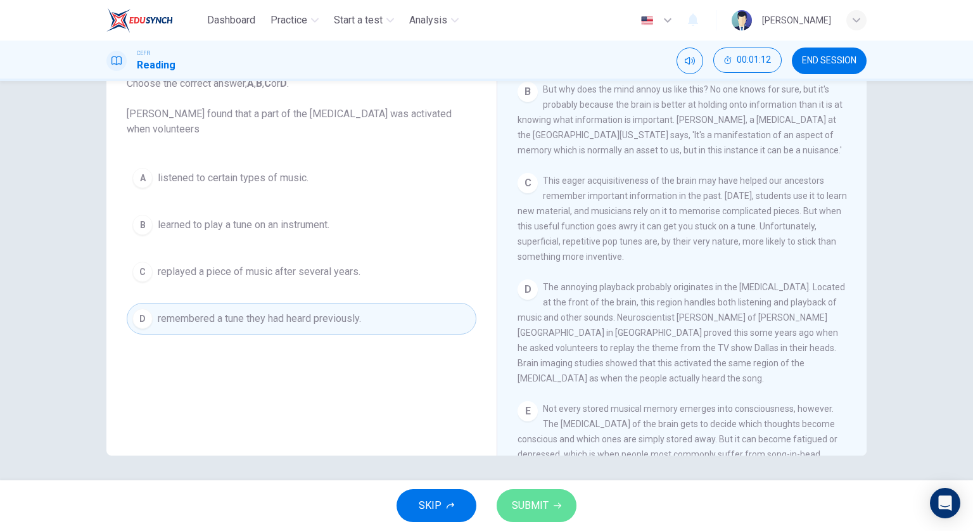
click at [547, 497] on span "SUBMIT" at bounding box center [530, 506] width 37 height 18
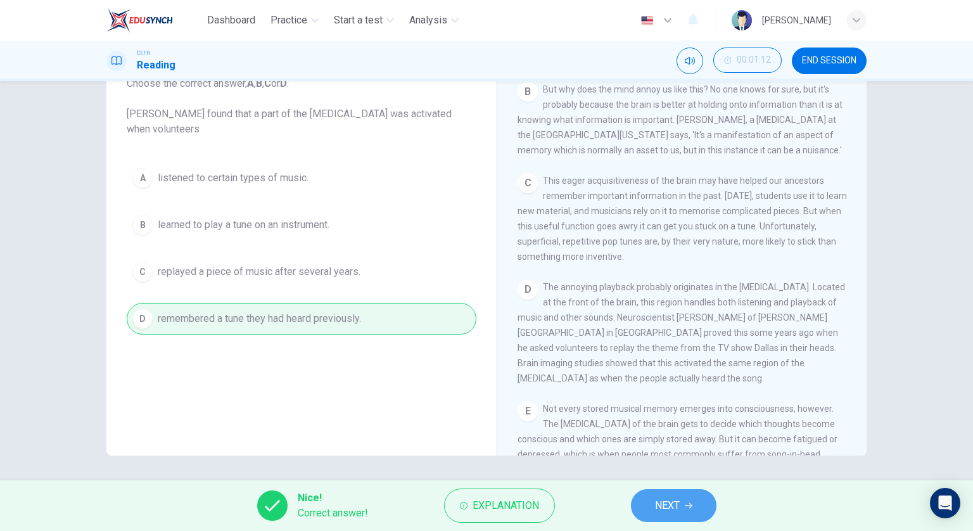
click at [676, 507] on span "NEXT" at bounding box center [667, 506] width 25 height 18
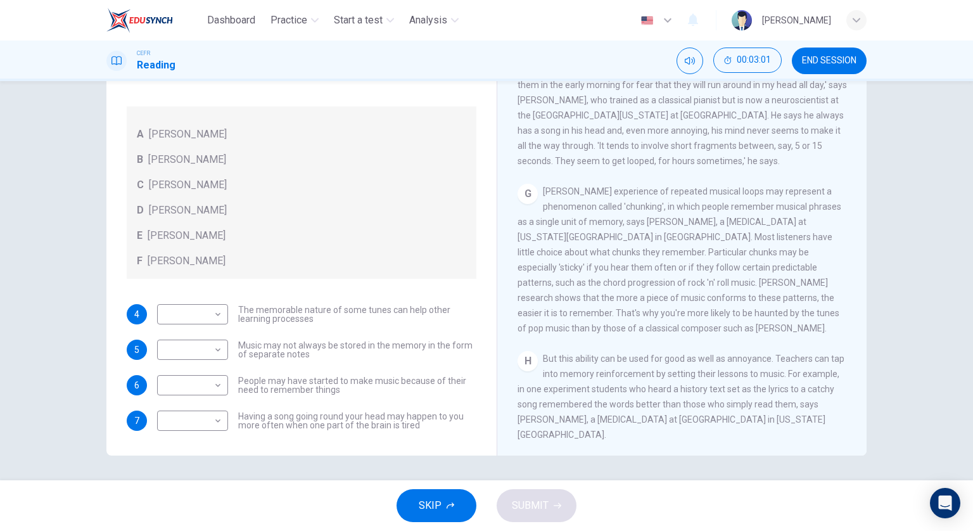
scroll to position [887, 0]
click at [212, 351] on body "Dashboard Practice Start a test Analysis English en ​ [PERSON_NAME] CEFR Readin…" at bounding box center [486, 265] width 973 height 531
click at [210, 316] on div at bounding box center [486, 265] width 973 height 531
click at [197, 316] on body "Dashboard Practice Start a test Analysis English en ​ FOONG SHERMAINE CEFR Read…" at bounding box center [486, 265] width 973 height 531
click at [200, 418] on li "E" at bounding box center [189, 414] width 71 height 20
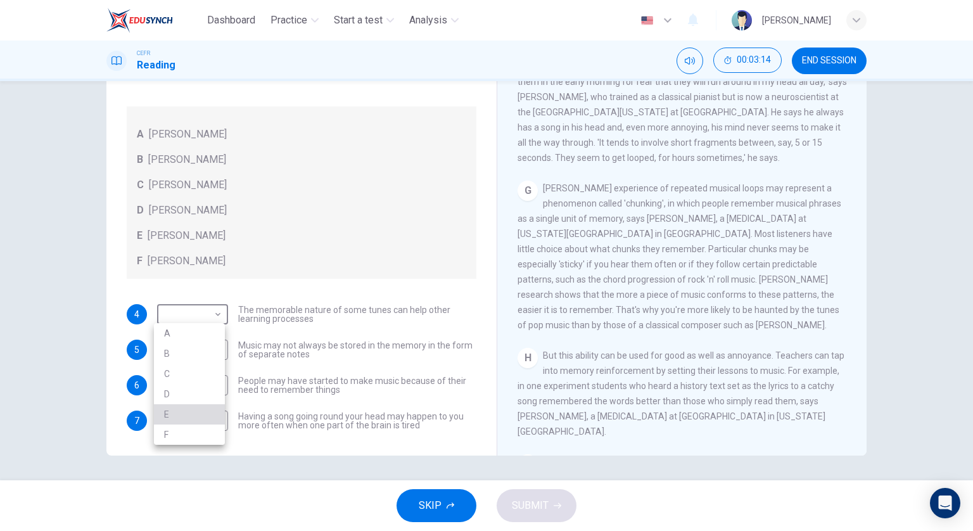
type input "E"
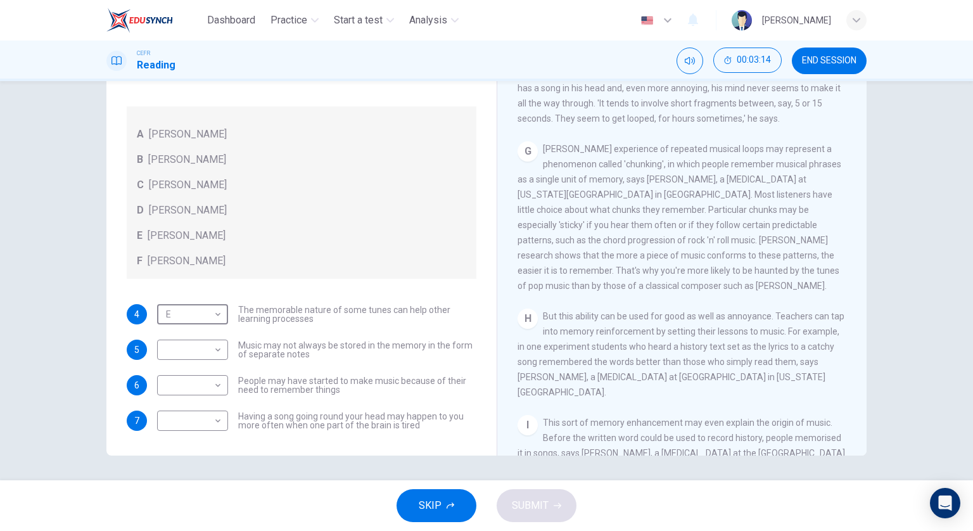
scroll to position [1009, 0]
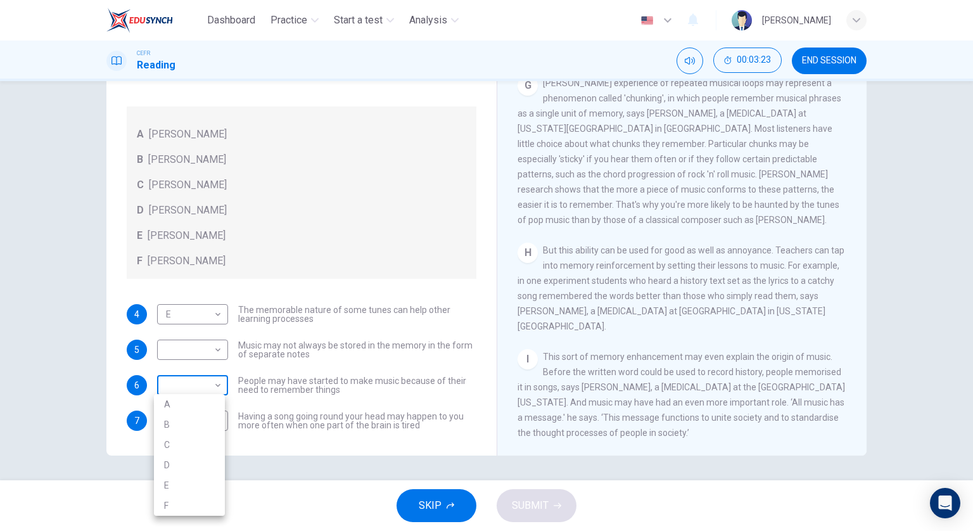
click at [219, 386] on body "Dashboard Practice Start a test Analysis English en ​ FOONG SHERMAINE CEFR Read…" at bounding box center [486, 265] width 973 height 531
click at [210, 500] on li "F" at bounding box center [189, 505] width 71 height 20
type input "F"
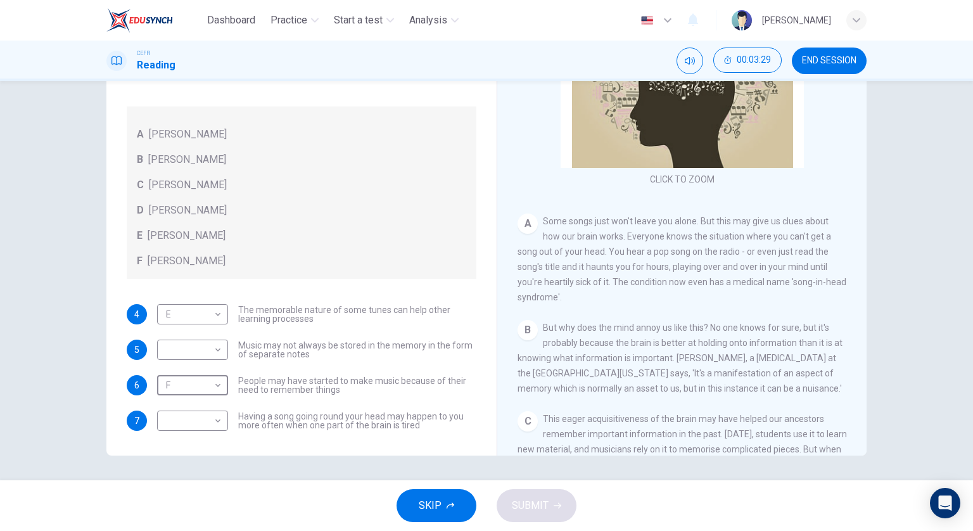
scroll to position [122, 0]
click at [210, 349] on body "Dashboard Practice Start a test Analysis English en ​ FOONG SHERMAINE CEFR Read…" at bounding box center [486, 265] width 973 height 531
click at [203, 374] on li "A" at bounding box center [189, 369] width 71 height 20
type input "A"
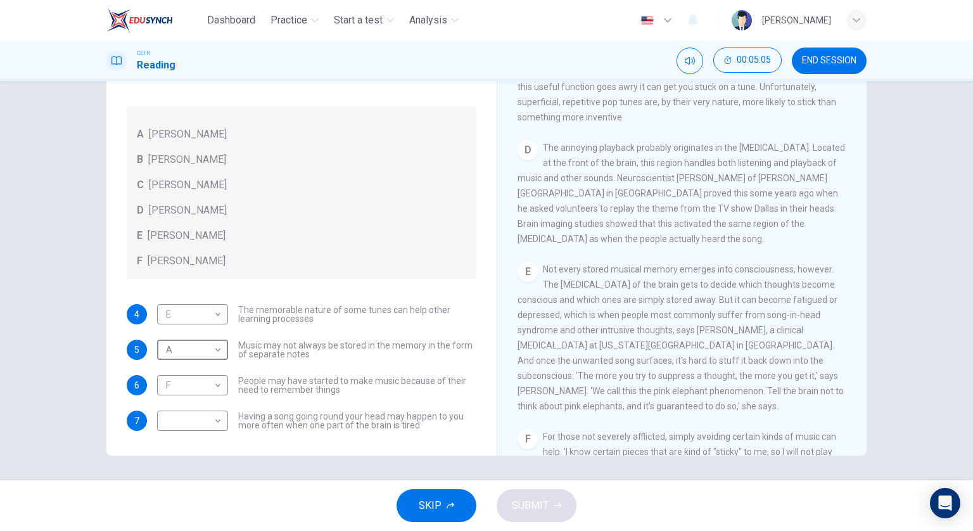
scroll to position [504, 0]
click at [206, 417] on body "Dashboard Practice Start a test Analysis English en ​ FOONG SHERMAINE CEFR Read…" at bounding box center [486, 265] width 973 height 531
click at [188, 419] on li "B" at bounding box center [189, 429] width 71 height 20
type input "B"
click at [512, 507] on span "SUBMIT" at bounding box center [530, 506] width 37 height 18
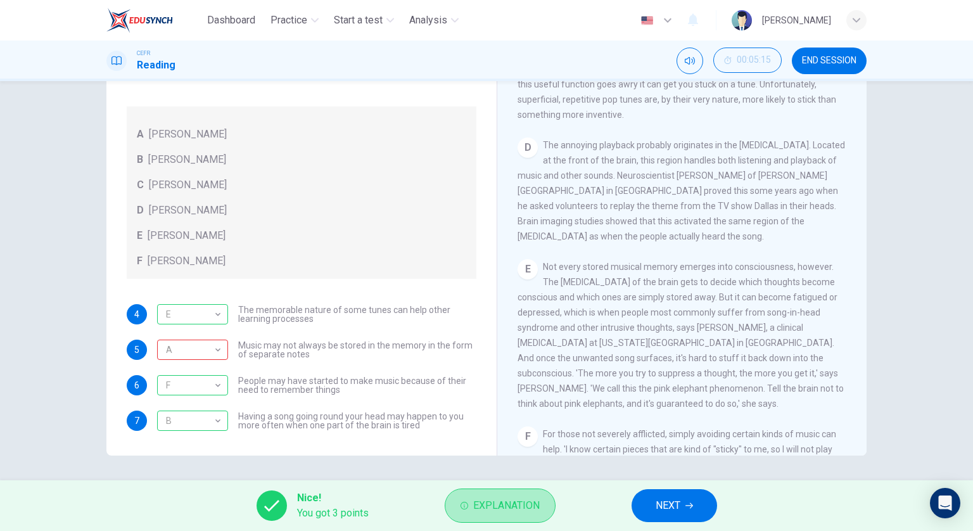
click at [511, 507] on span "Explanation" at bounding box center [506, 506] width 67 height 18
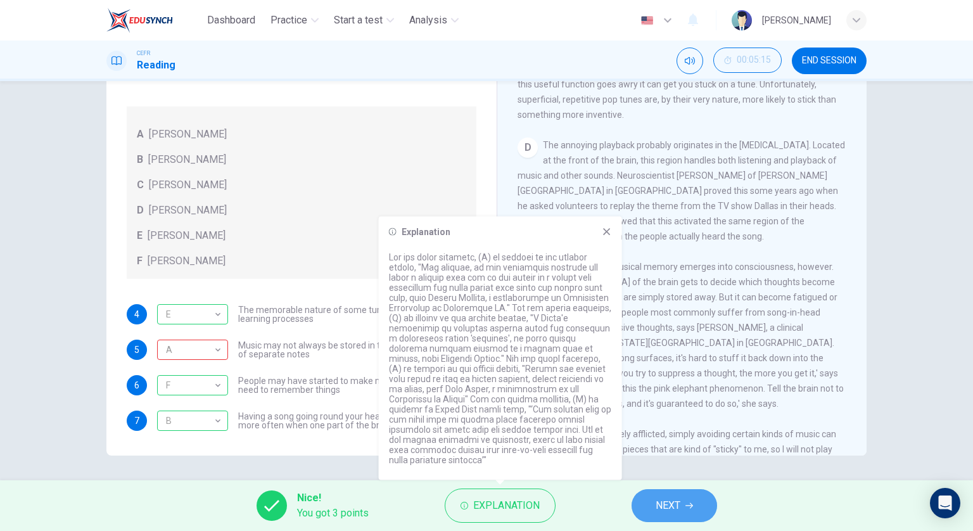
click at [656, 497] on span "NEXT" at bounding box center [668, 506] width 25 height 18
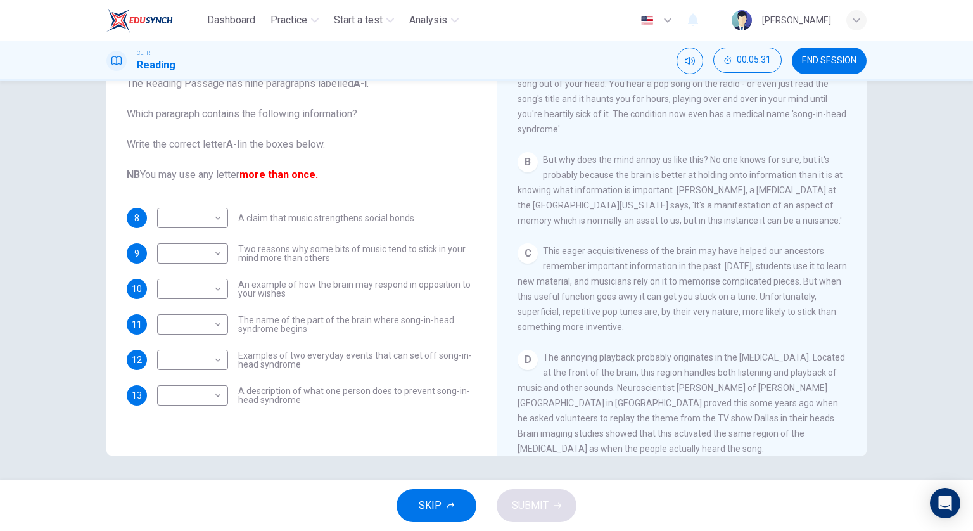
scroll to position [317, 0]
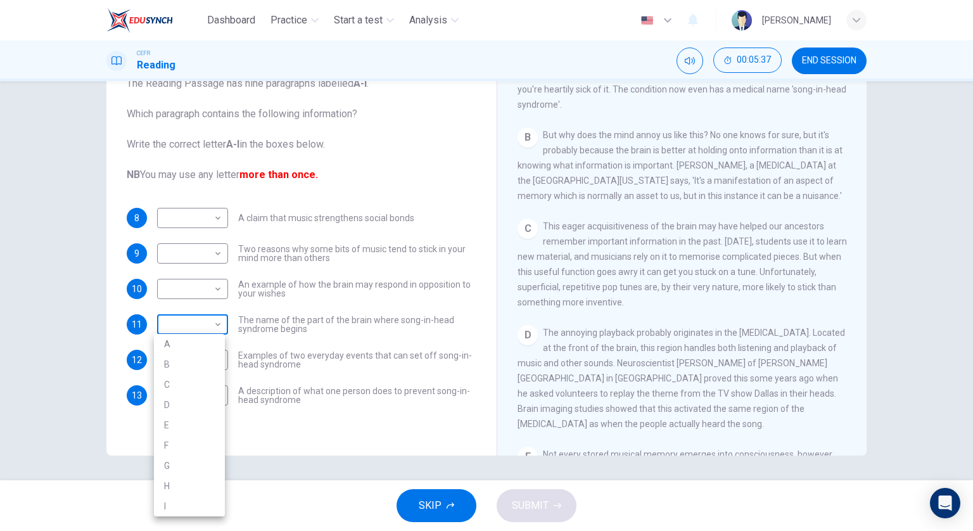
click at [217, 329] on body "Dashboard Practice Start a test Analysis English en ​ FOONG SHERMAINE CEFR Read…" at bounding box center [486, 265] width 973 height 531
click at [207, 405] on li "D" at bounding box center [189, 405] width 71 height 20
type input "D"
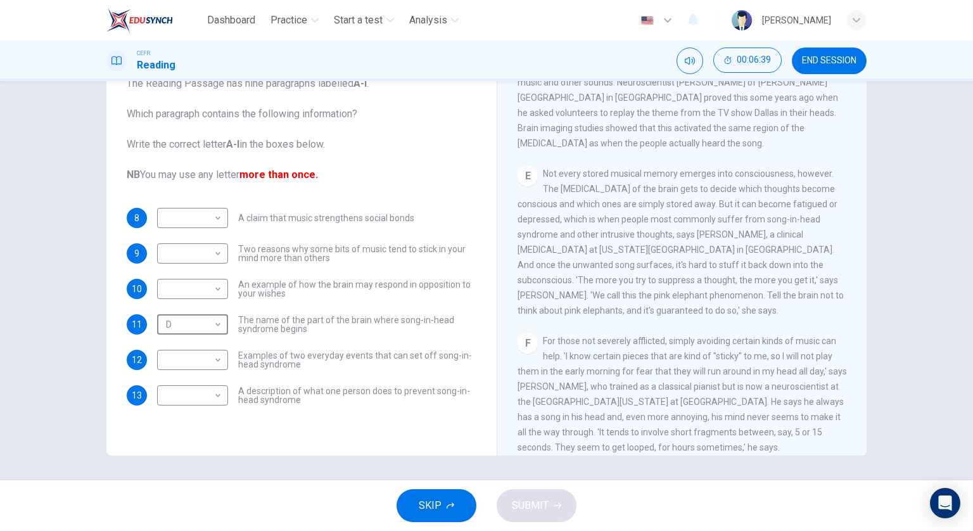
scroll to position [628, 0]
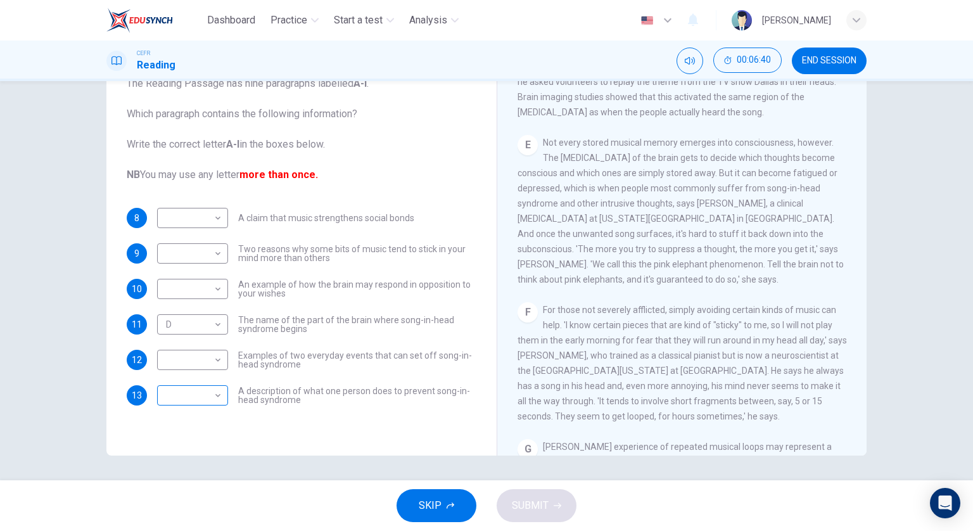
click at [220, 390] on div "​ ​" at bounding box center [192, 395] width 71 height 20
click at [217, 401] on body "Dashboard Practice Start a test Analysis English en ​ FOONG SHERMAINE CEFR Read…" at bounding box center [486, 265] width 973 height 531
click at [203, 442] on li "F" at bounding box center [189, 450] width 71 height 20
type input "F"
click at [217, 296] on body "Dashboard Practice Start a test Analysis English en ​ FOONG SHERMAINE CEFR Read…" at bounding box center [486, 265] width 973 height 531
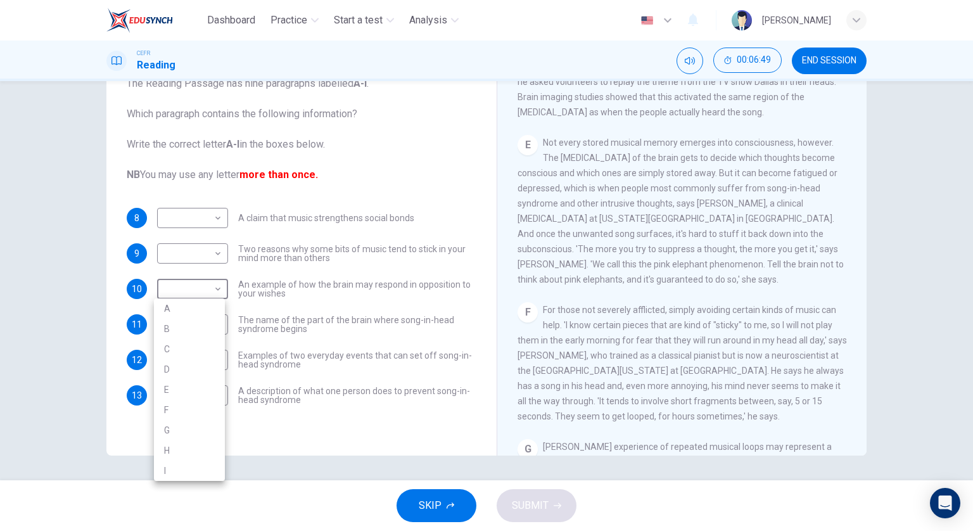
click at [193, 393] on li "E" at bounding box center [189, 389] width 71 height 20
type input "E"
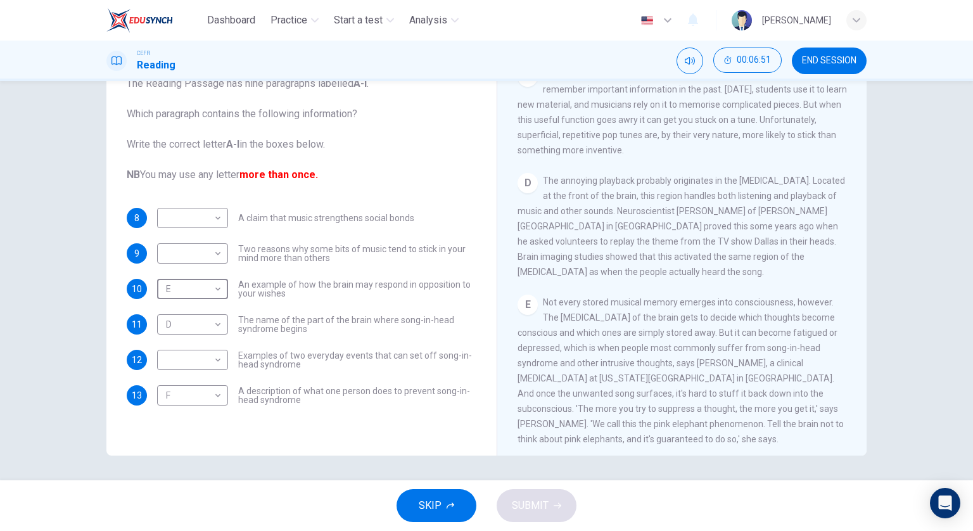
scroll to position [438, 0]
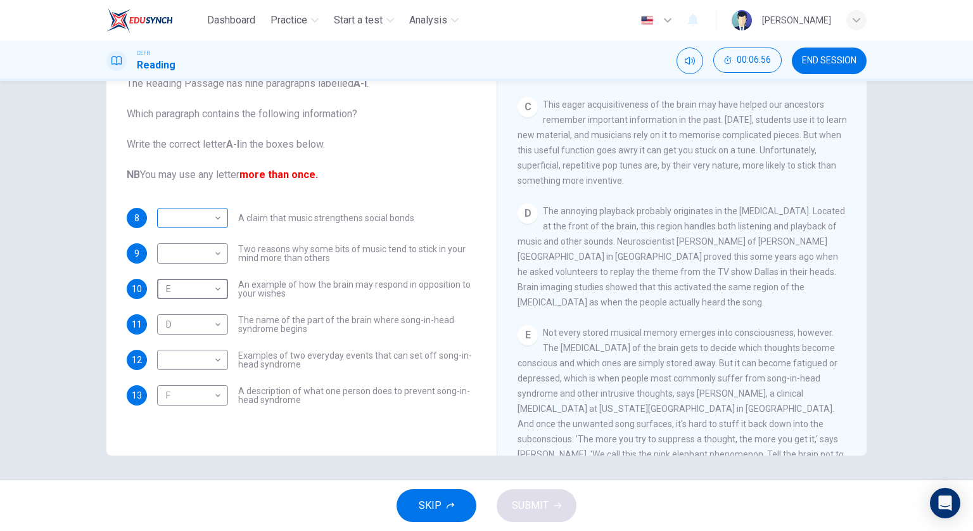
click at [205, 230] on body "Dashboard Practice Start a test Analysis English en ​ FOONG SHERMAINE CEFR Read…" at bounding box center [486, 265] width 973 height 531
click at [201, 277] on li "C" at bounding box center [189, 278] width 71 height 20
type input "C"
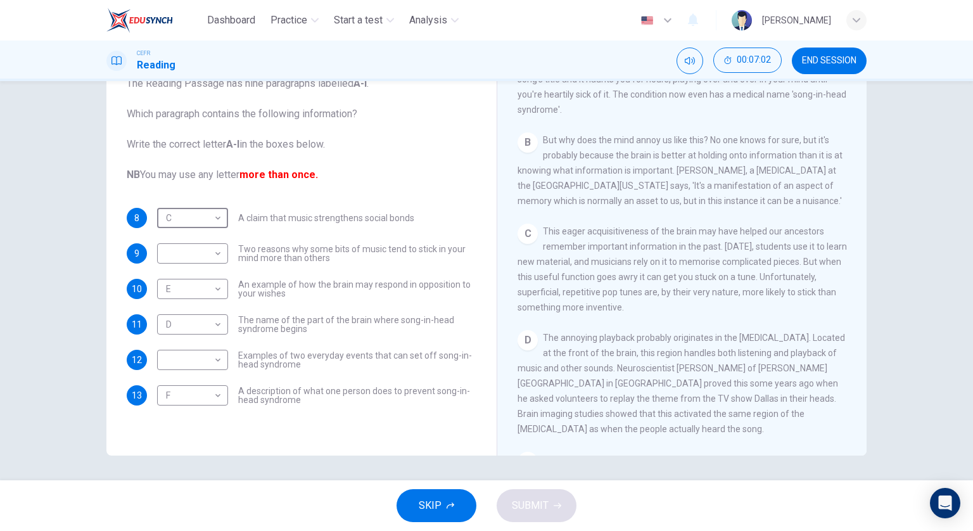
scroll to position [248, 0]
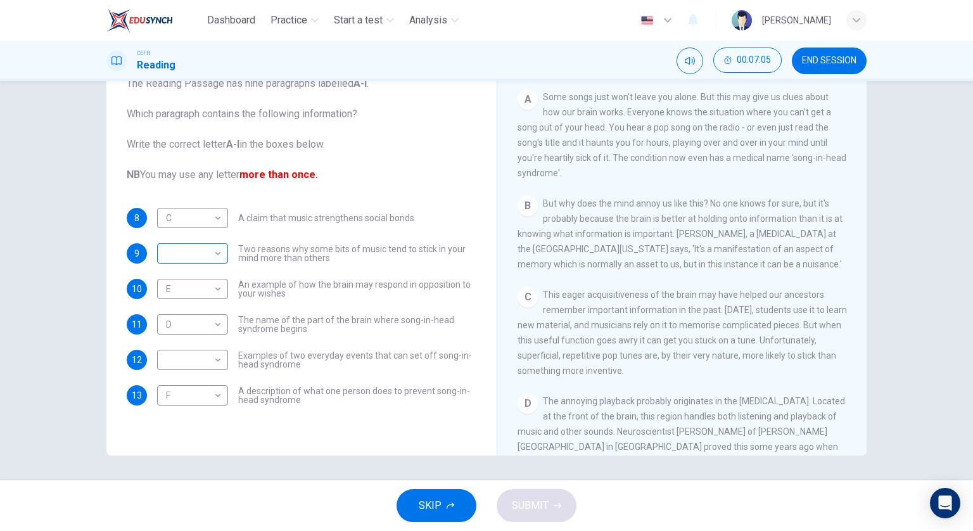
click at [220, 246] on div "​ ​" at bounding box center [192, 253] width 71 height 20
click at [219, 264] on body "Dashboard Practice Start a test Analysis English en ​ FOONG SHERMAINE CEFR Read…" at bounding box center [486, 265] width 973 height 531
click at [189, 314] on li "C" at bounding box center [189, 313] width 71 height 20
type input "C"
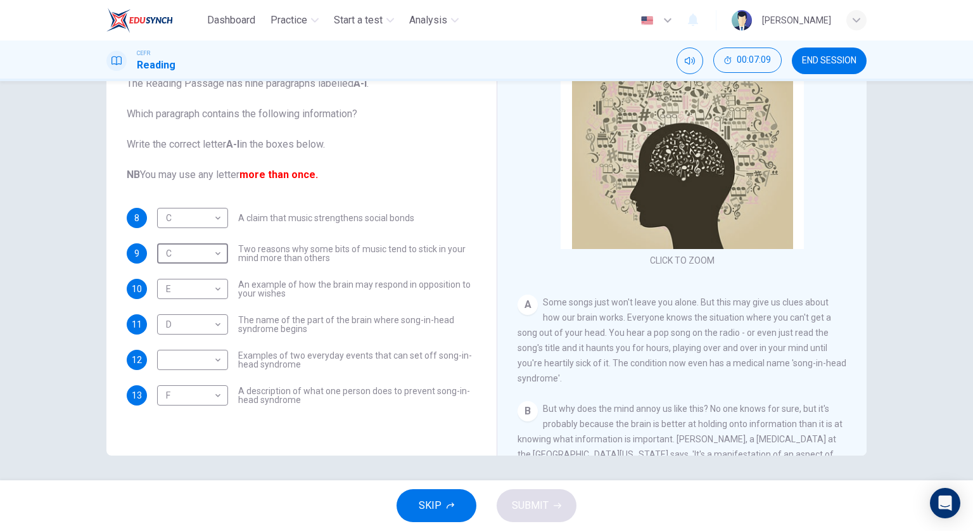
scroll to position [0, 0]
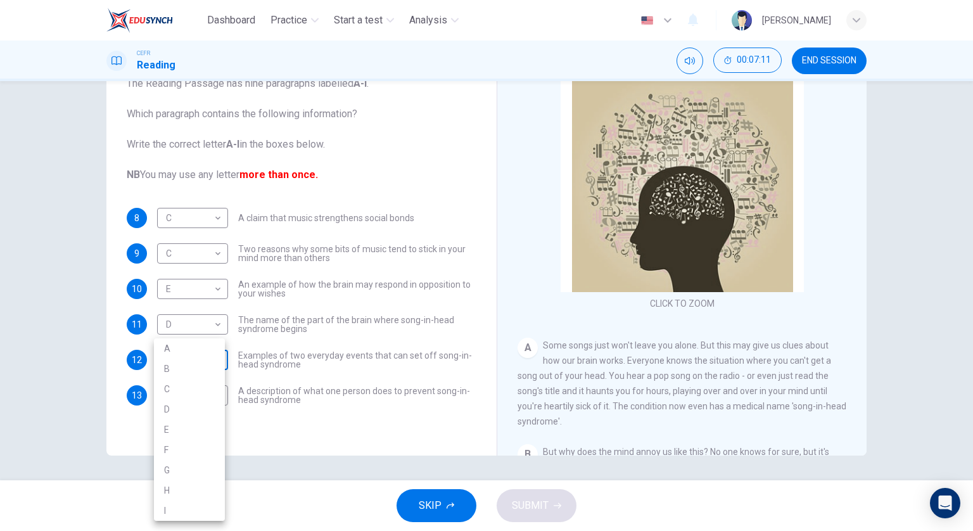
click at [159, 360] on body "Dashboard Practice Start a test Analysis English en ​ FOONG SHERMAINE CEFR Read…" at bounding box center [486, 265] width 973 height 531
click at [182, 359] on li "B" at bounding box center [189, 369] width 71 height 20
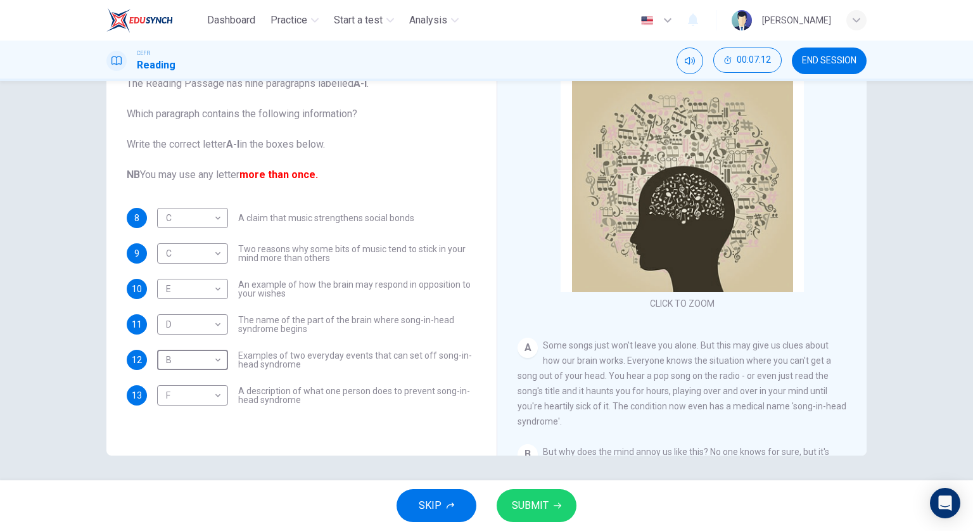
click at [181, 350] on body "Dashboard Practice Start a test Analysis English en ​ FOONG SHERMAINE CEFR Read…" at bounding box center [486, 265] width 973 height 531
click at [186, 340] on li "A" at bounding box center [189, 348] width 71 height 20
type input "A"
click at [540, 507] on span "SUBMIT" at bounding box center [530, 506] width 37 height 18
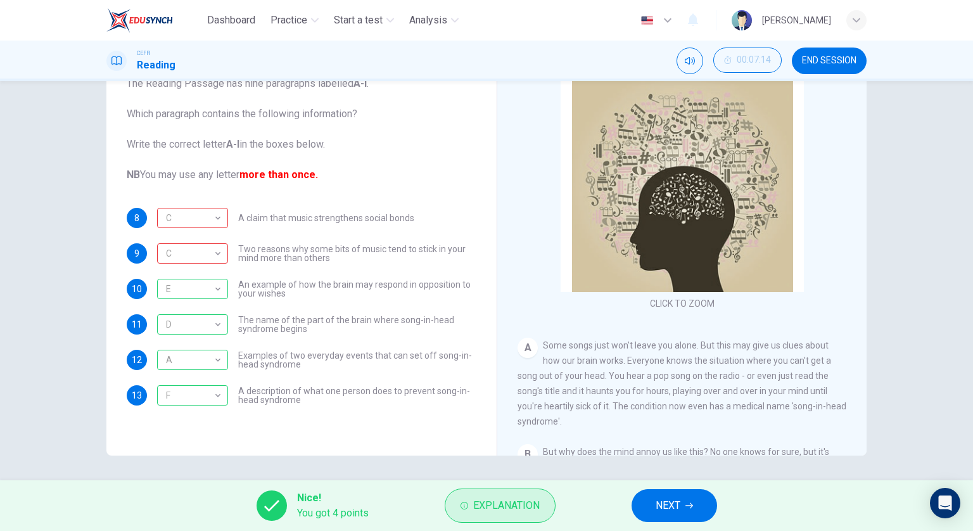
click at [529, 504] on span "Explanation" at bounding box center [506, 506] width 67 height 18
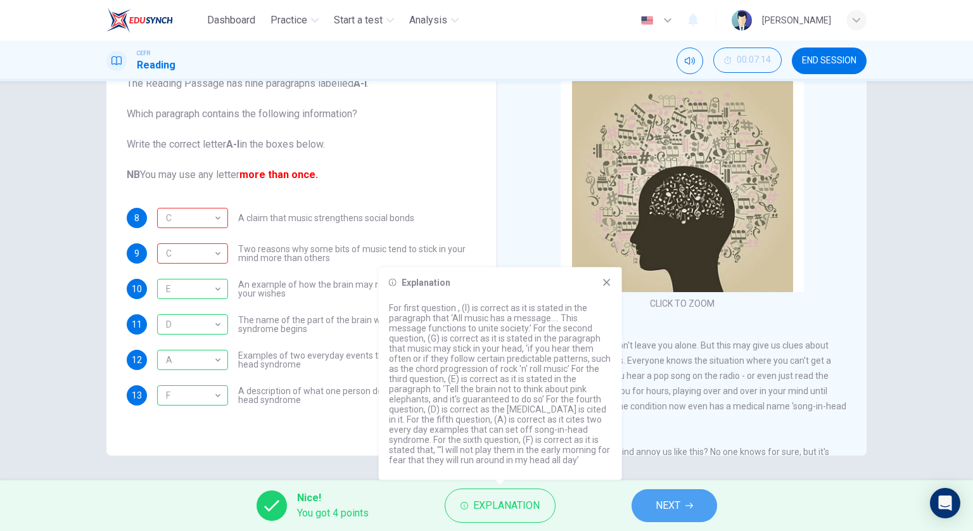
click at [661, 489] on button "NEXT" at bounding box center [675, 505] width 86 height 33
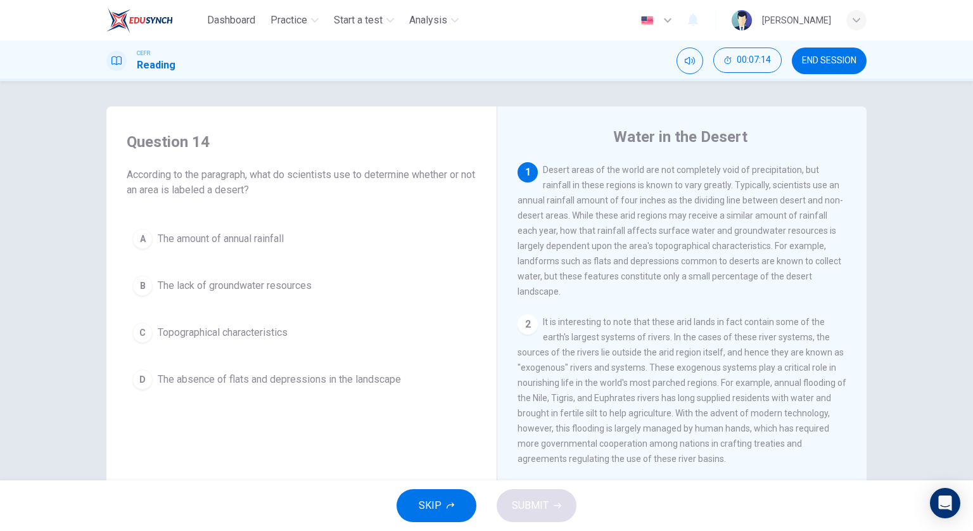
click at [819, 54] on button "END SESSION" at bounding box center [829, 61] width 75 height 27
